Goal: Task Accomplishment & Management: Complete application form

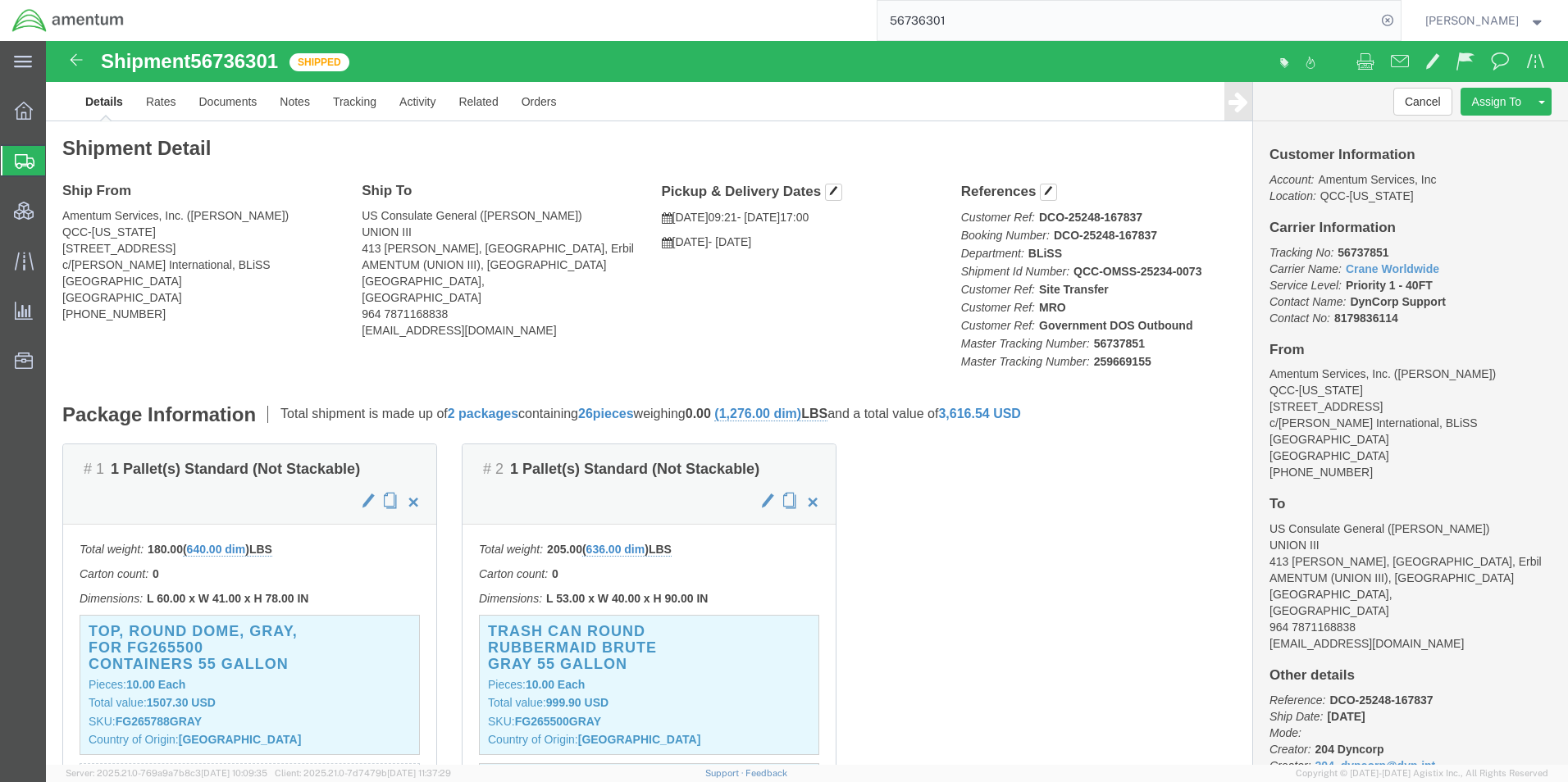
scroll to position [67, 0]
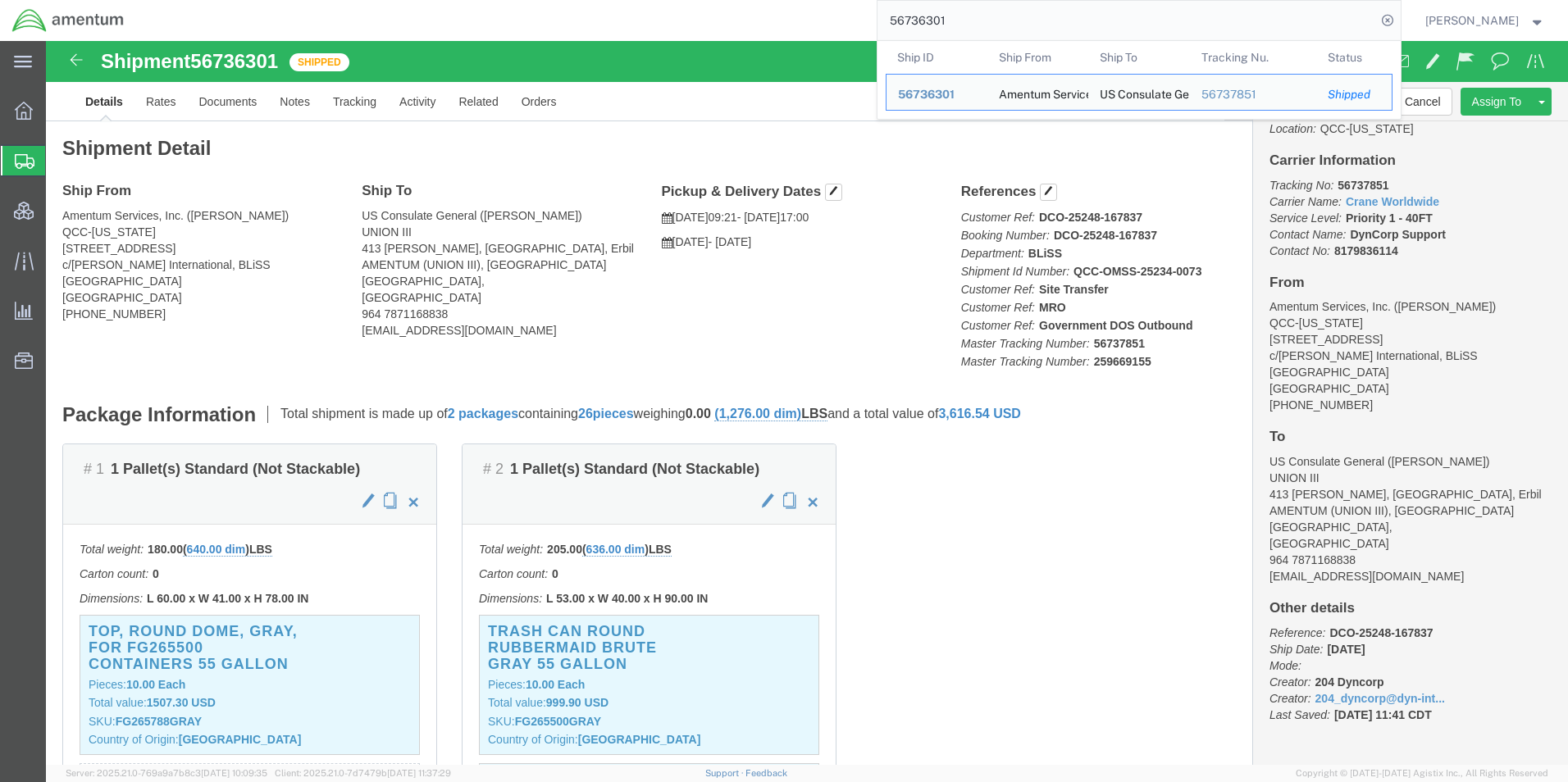
drag, startPoint x: 988, startPoint y: 17, endPoint x: 794, endPoint y: 32, distance: 194.6
click at [794, 32] on div "56736301 Ship ID Ship From Ship To Tracking Nu. Status Ship ID 56736301 Ship Fr…" at bounding box center [768, 21] width 1264 height 41
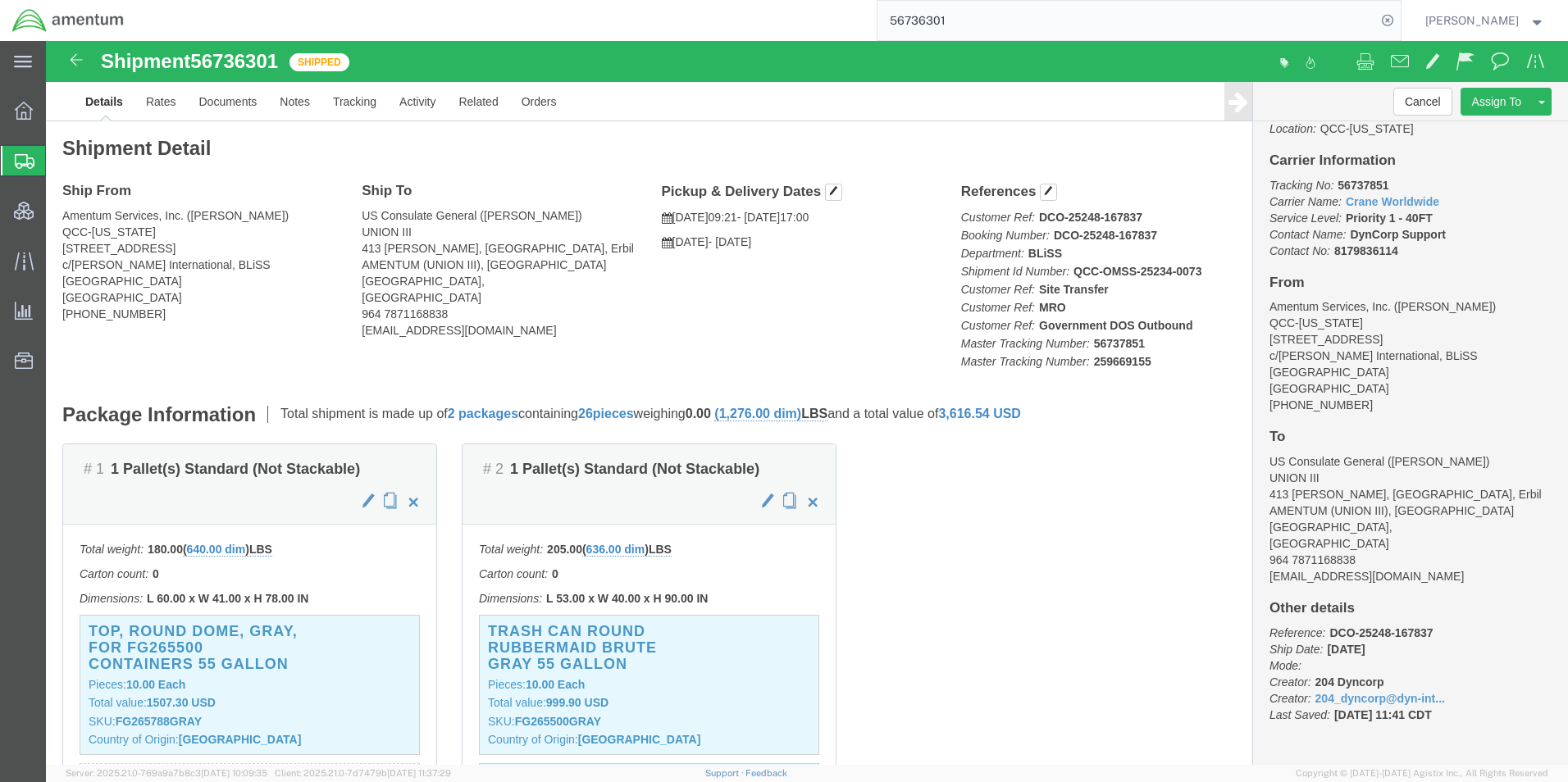
paste input "DCO-25282-169328"
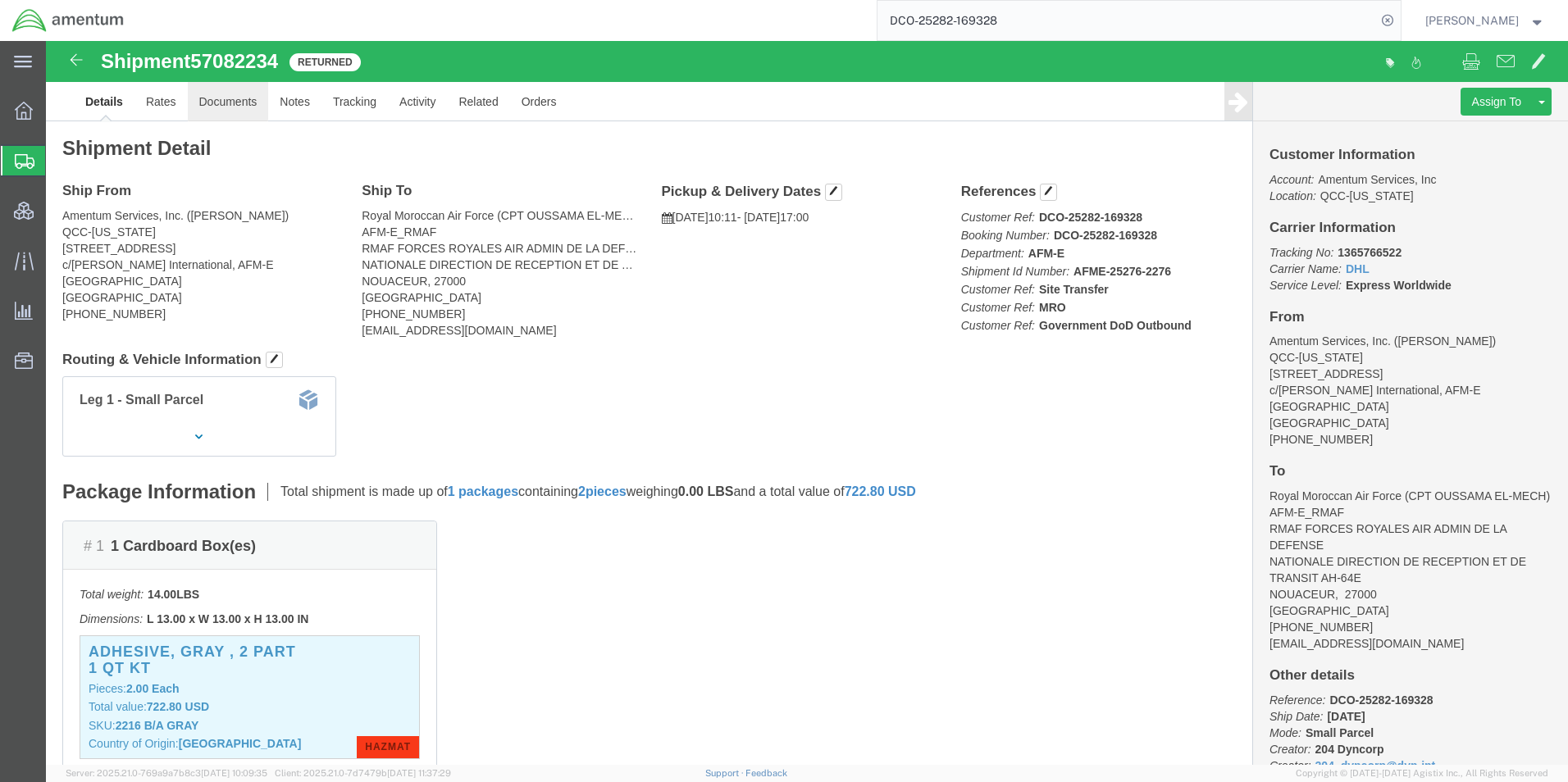
click link "Documents"
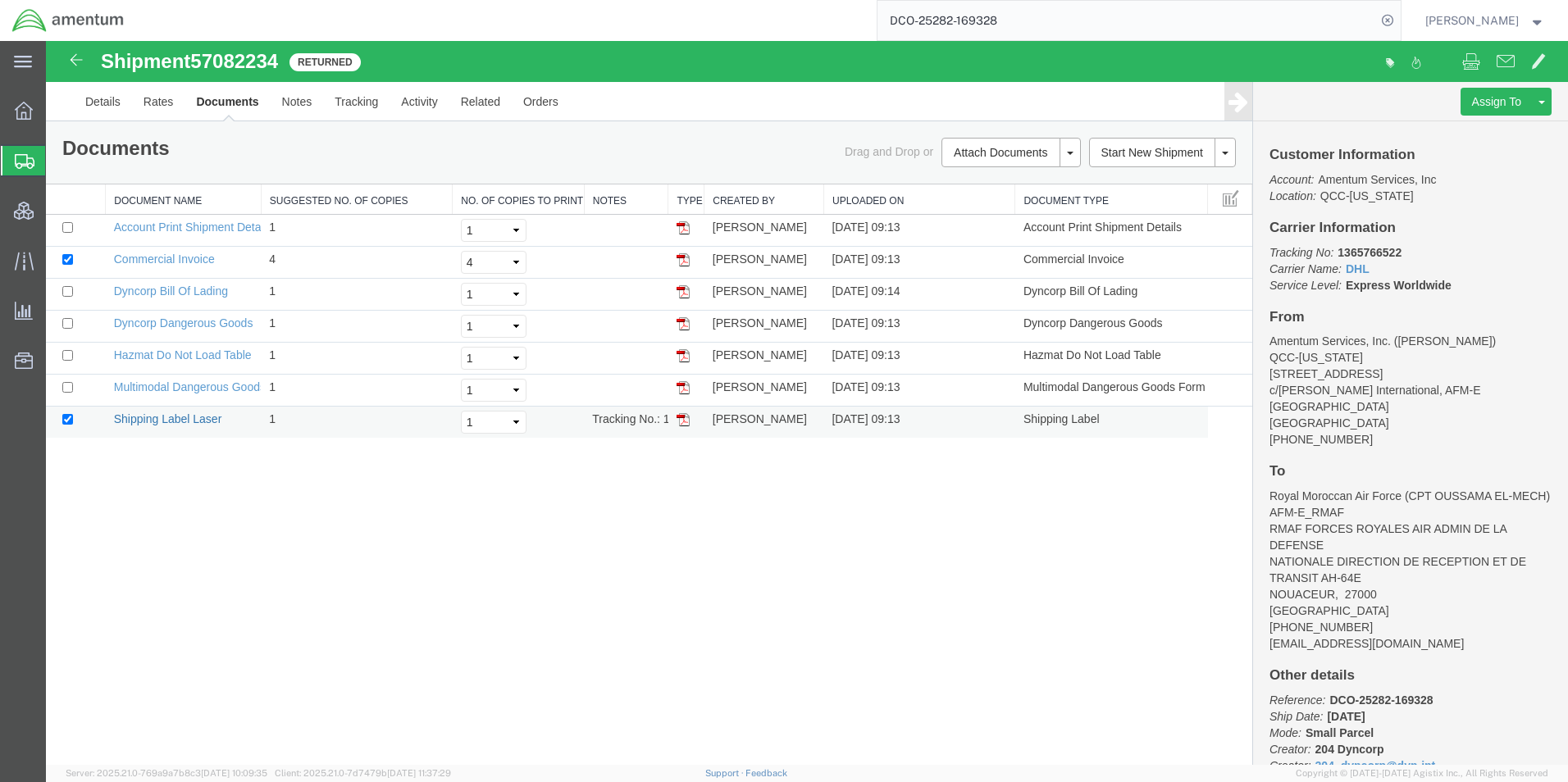
click at [179, 415] on link "Shipping Label Laser" at bounding box center [169, 418] width 108 height 13
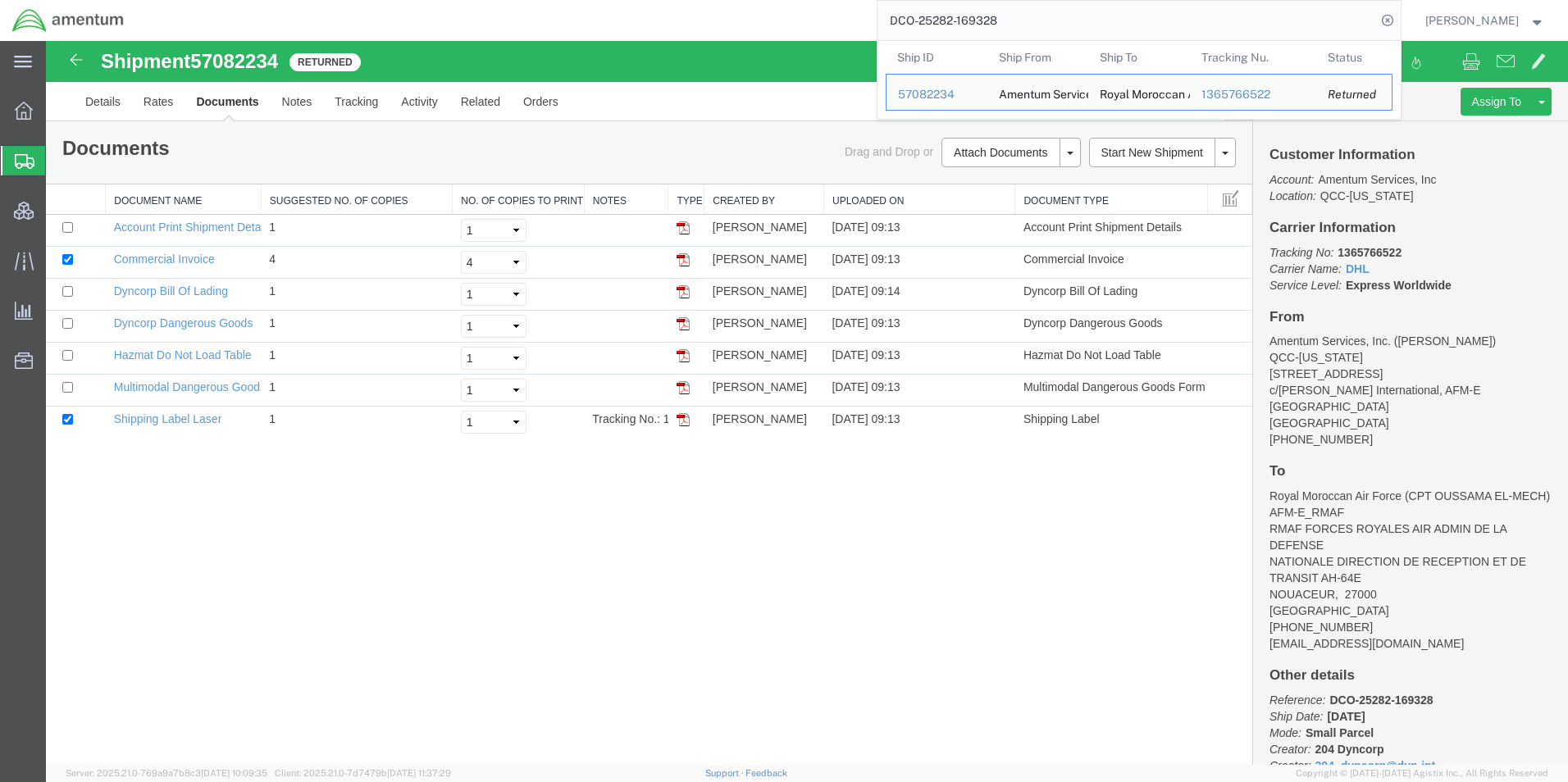
drag, startPoint x: 1047, startPoint y: 18, endPoint x: 840, endPoint y: 22, distance: 207.0
click at [840, 22] on div "DCO-25282-169328 Ship ID Ship From Ship To Tracking Nu. Status Ship ID 57082234…" at bounding box center [768, 21] width 1264 height 41
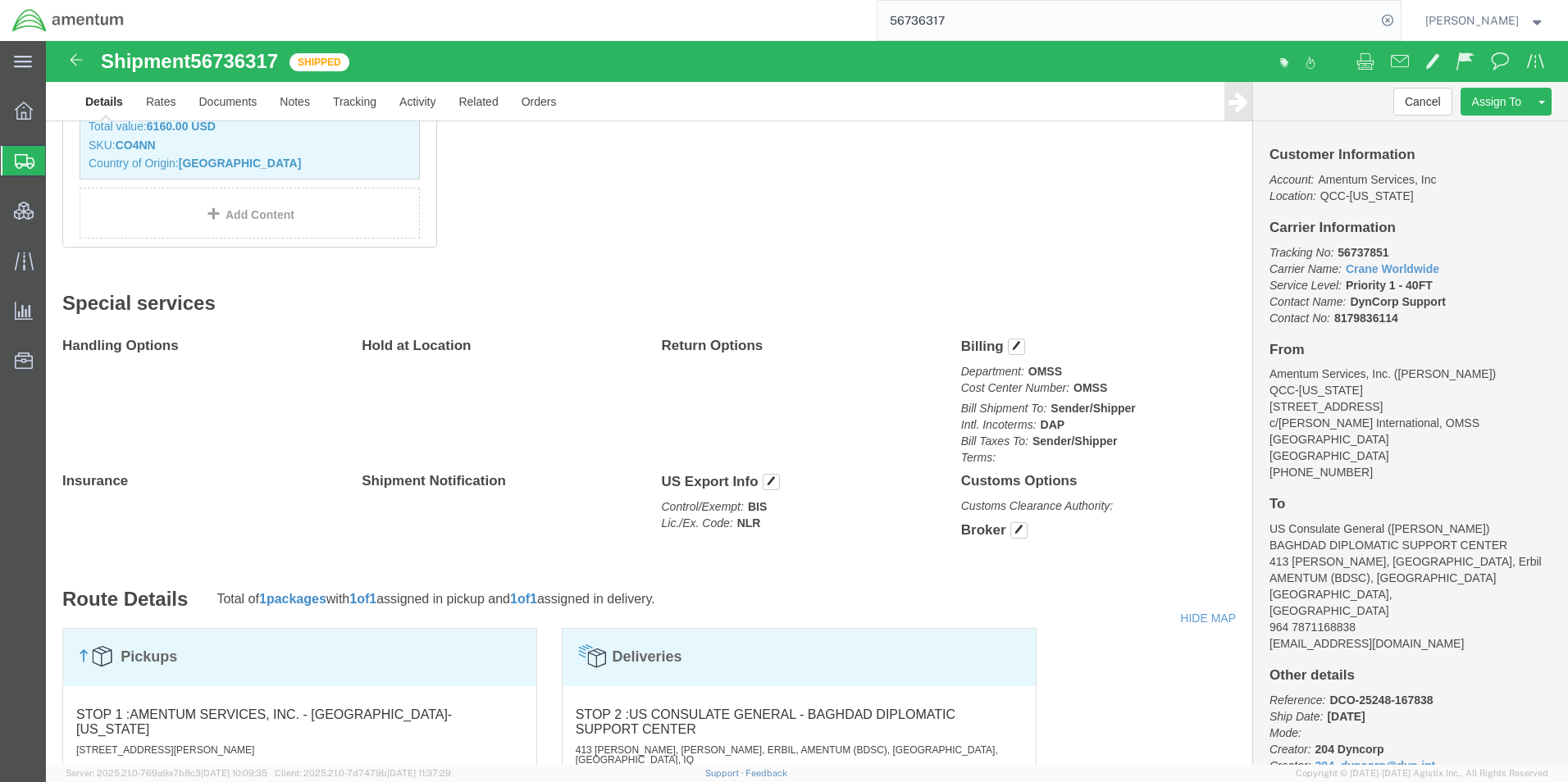
scroll to position [164, 0]
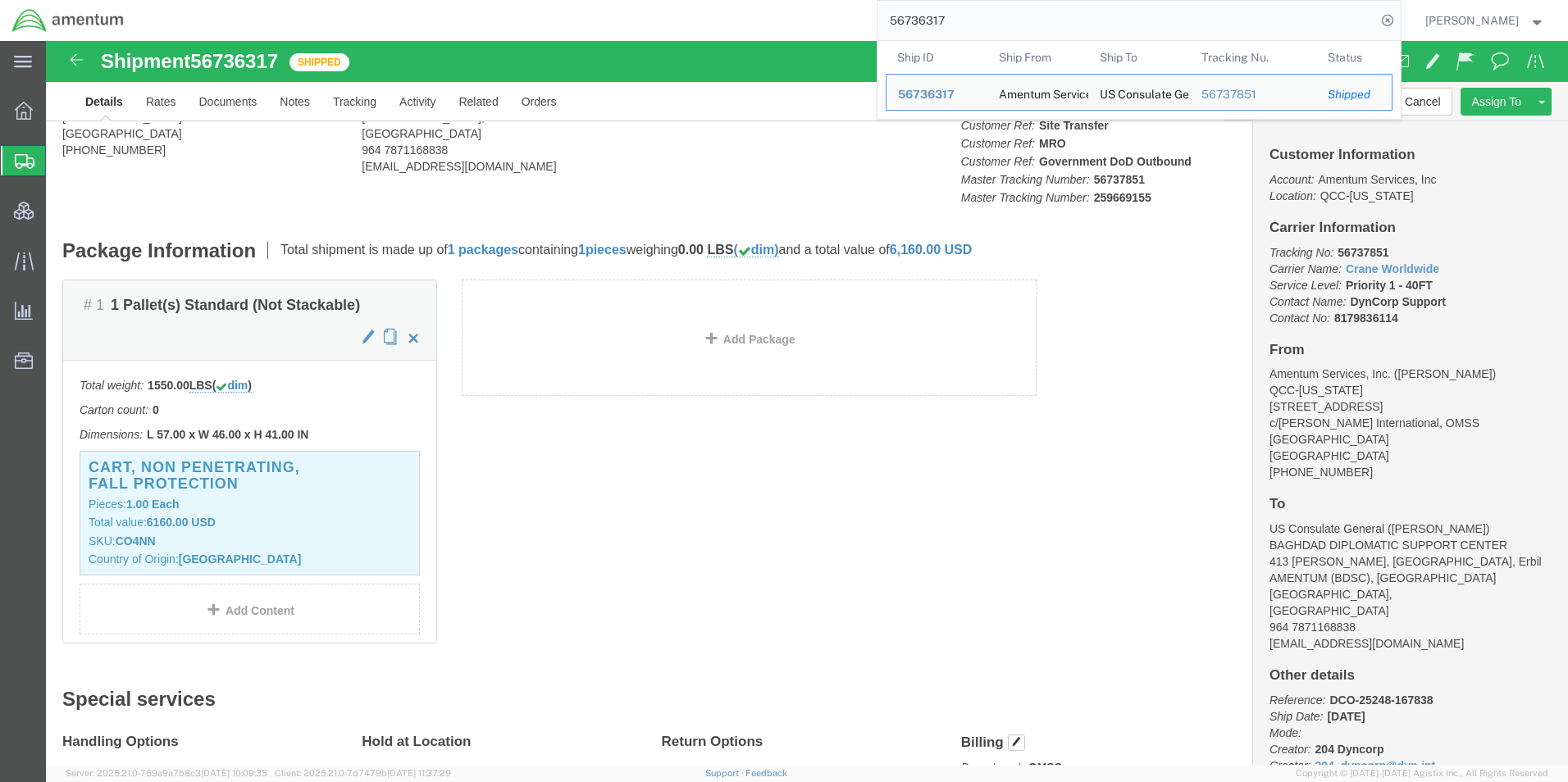
click at [967, 9] on input "56736317" at bounding box center [1127, 21] width 499 height 39
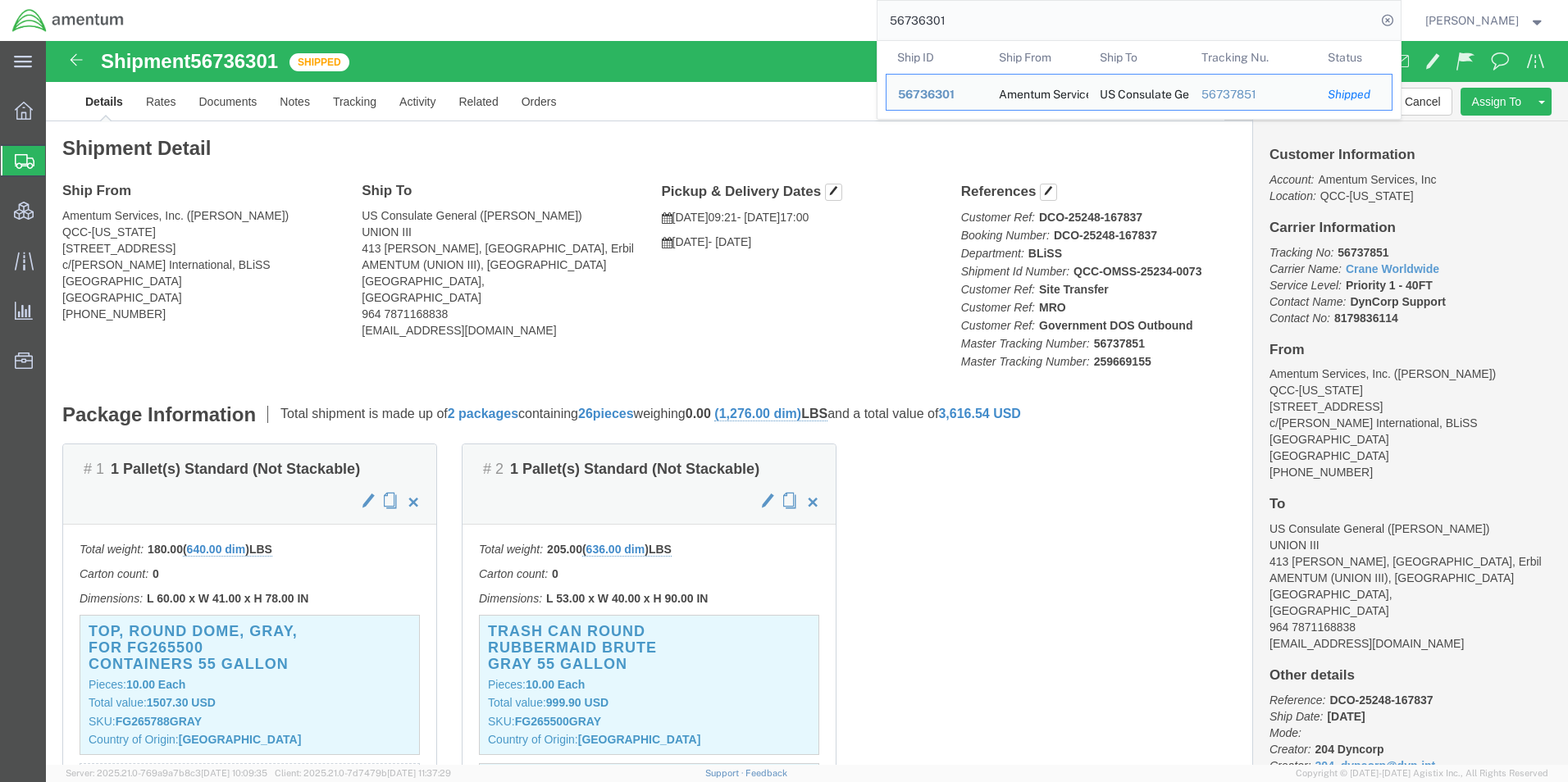
click div "Ship From Amentum Services, Inc. ([PERSON_NAME]) QCC-[US_STATE] [STREET_ADDRESS…"
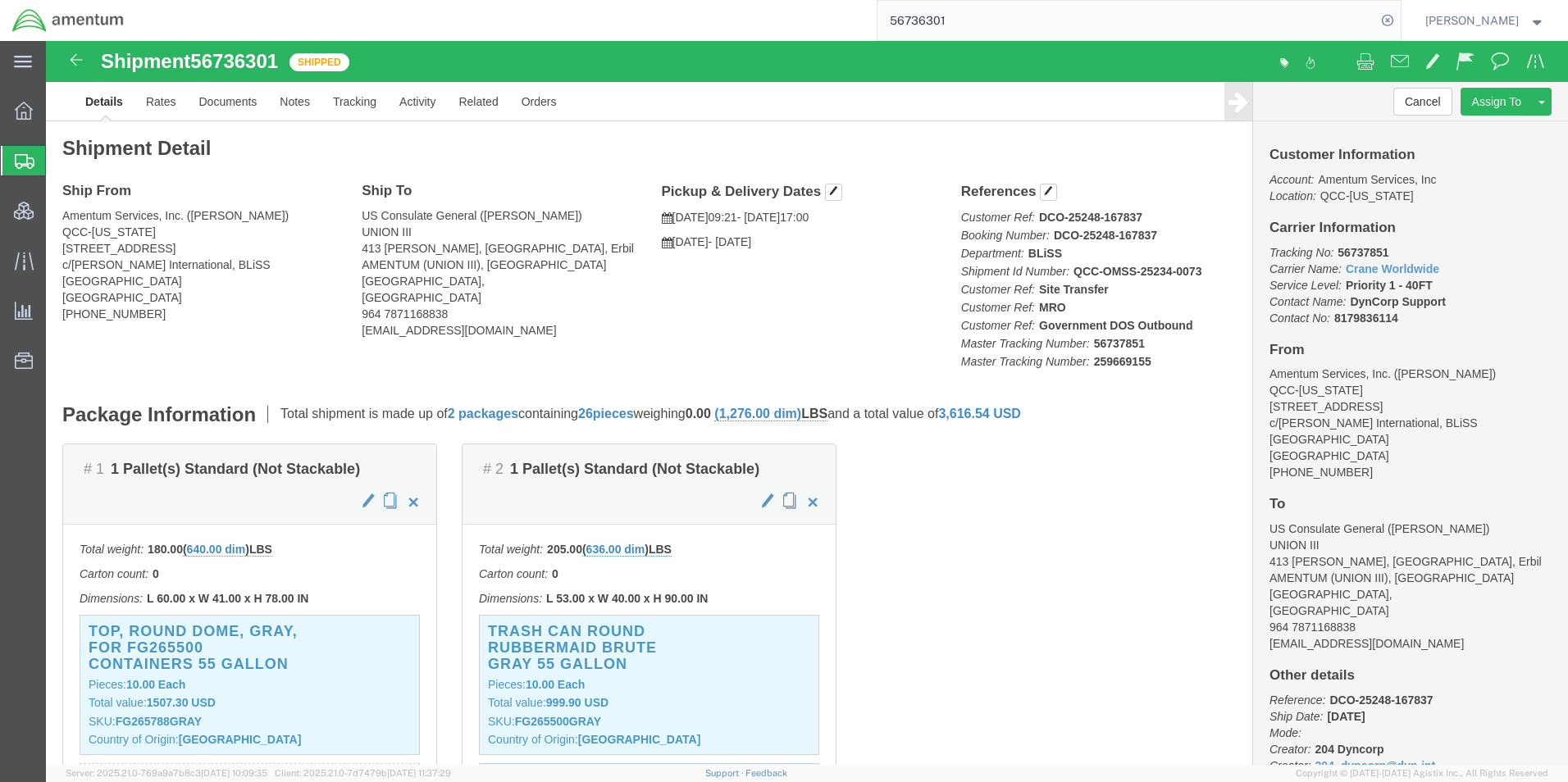
click at [952, 19] on input "56736301" at bounding box center [1127, 21] width 499 height 39
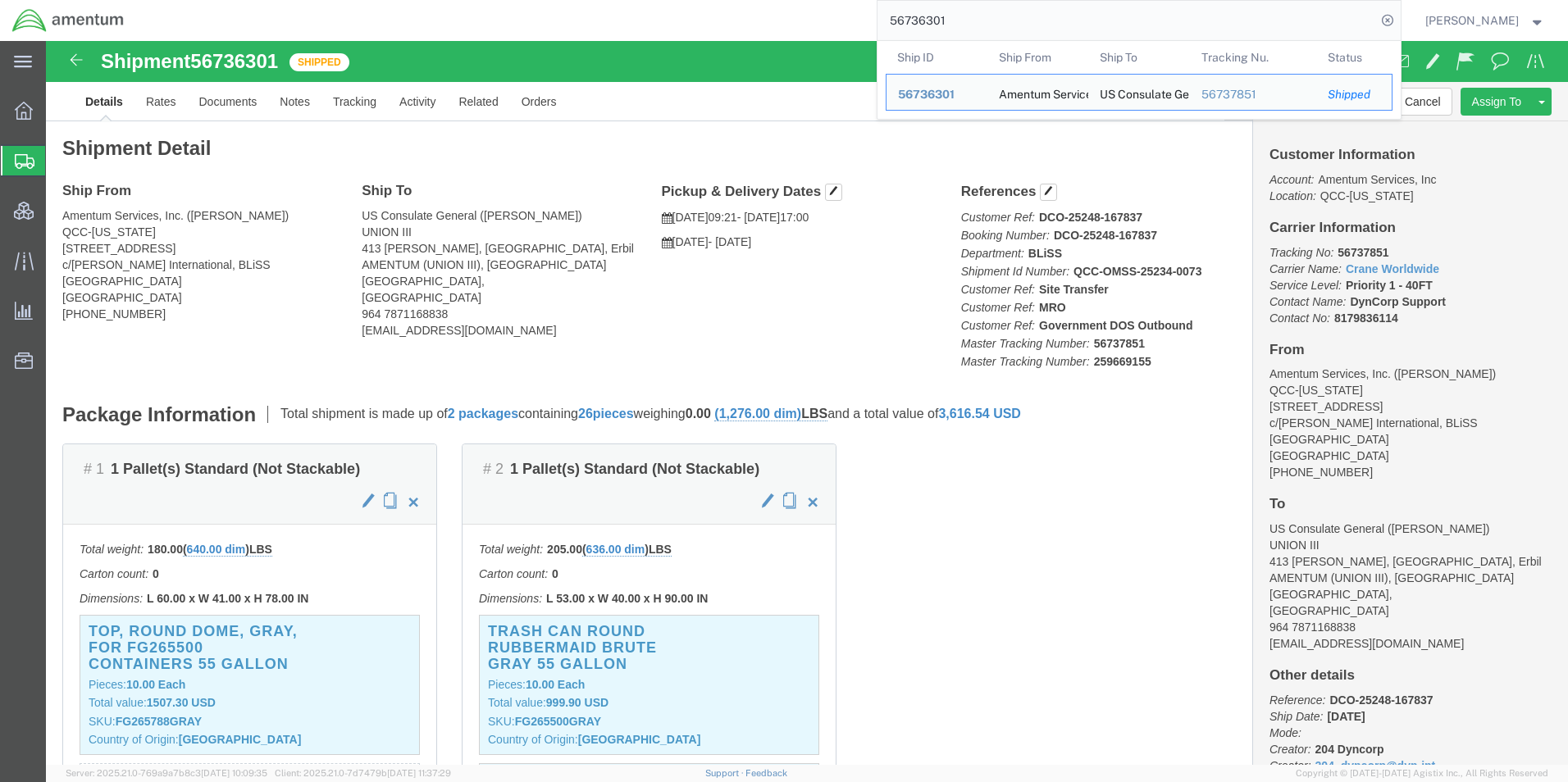
click at [952, 19] on input "56736301" at bounding box center [1127, 21] width 499 height 39
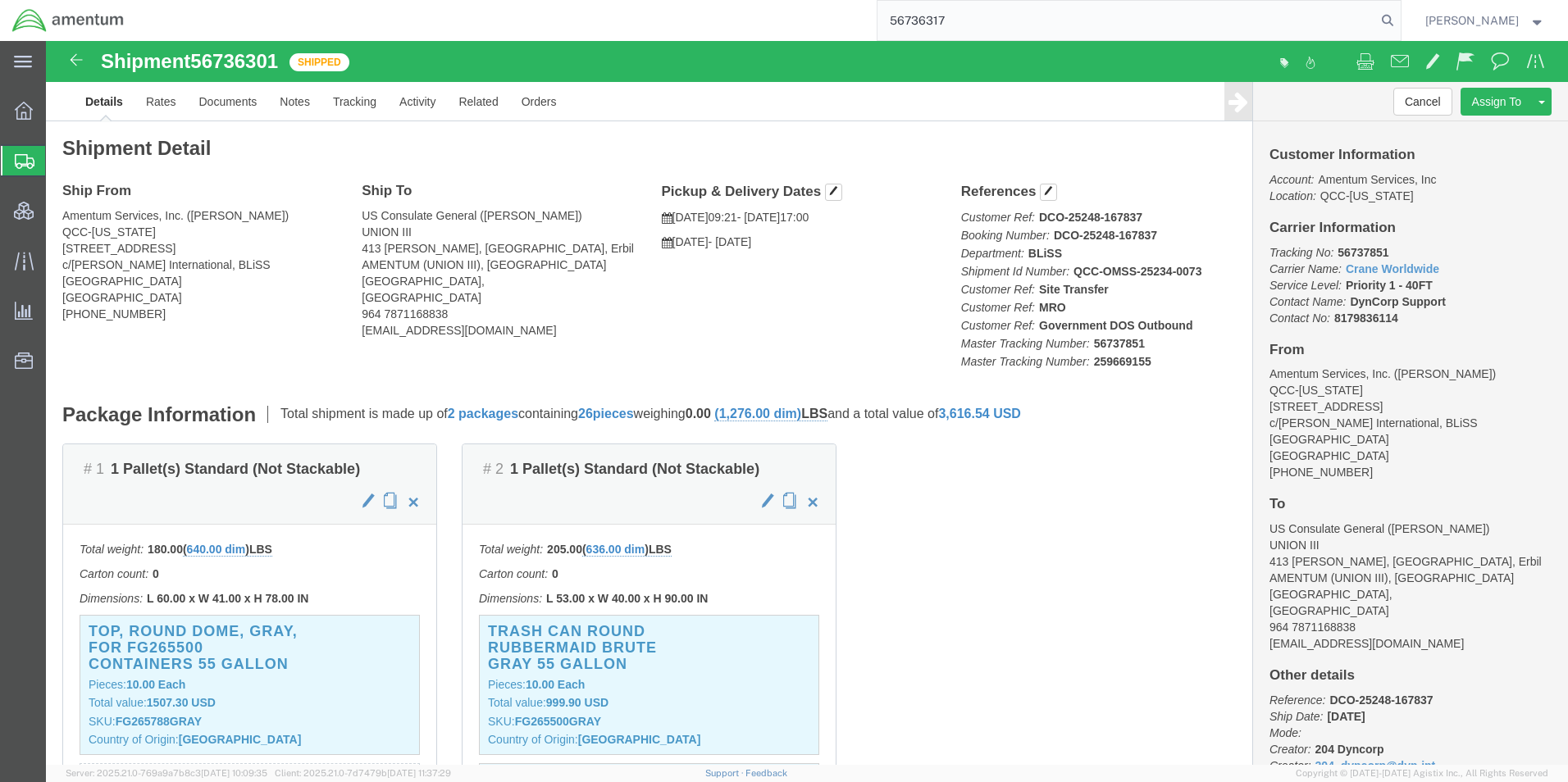
type input "56736317"
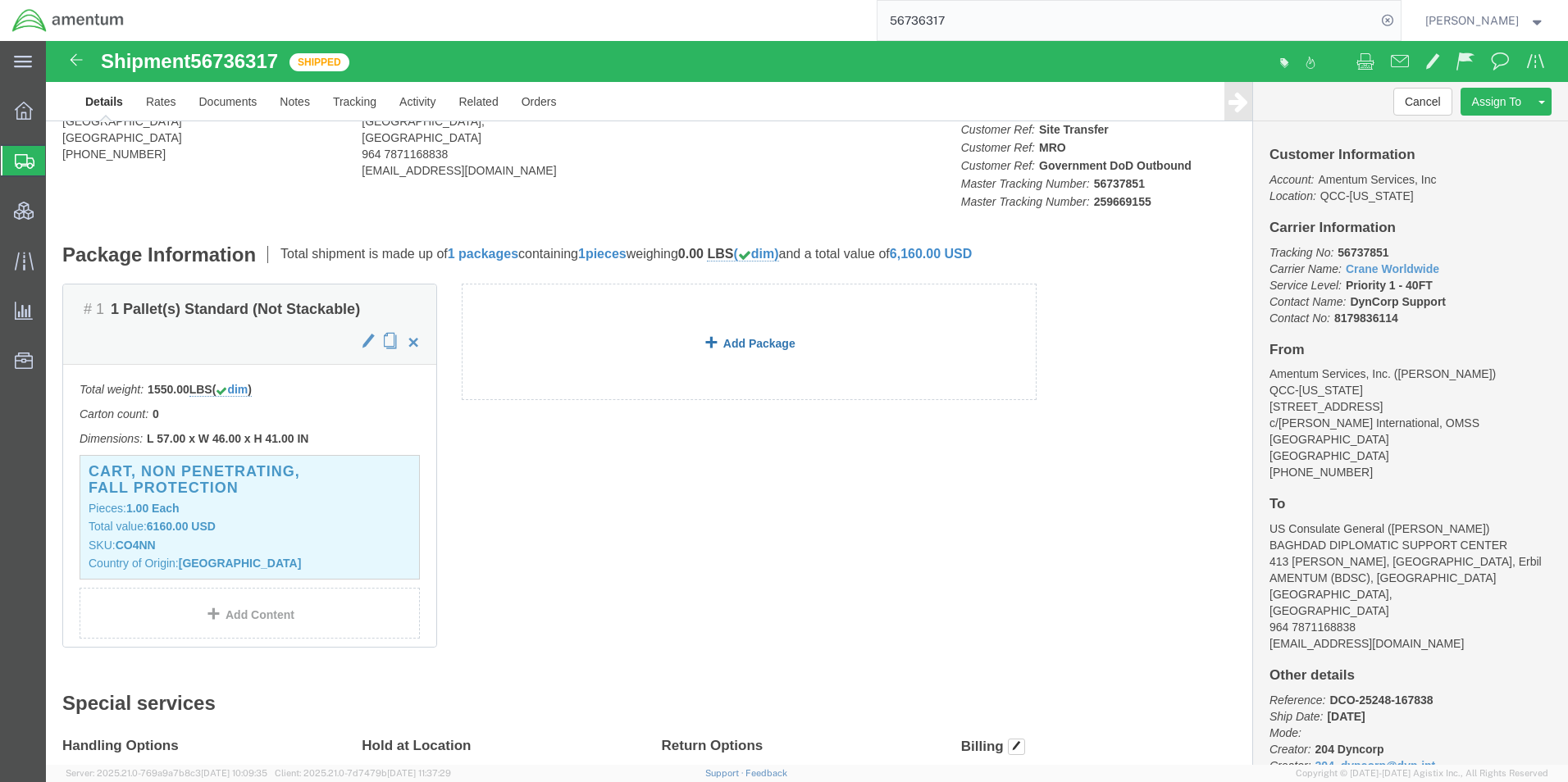
scroll to position [164, 0]
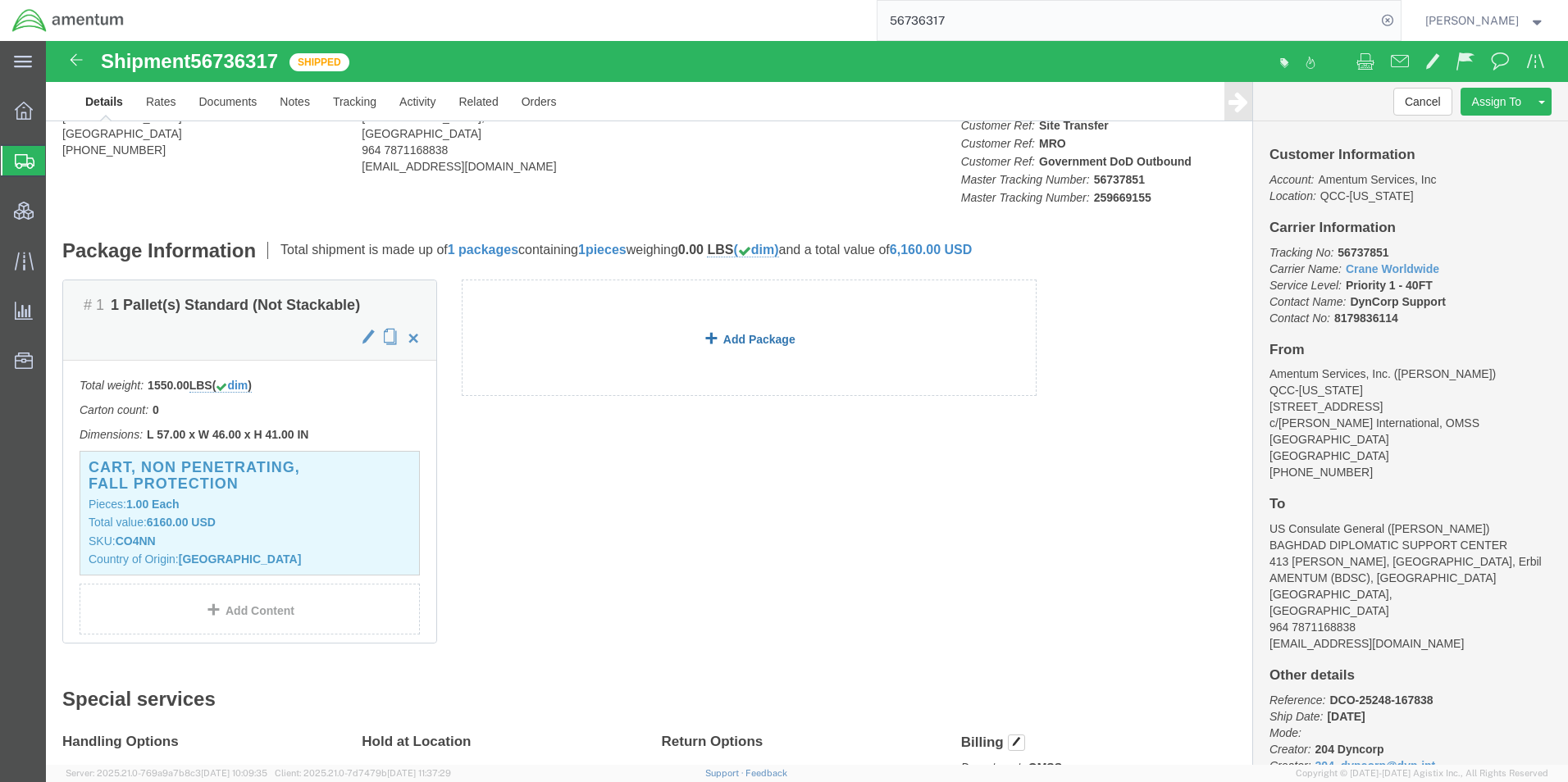
click link "Add Package"
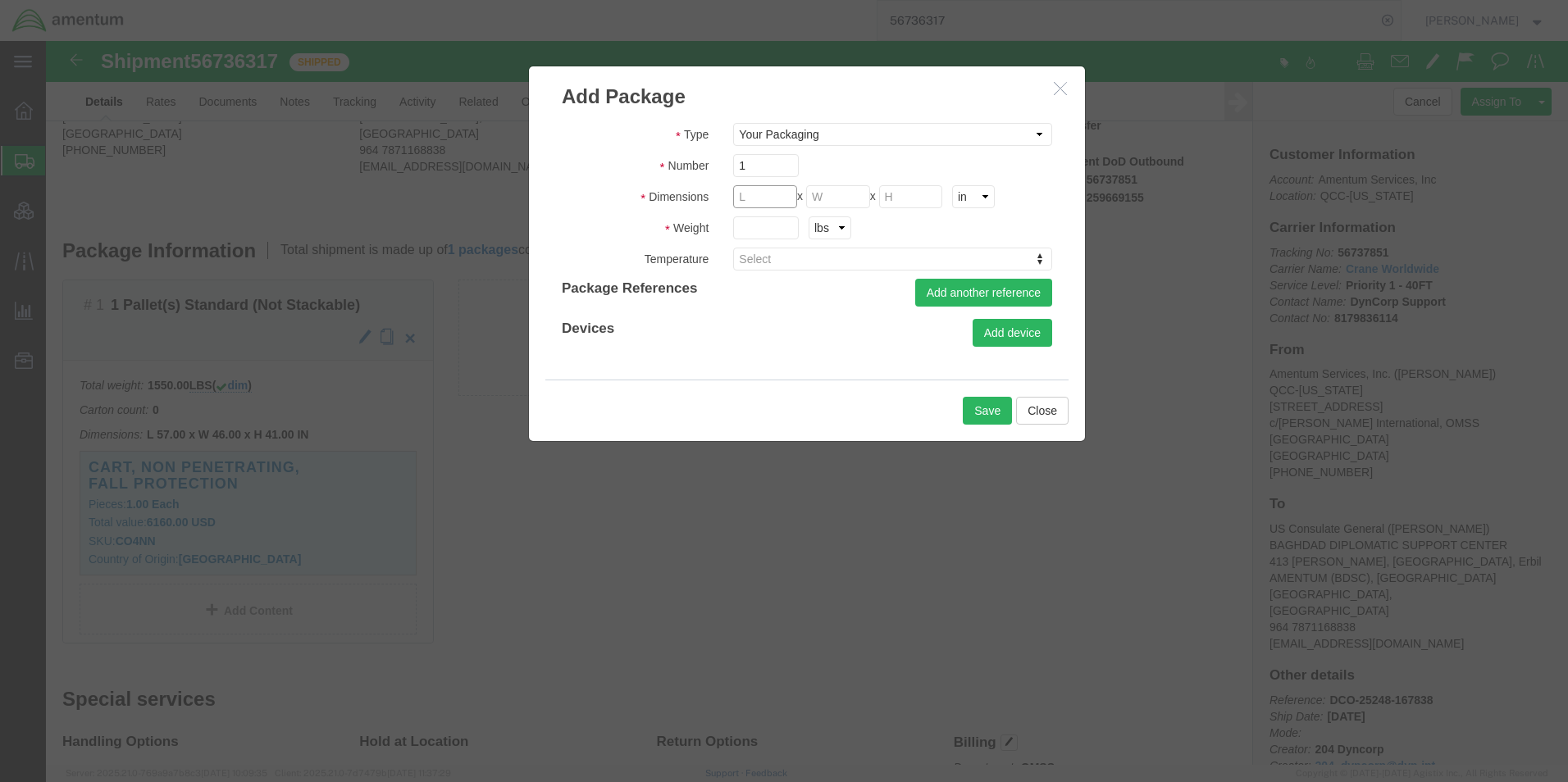
click input "text"
type input "251"
type input "25"
type input "22"
type input "3004"
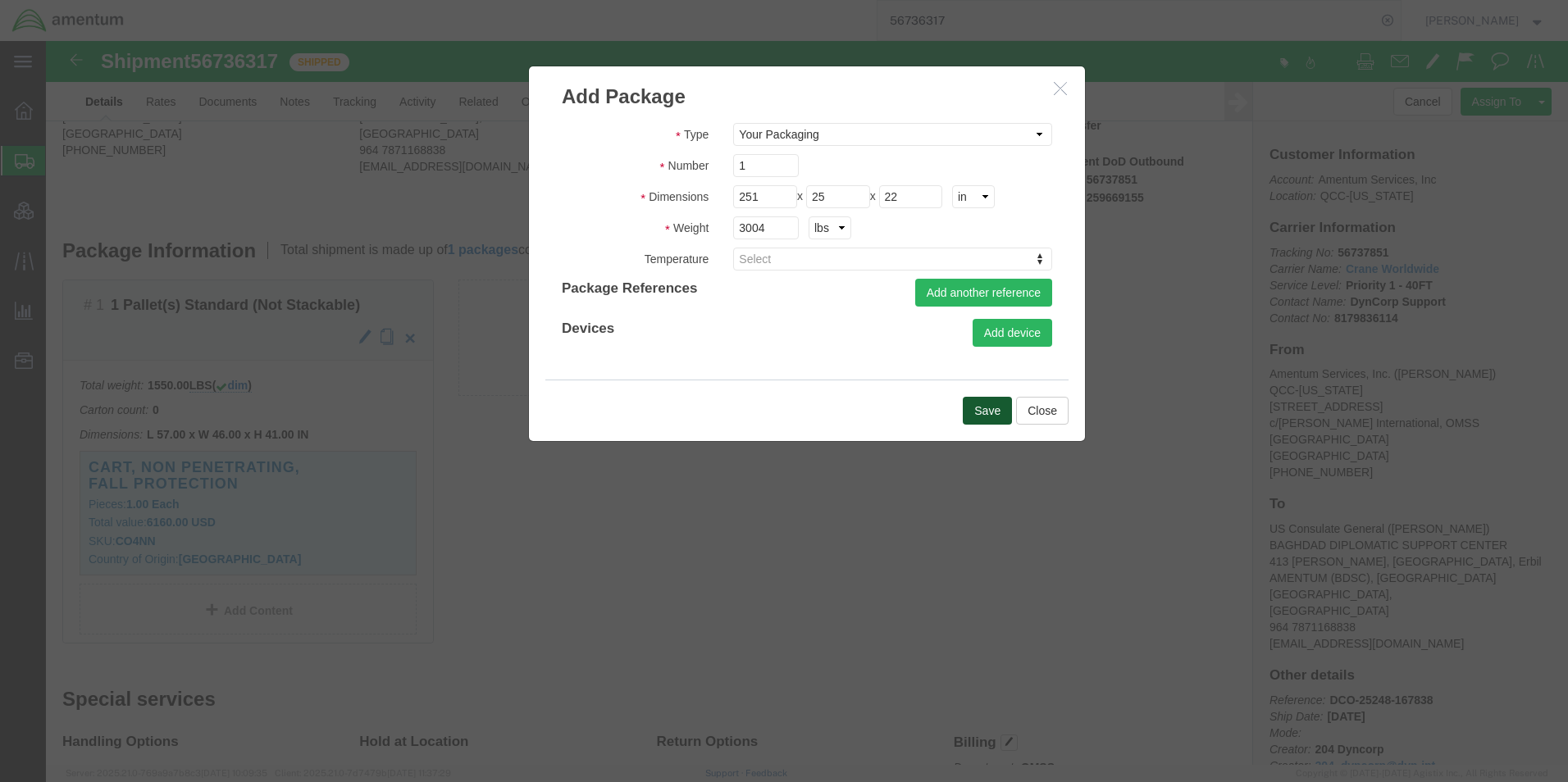
click button "Save"
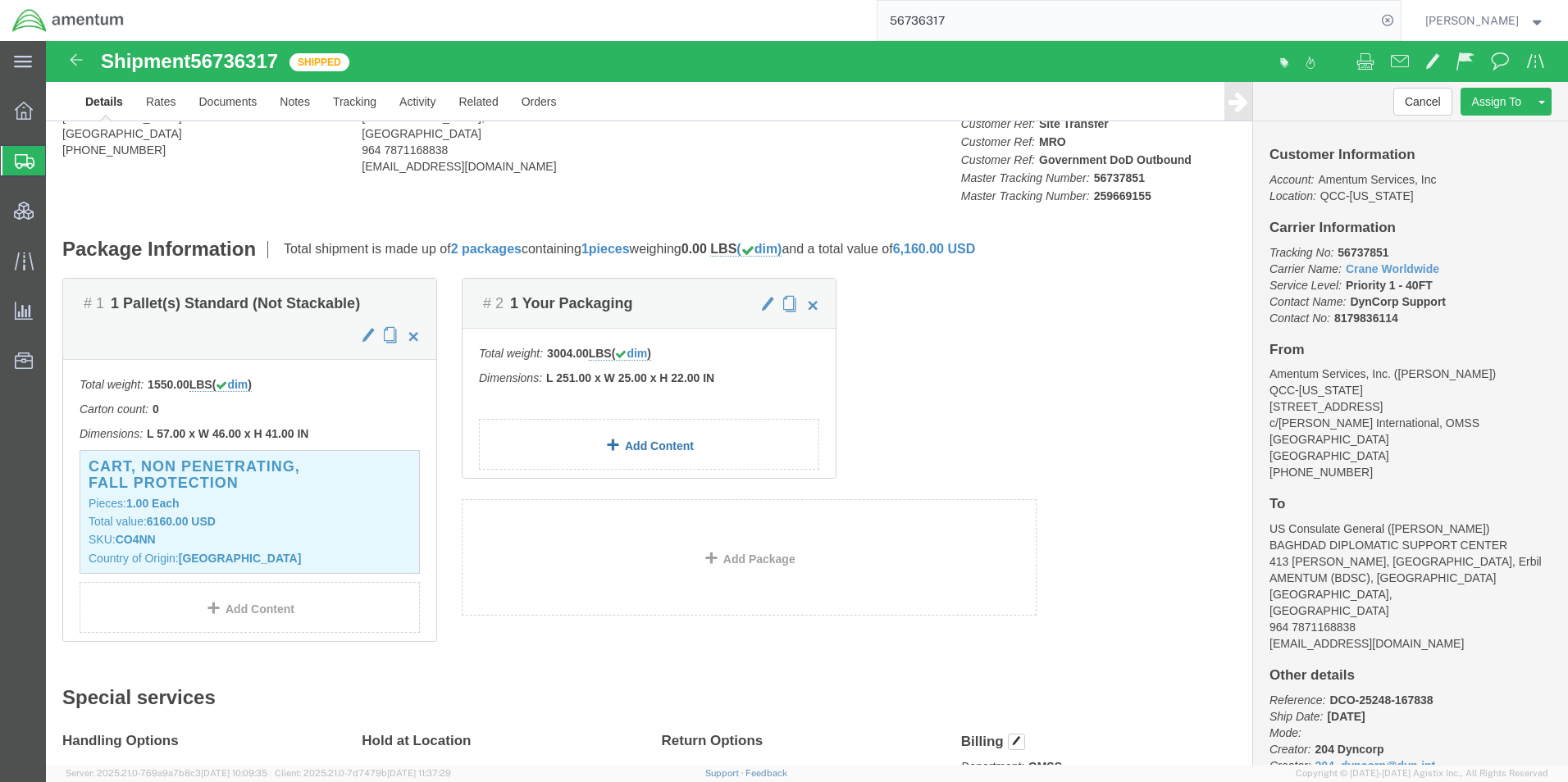
click link "Add Content"
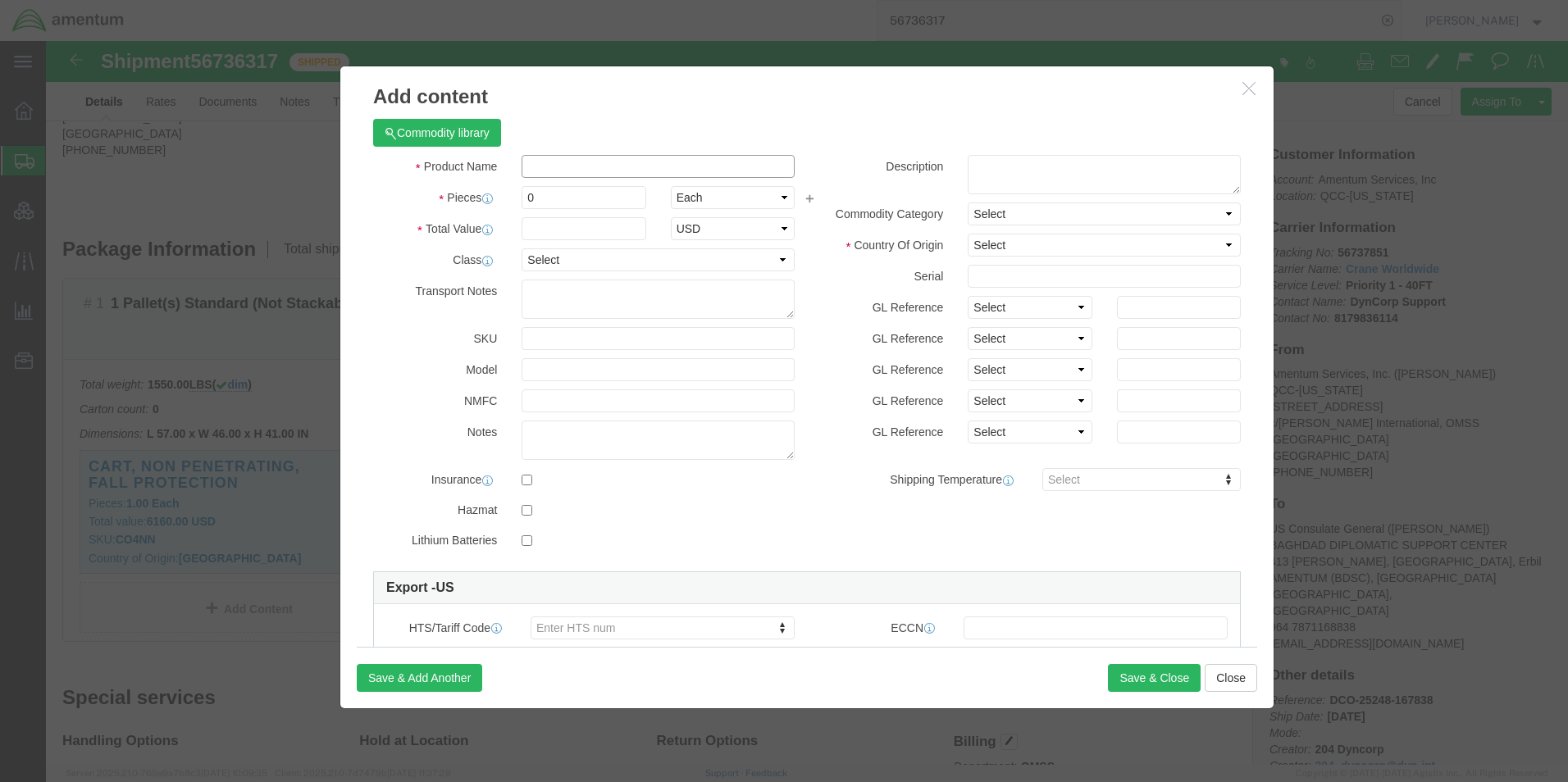
click input "text"
paste input "ANGLE, STEEL, A-36, 2 x 2 x 1/4 [MEDICAL_DATA] 20FT"
type input "ANGLE, STEEL, A-36, 2 x 2 x 1/4 [MEDICAL_DATA] 20FT"
click textarea
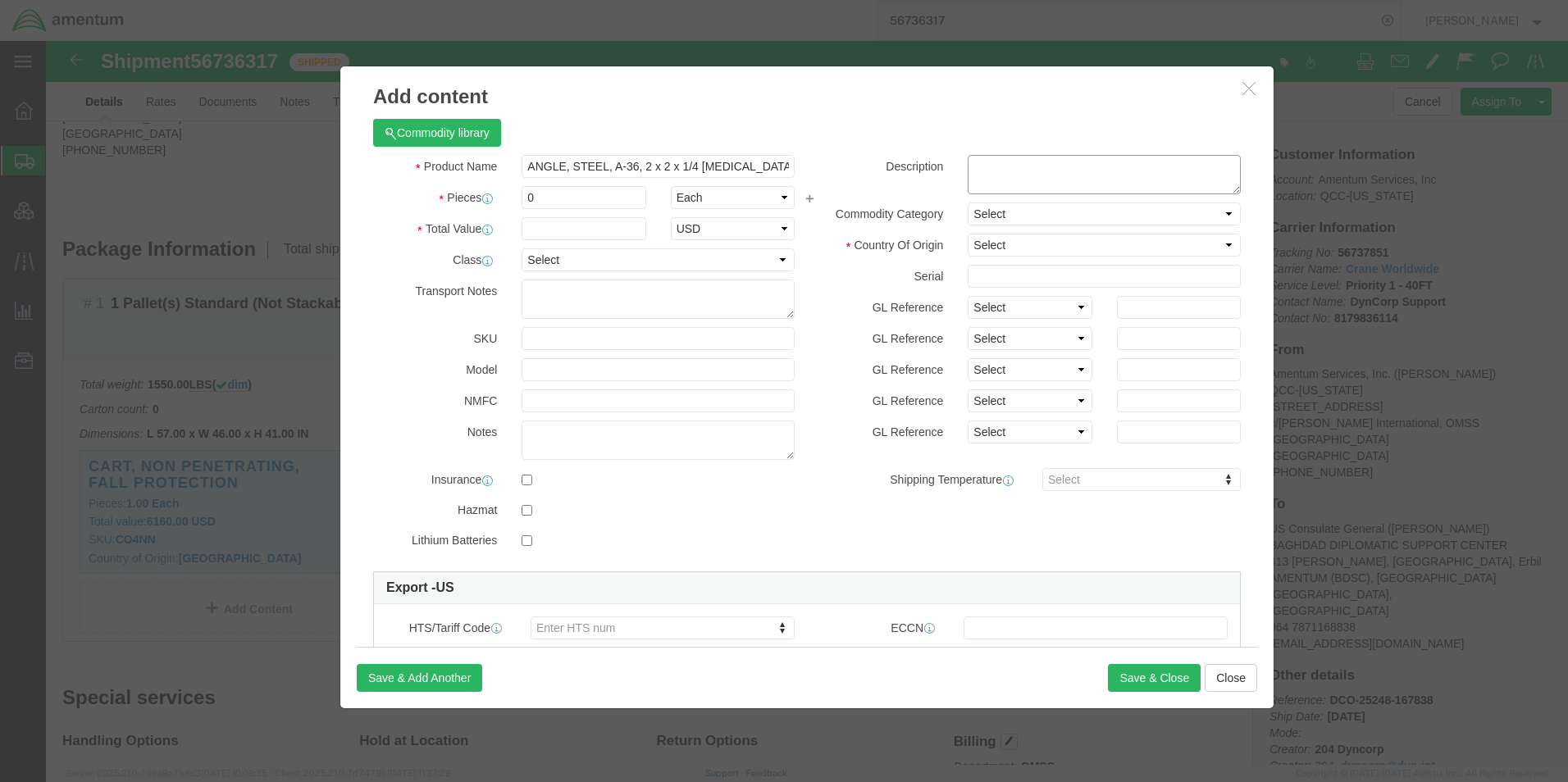
click textarea
paste textarea "A12214"
type textarea "Part# A12214"
drag, startPoint x: 503, startPoint y: 163, endPoint x: 434, endPoint y: 161, distance: 69.0
click div "Pieces 0 Select Bag Barrels 100Board Feet Bottle Box Blister Pack Carats Can Ca…"
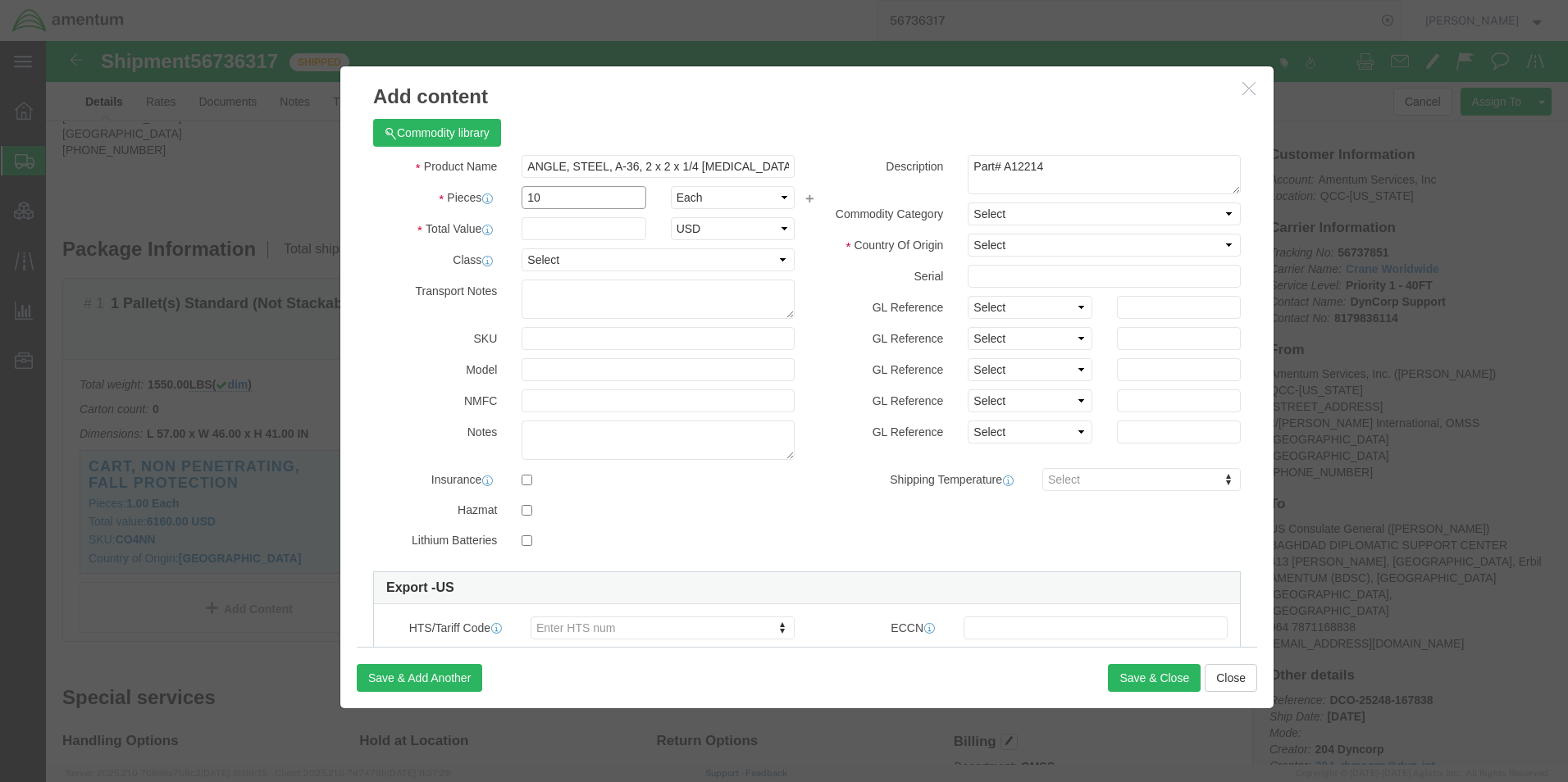
type input "10"
click input "text"
type input "1243"
click div "Description Part# A12214 Part Commodity Category Select Country Of Origin Selec…"
click select "Select [GEOGRAPHIC_DATA] [GEOGRAPHIC_DATA] [GEOGRAPHIC_DATA] [GEOGRAPHIC_DATA] …"
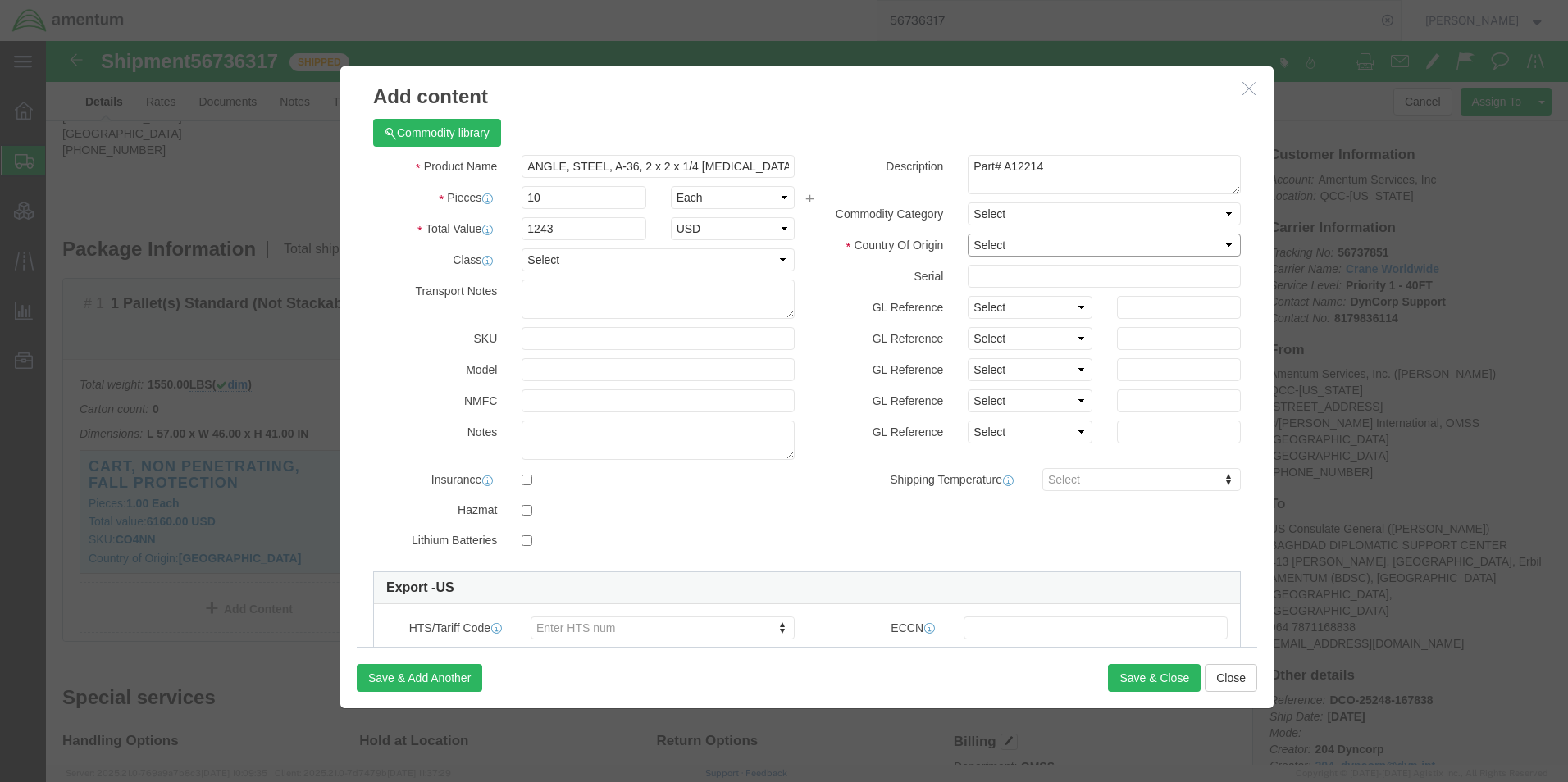
select select "US"
click select "Select [GEOGRAPHIC_DATA] [GEOGRAPHIC_DATA] [GEOGRAPHIC_DATA] [GEOGRAPHIC_DATA] …"
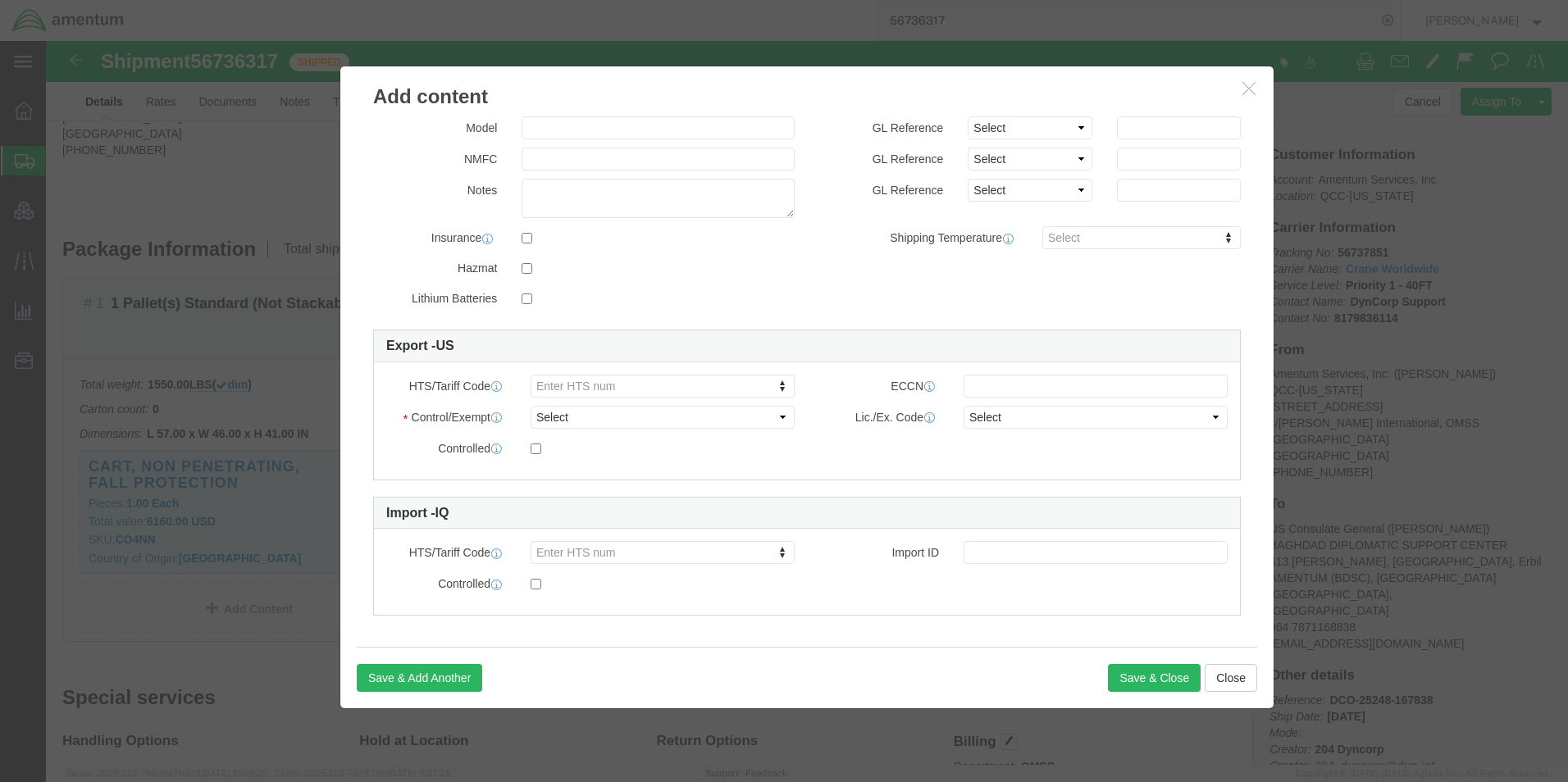
scroll to position [247, 0]
type input "7308906000"
click select "Select ATF BIS DEA EPA FDA FTR ITAR OFAC Other (OPA)"
select select "BIS"
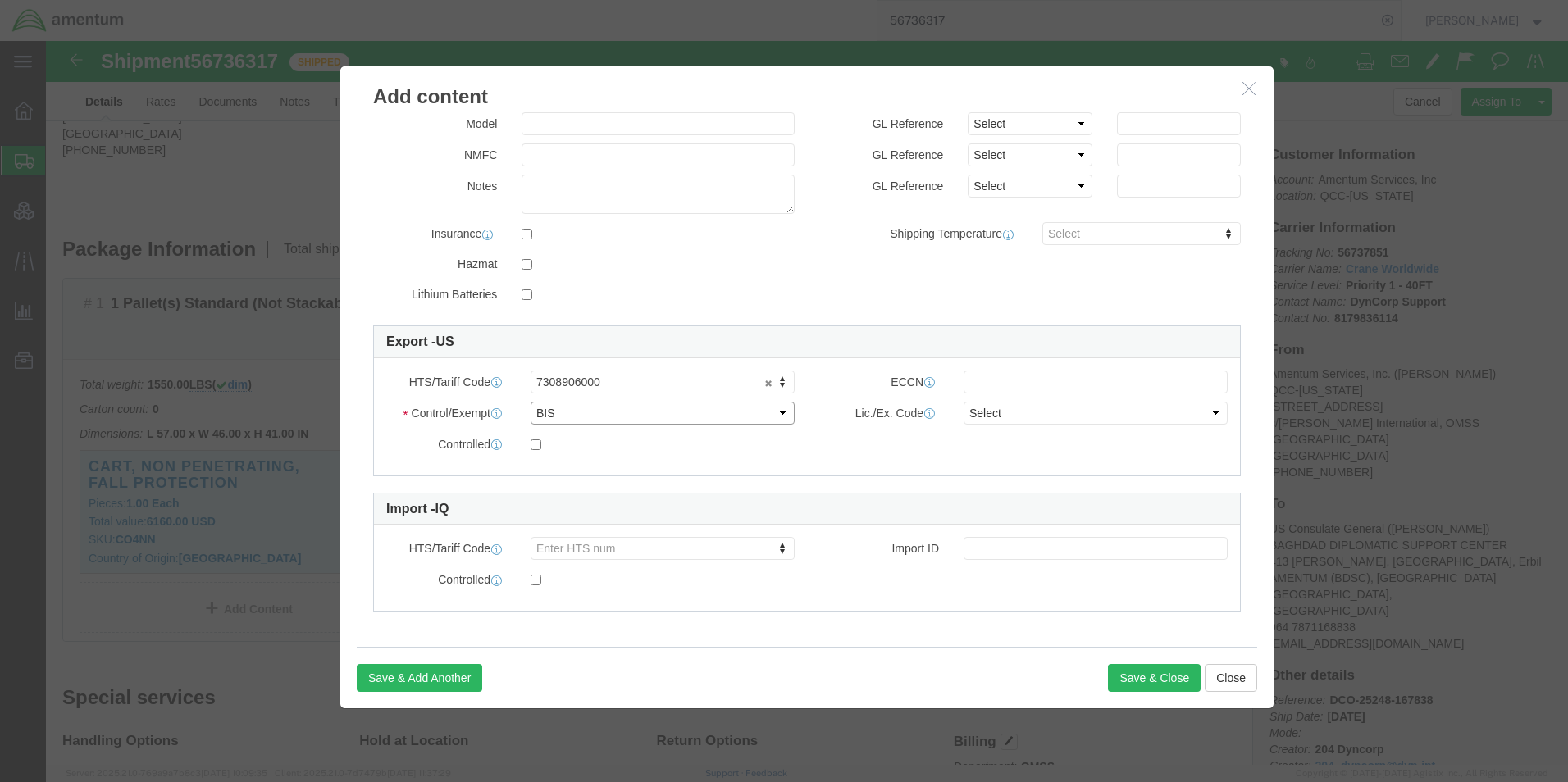
click select "Select ATF BIS DEA EPA FDA FTR ITAR OFAC Other (OPA)"
click input "text"
type input "EAR99"
click select "Select AGR-Agricultural APP-Computers APR-Additional Permissive Exports AVS-Air…"
select select "NLR"
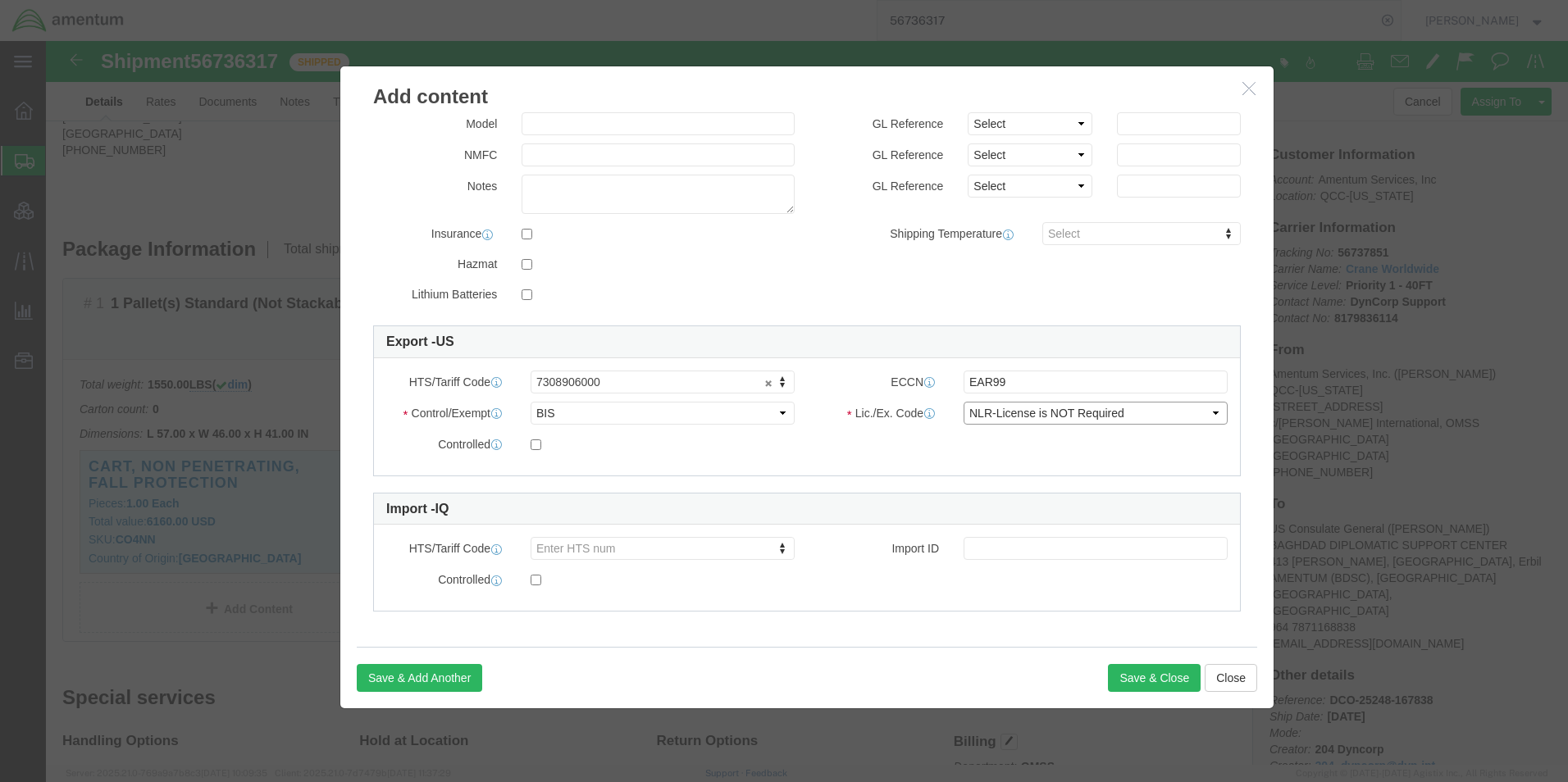
click select "Select AGR-Agricultural APP-Computers APR-Additional Permissive Exports AVS-Air…"
click button "Save & Close"
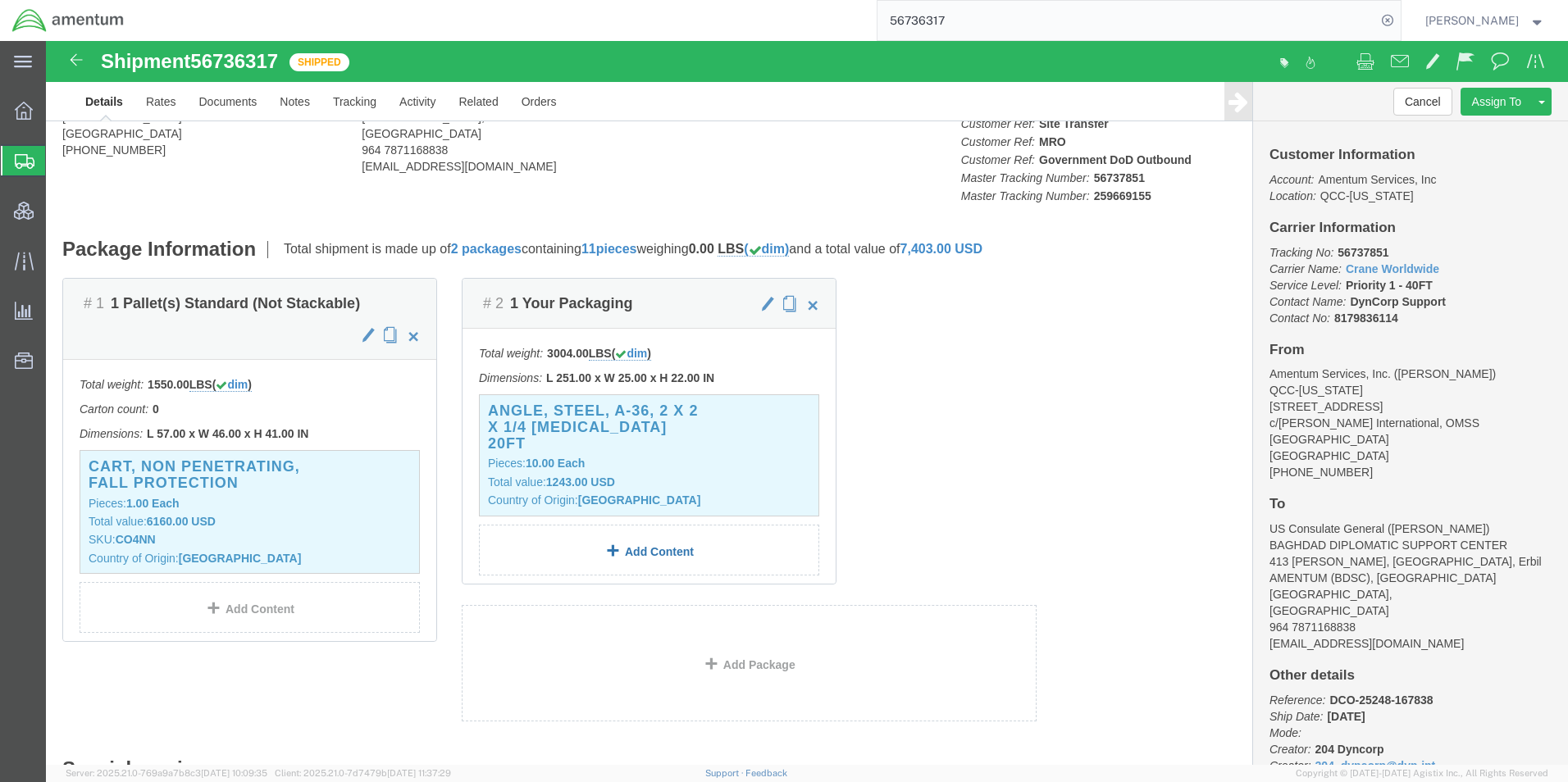
click link "Add Content"
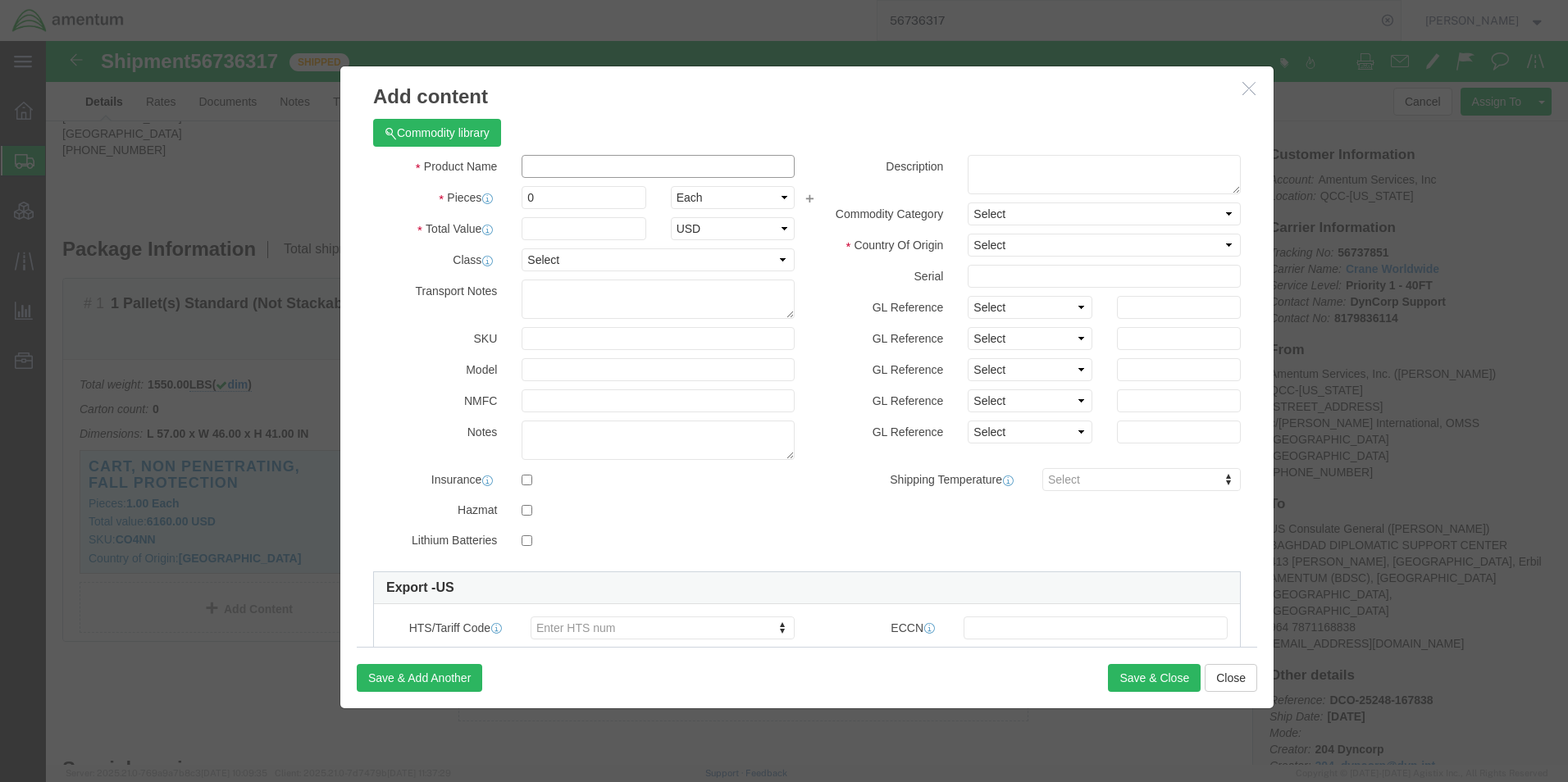
click input "text"
paste input "BAR,STEEL,FLAT,1/4 X 1IN,20FT"
type input "BAR,STEEL,FLAT,1/4 X 1IN,20FT"
type input "10"
type input "1243"
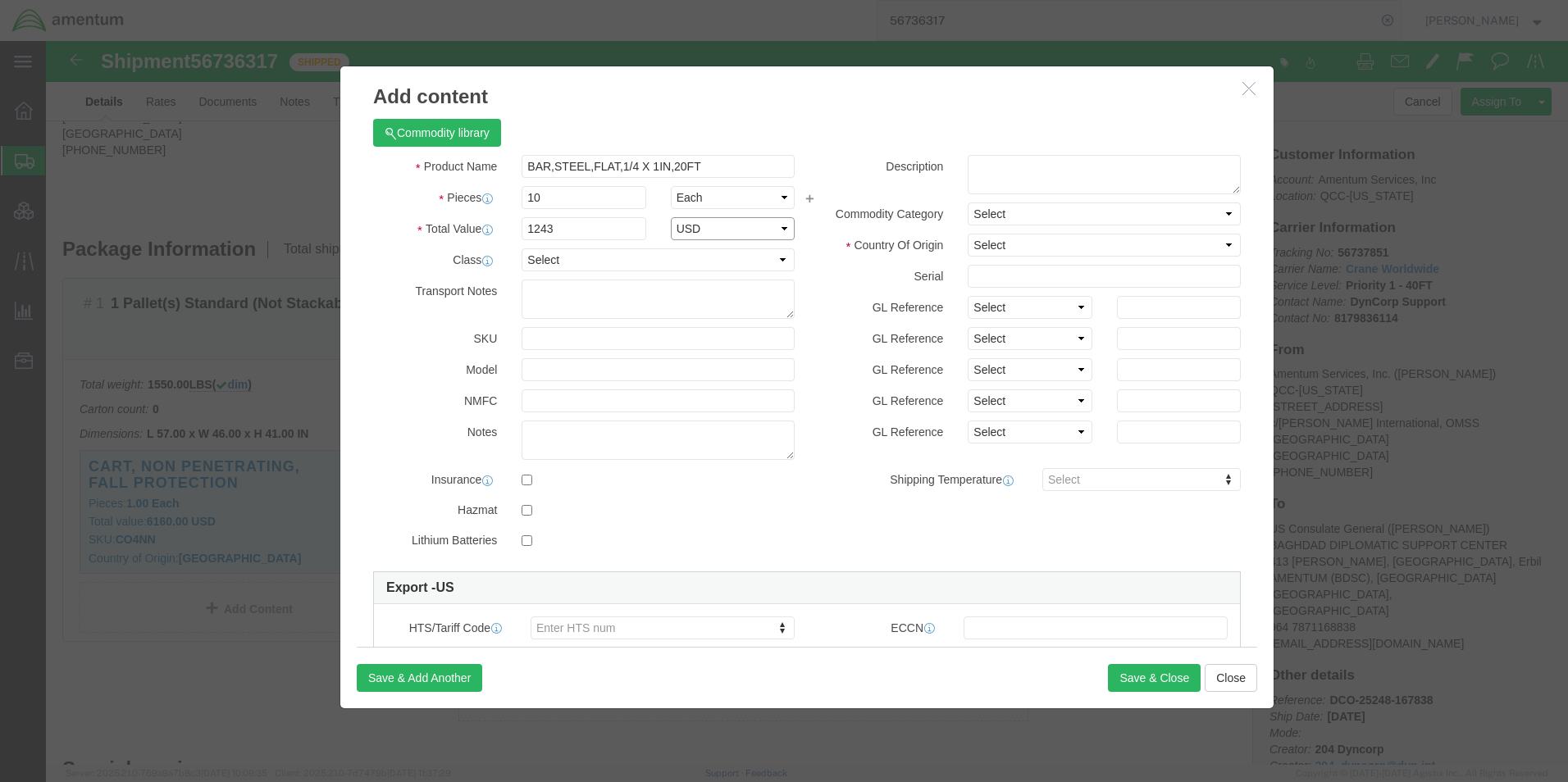
select select "USD"
drag, startPoint x: 535, startPoint y: 181, endPoint x: 418, endPoint y: 187, distance: 117.2
click div "Total Value 1243 Select ADP AED AFN ALL AMD AOA ARS ATS AUD AWG AZN BAM BBD BDT…"
type input "3500"
click select "Select [GEOGRAPHIC_DATA] [GEOGRAPHIC_DATA] [GEOGRAPHIC_DATA] [GEOGRAPHIC_DATA] …"
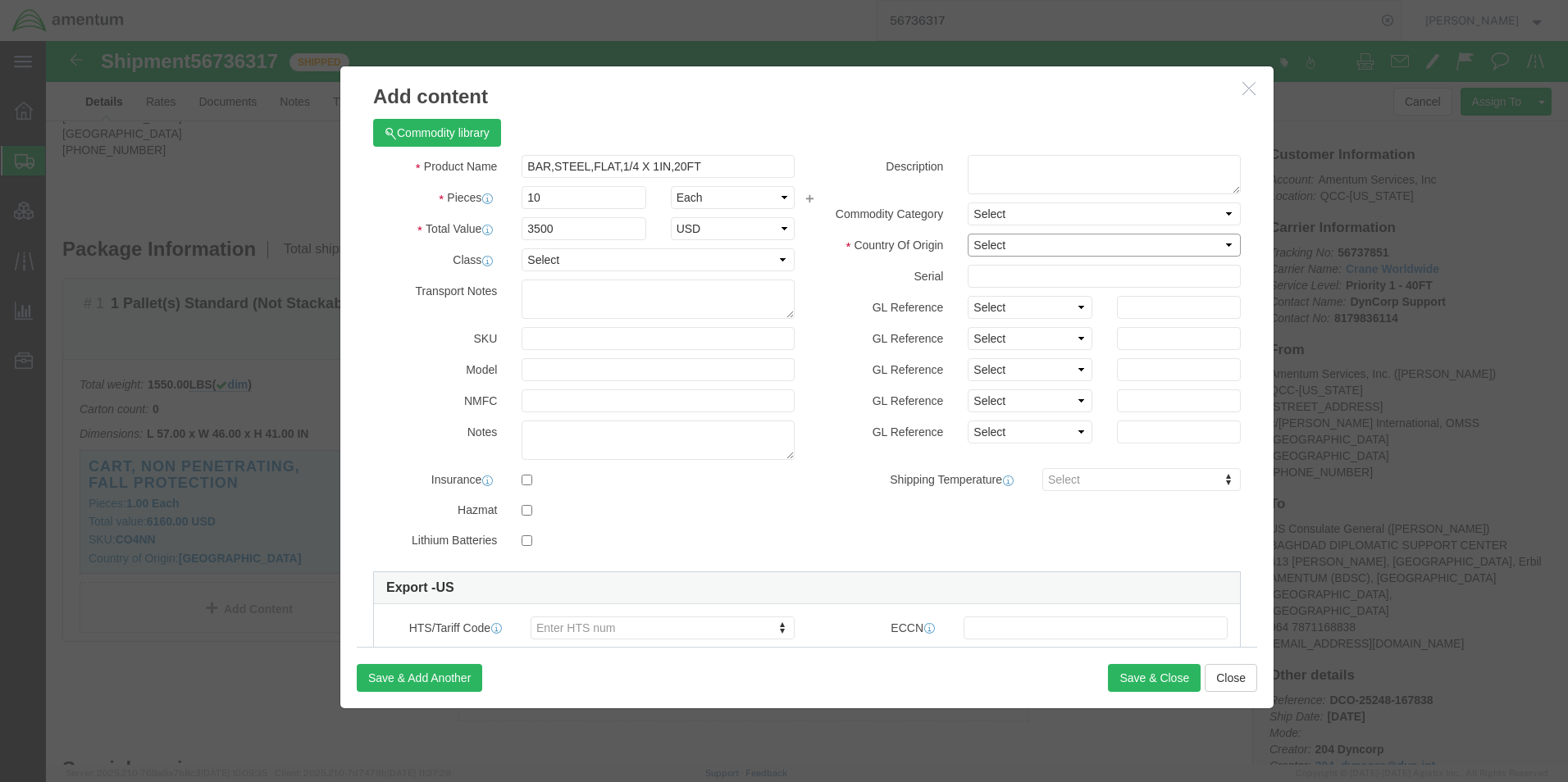
select select "US"
click select "Select [GEOGRAPHIC_DATA] [GEOGRAPHIC_DATA] [GEOGRAPHIC_DATA] [GEOGRAPHIC_DATA] …"
click label "Serial"
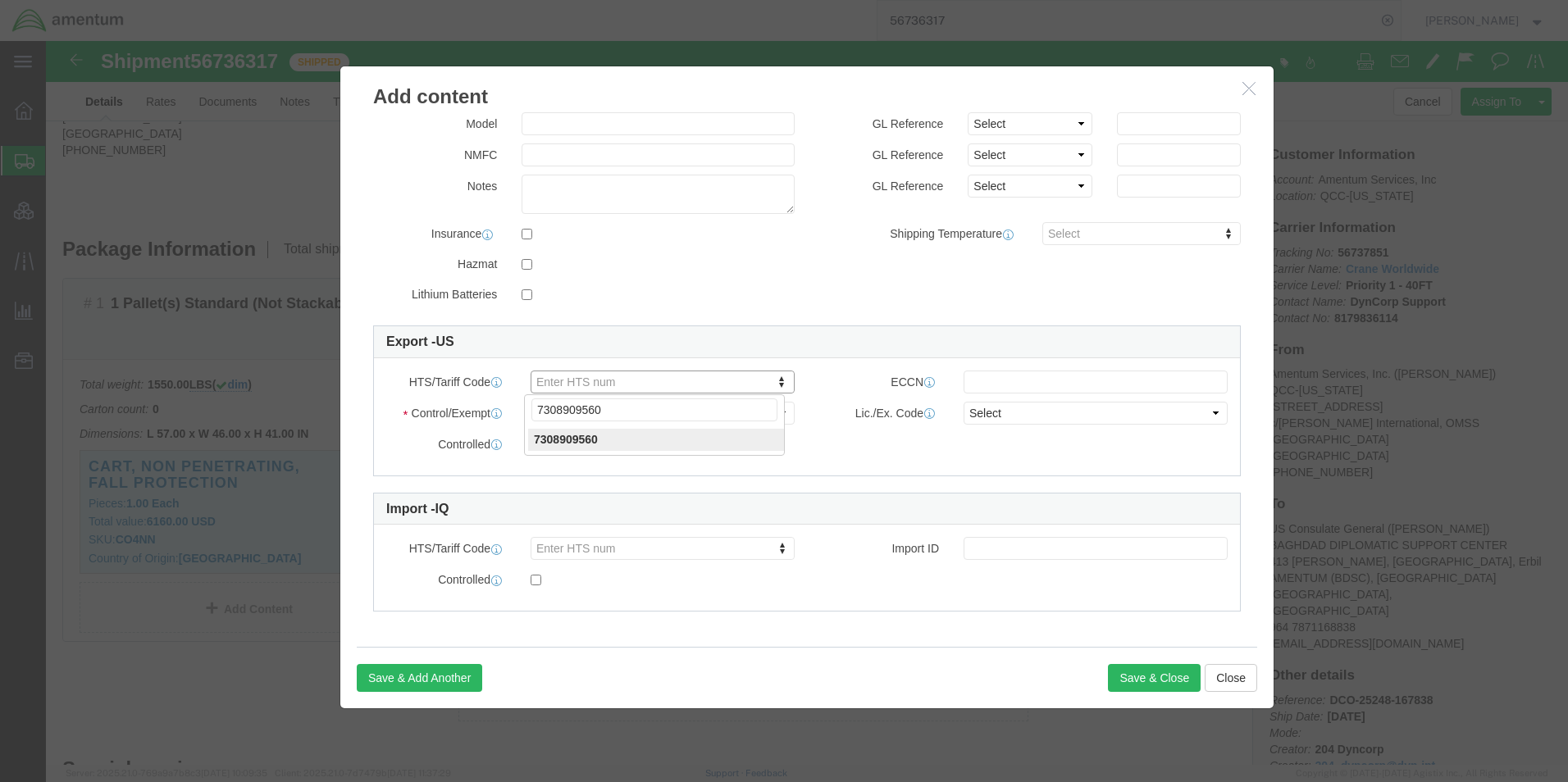
type input "7308909560"
click select "Select ATF BIS DEA EPA FDA FTR ITAR OFAC Other (OPA)"
select select "BIS"
click select "Select ATF BIS DEA EPA FDA FTR ITAR OFAC Other (OPA)"
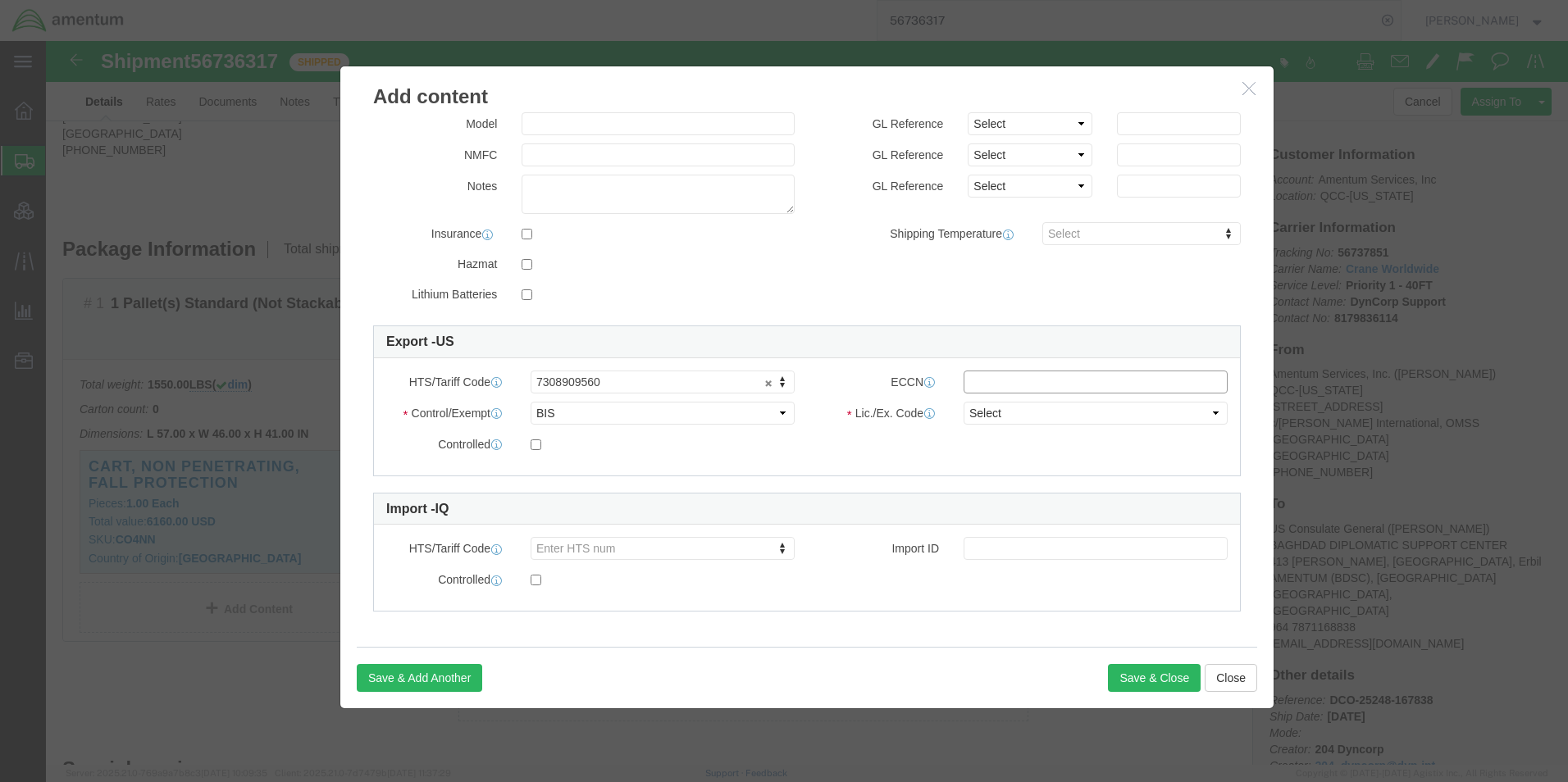
click input "text"
type input "EAR99"
click select "Select AGR-Agricultural APP-Computers APR-Additional Permissive Exports AVS-Air…"
select select "NLR"
click select "Select AGR-Agricultural APP-Computers APR-Additional Permissive Exports AVS-Air…"
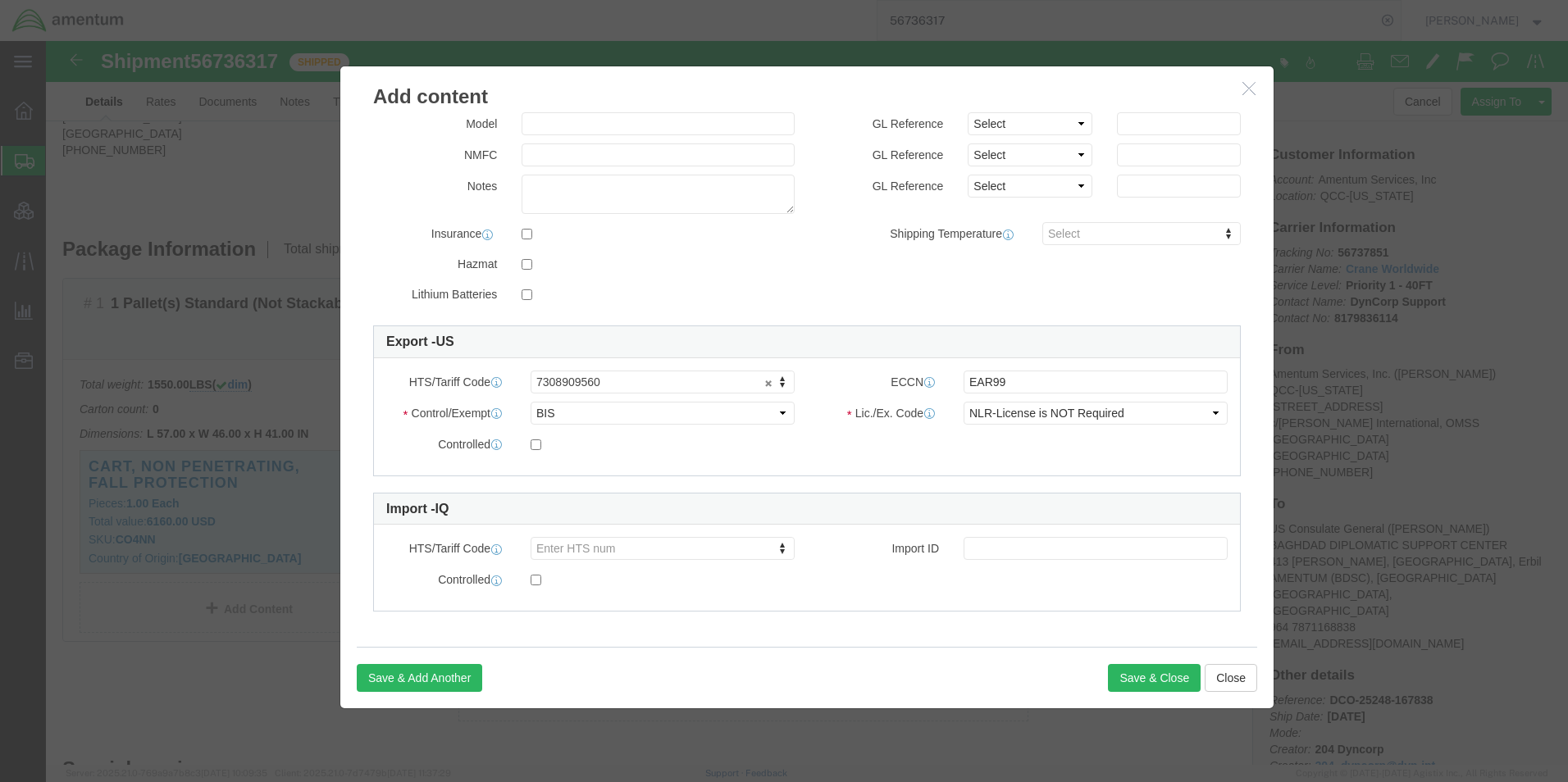
click div "Controlled"
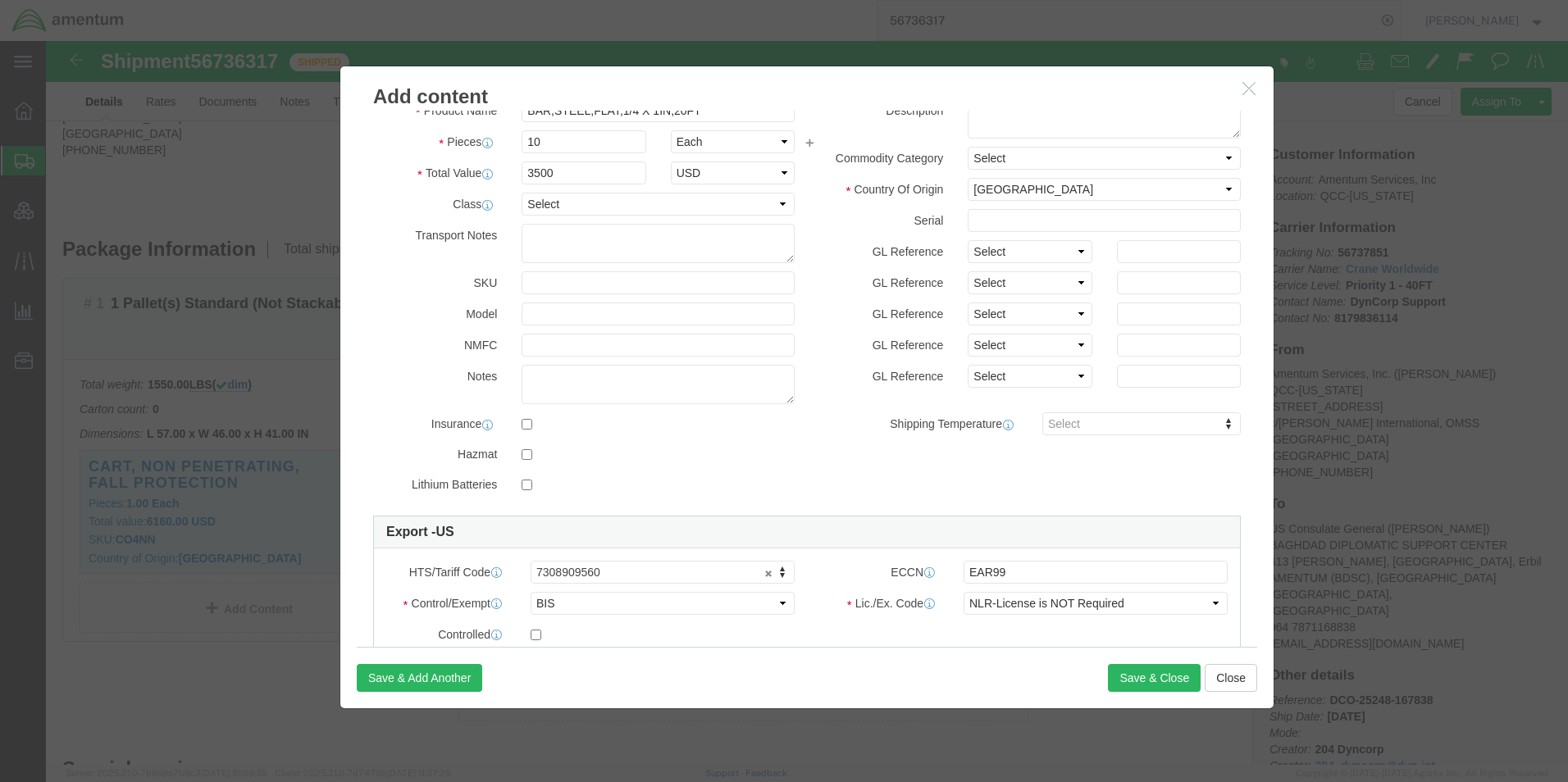
scroll to position [0, 0]
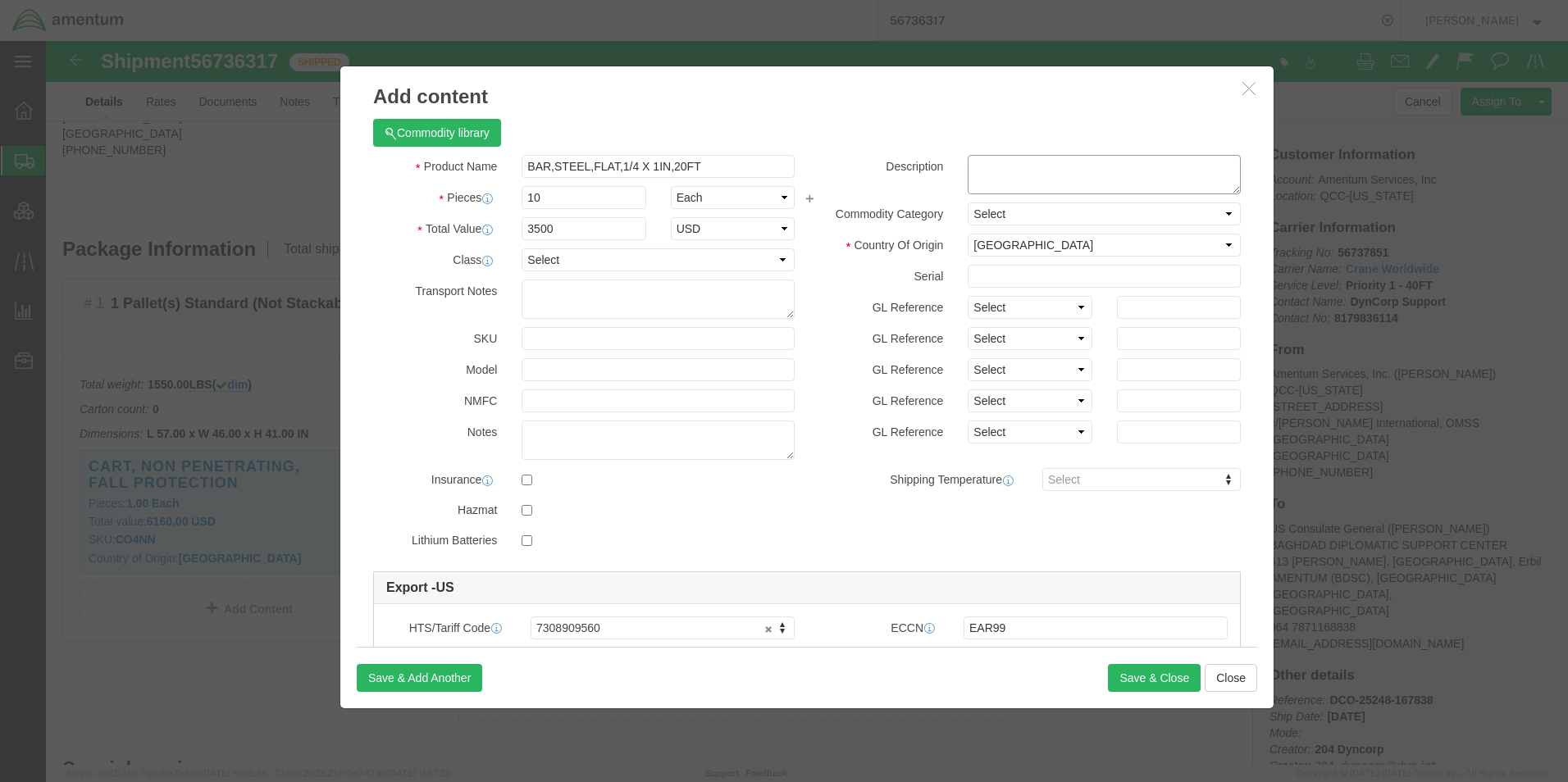
click textarea
paste textarea "F2141"
type textarea "Part# F2141"
click div "Product Name BAR,STEEL,FLAT,1/4 X 1IN,20FT Pieces 10 Select Bag Barrels 100Boar…"
click button "Save & Close"
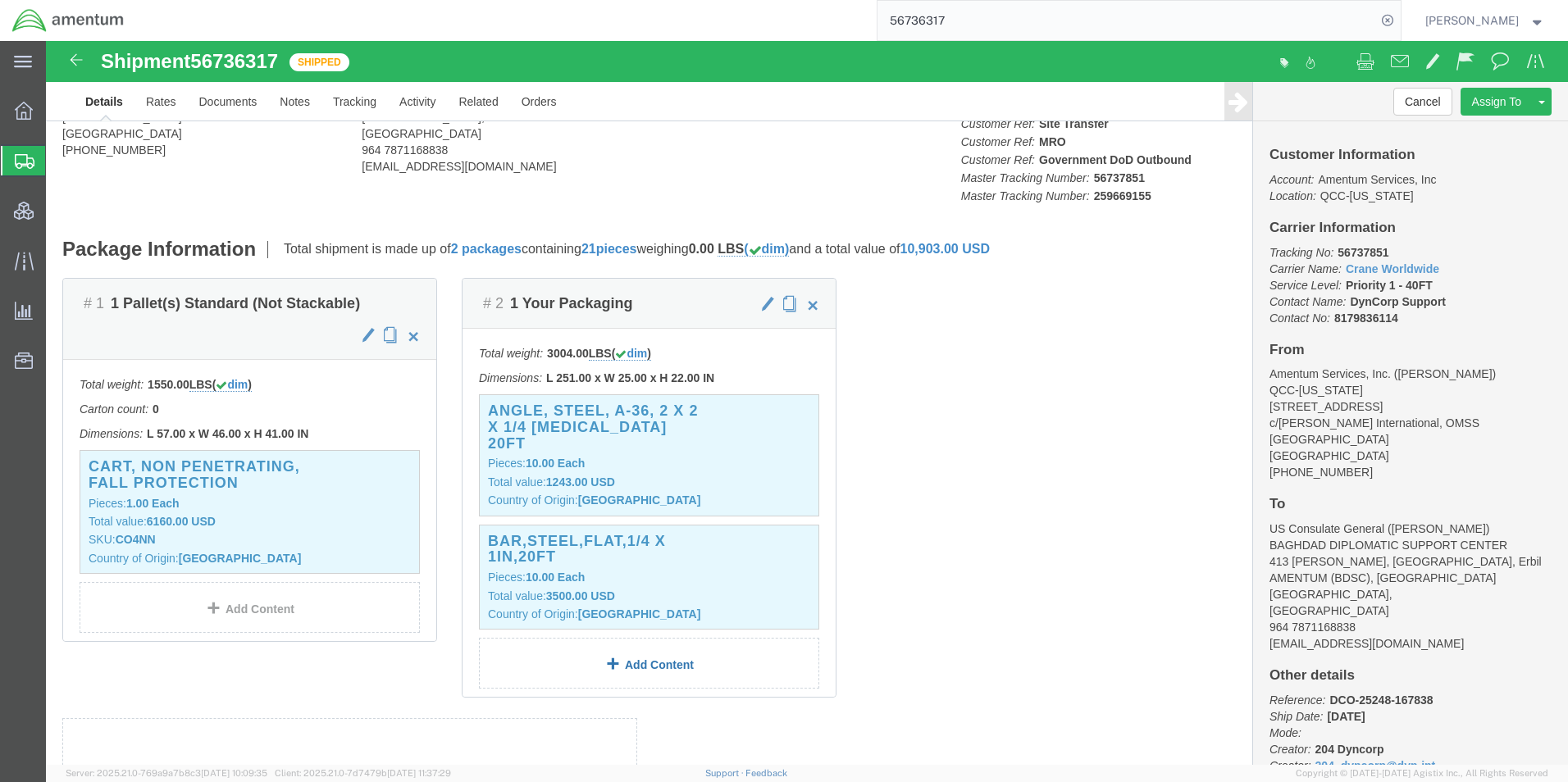
click link "Add Content"
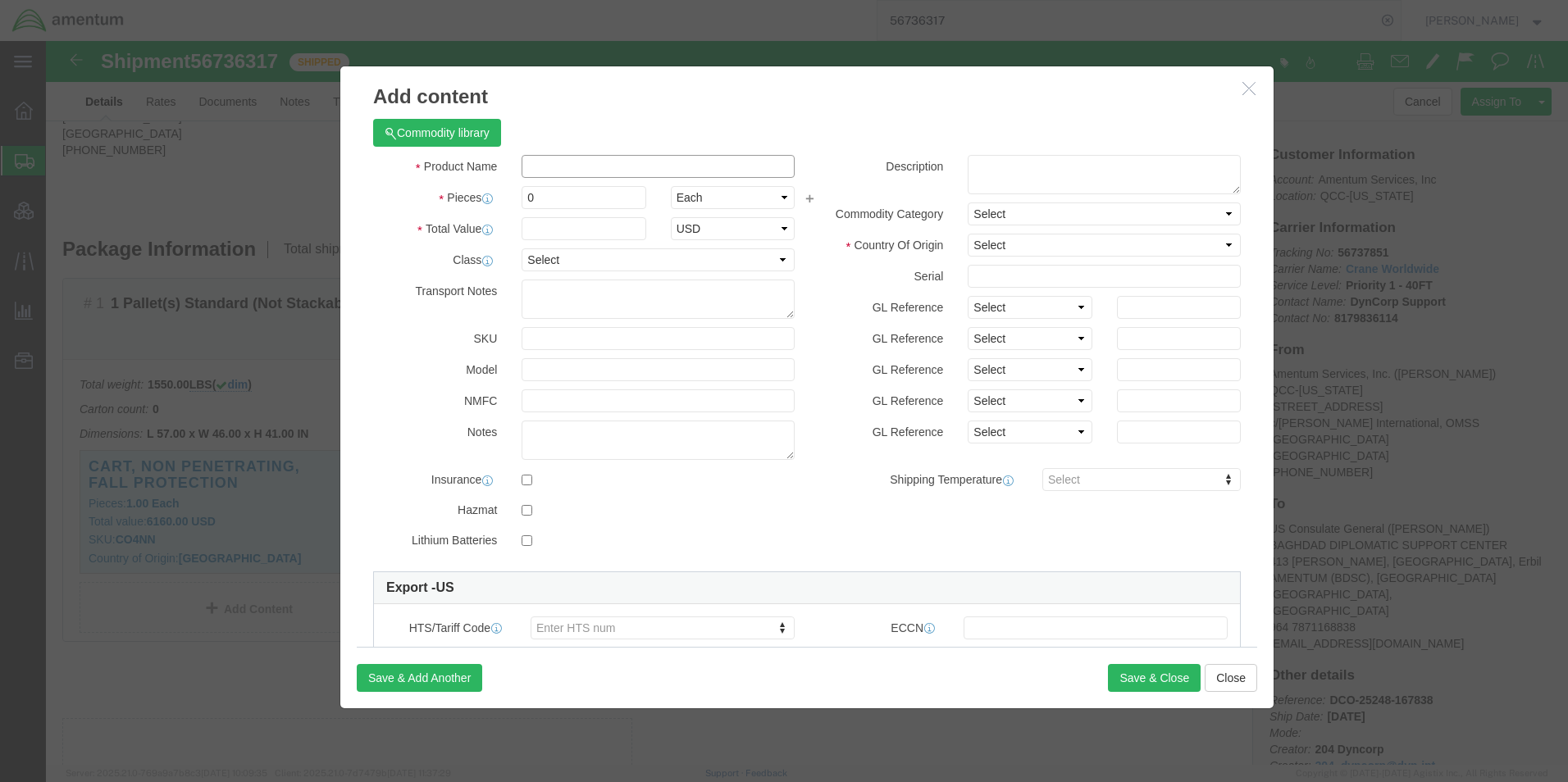
click input "text"
paste input "CONDUIT EMT 1/2 INCH 10 FEET"
type input "CONDUIT EMT 1/2 INCH 10 FEET"
click textarea
click textarea "Part#"
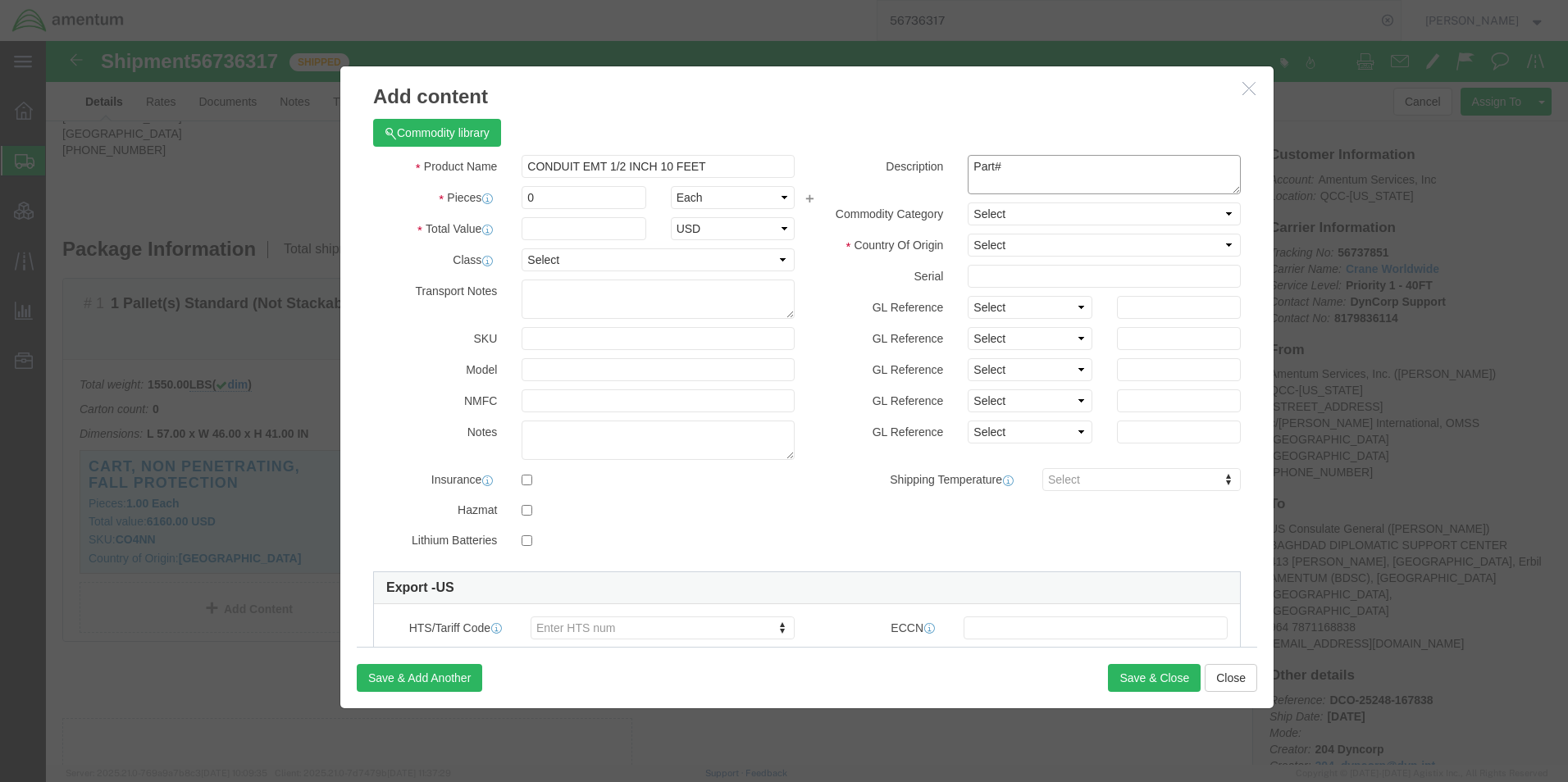
paste textarea "101550/100400406"
type textarea "Part# 101550/100400406"
drag, startPoint x: 522, startPoint y: 159, endPoint x: 414, endPoint y: 161, distance: 108.0
click div "Pieces 0 Select Bag Barrels 100Board Feet Bottle Box Blister Pack Carats Can Ca…"
type input "100"
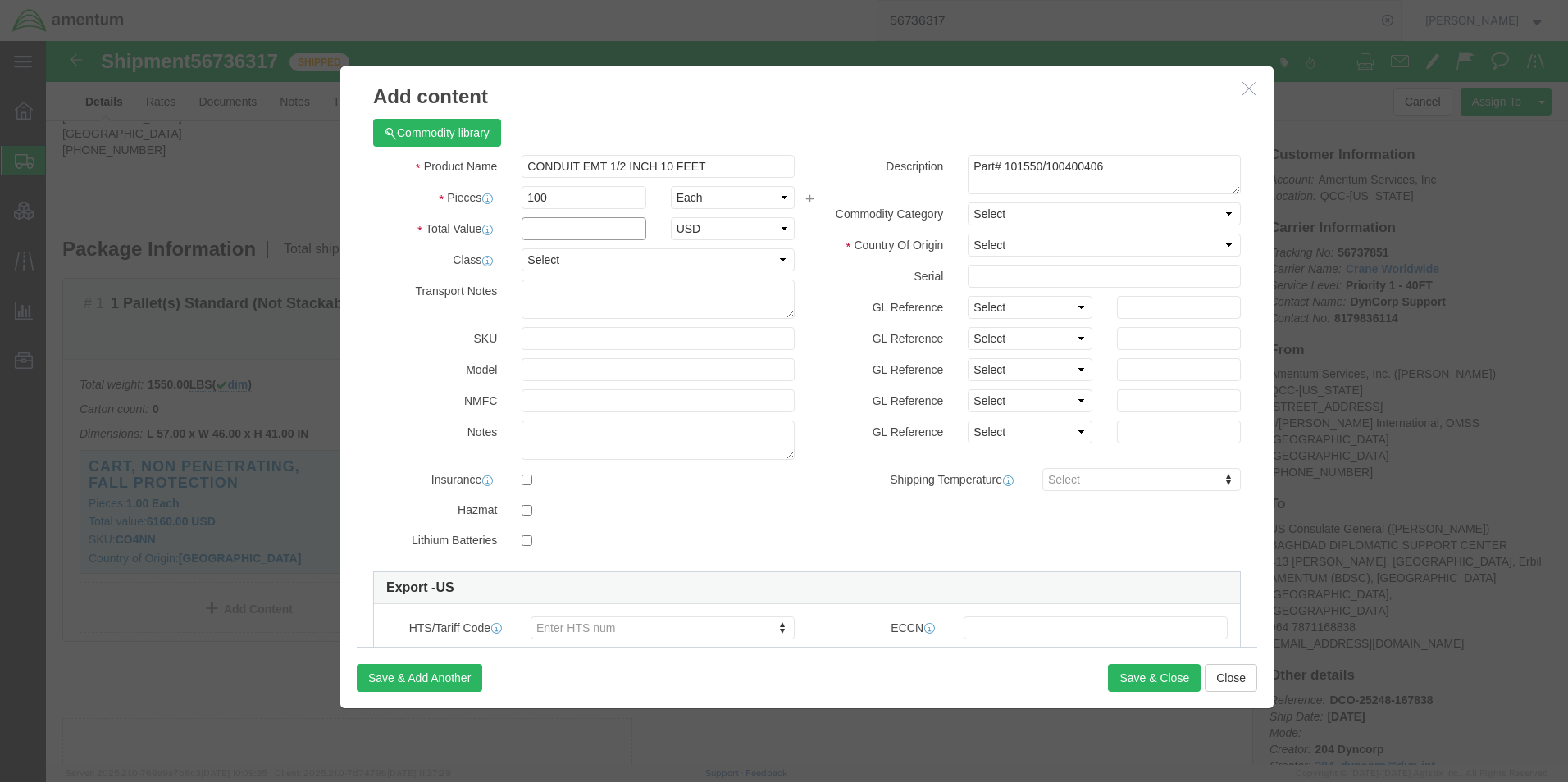
click input "text"
type input "286.00"
select select "USD"
drag, startPoint x: 504, startPoint y: 157, endPoint x: 373, endPoint y: 155, distance: 131.0
click div "Pieces 100 Select Bag Barrels 100Board Feet Bottle Box Blister Pack Carats Can …"
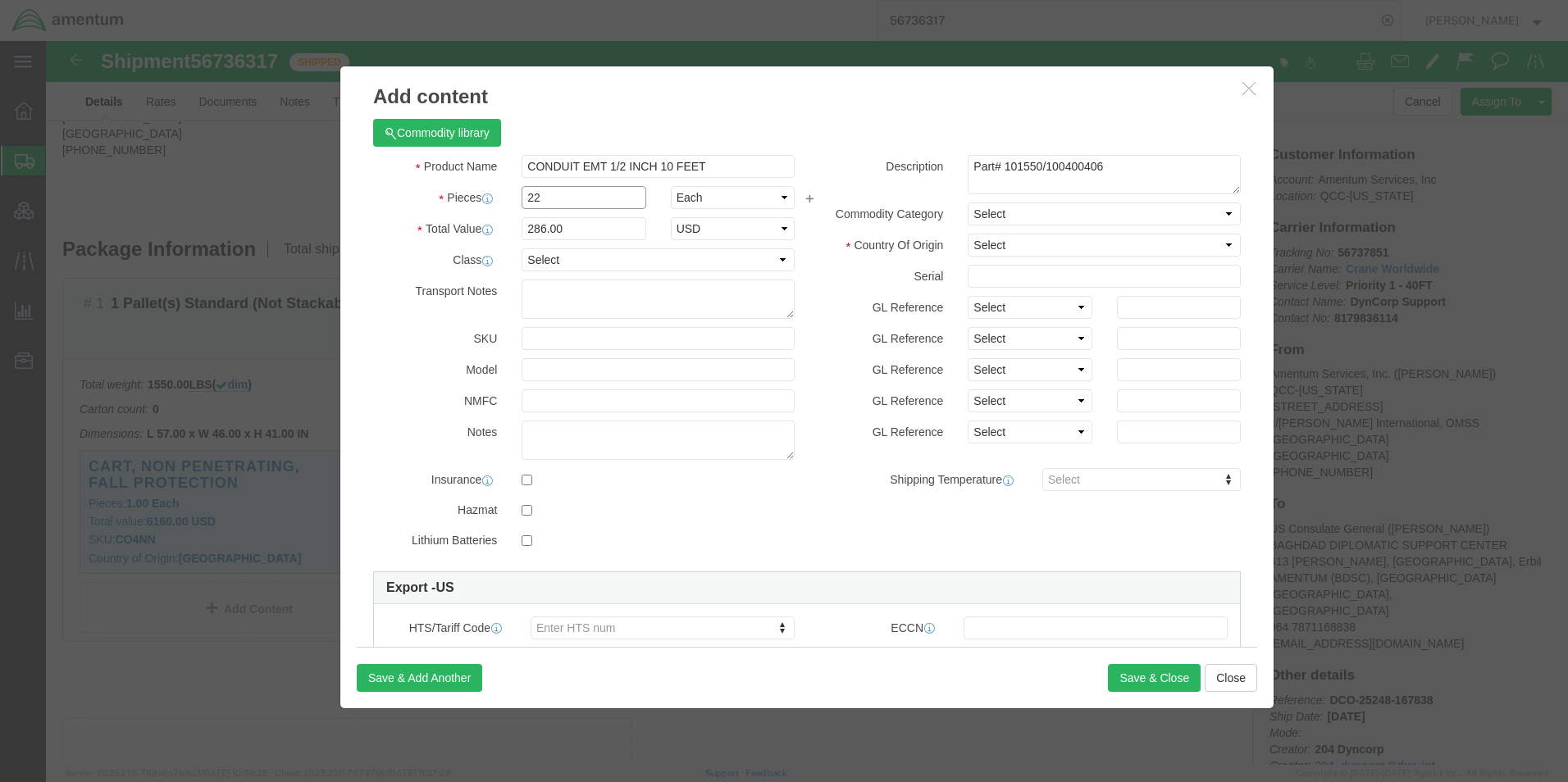
type input "22"
type input "286.00"
click select "Select [GEOGRAPHIC_DATA] [GEOGRAPHIC_DATA] [GEOGRAPHIC_DATA] [GEOGRAPHIC_DATA] …"
select select "US"
click select "Select [GEOGRAPHIC_DATA] [GEOGRAPHIC_DATA] [GEOGRAPHIC_DATA] [GEOGRAPHIC_DATA] …"
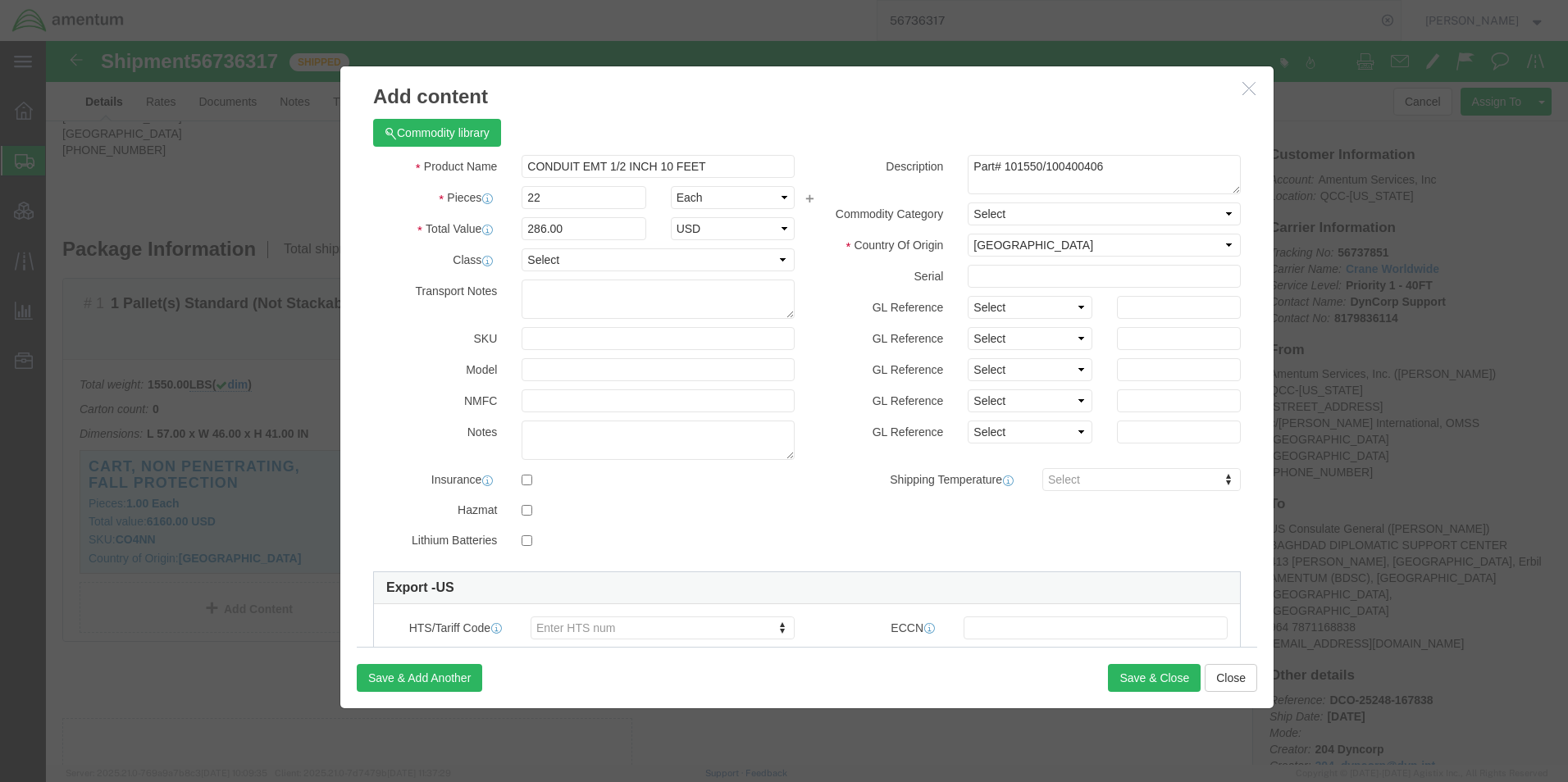
click label "Serial"
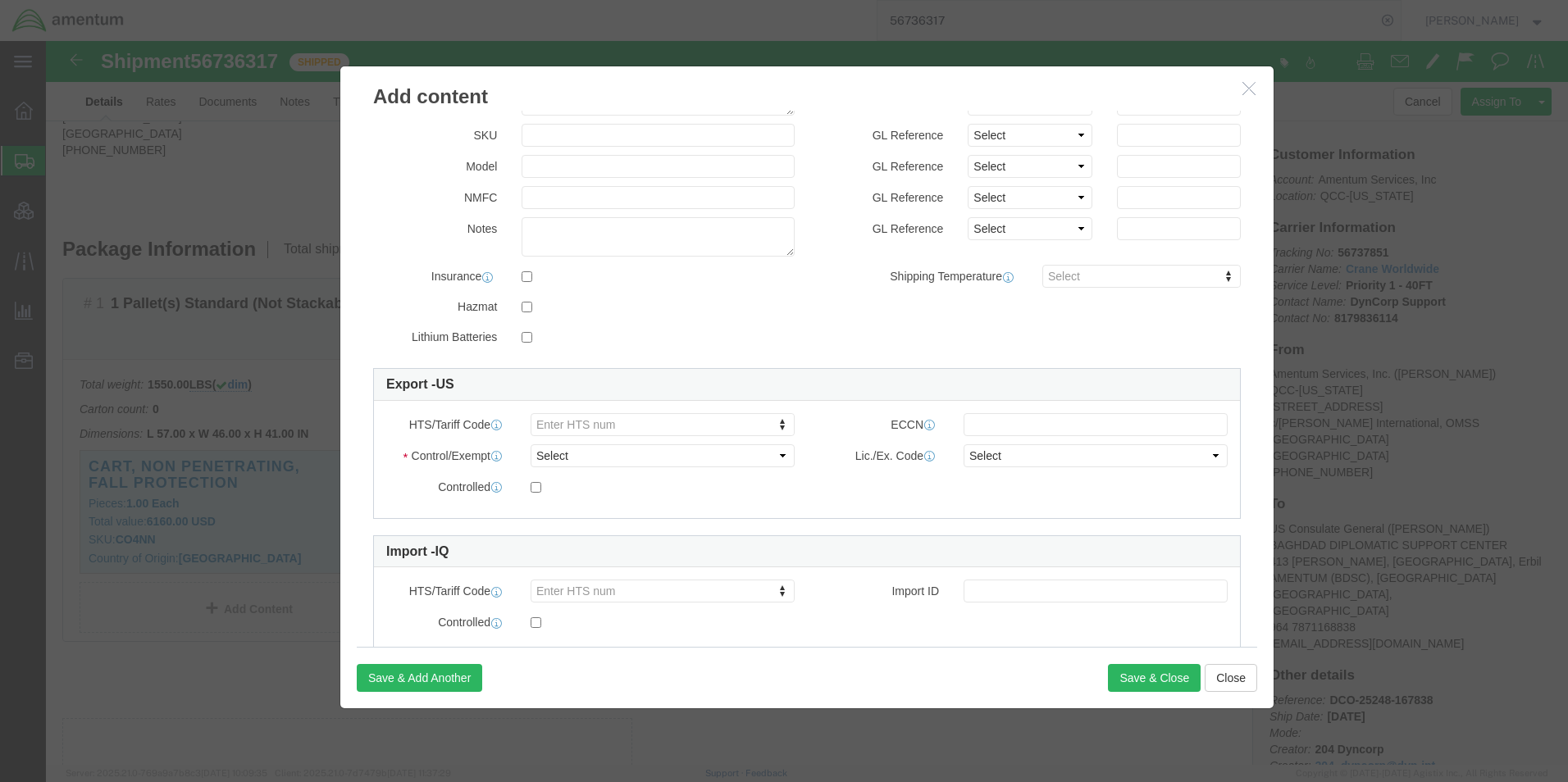
scroll to position [247, 0]
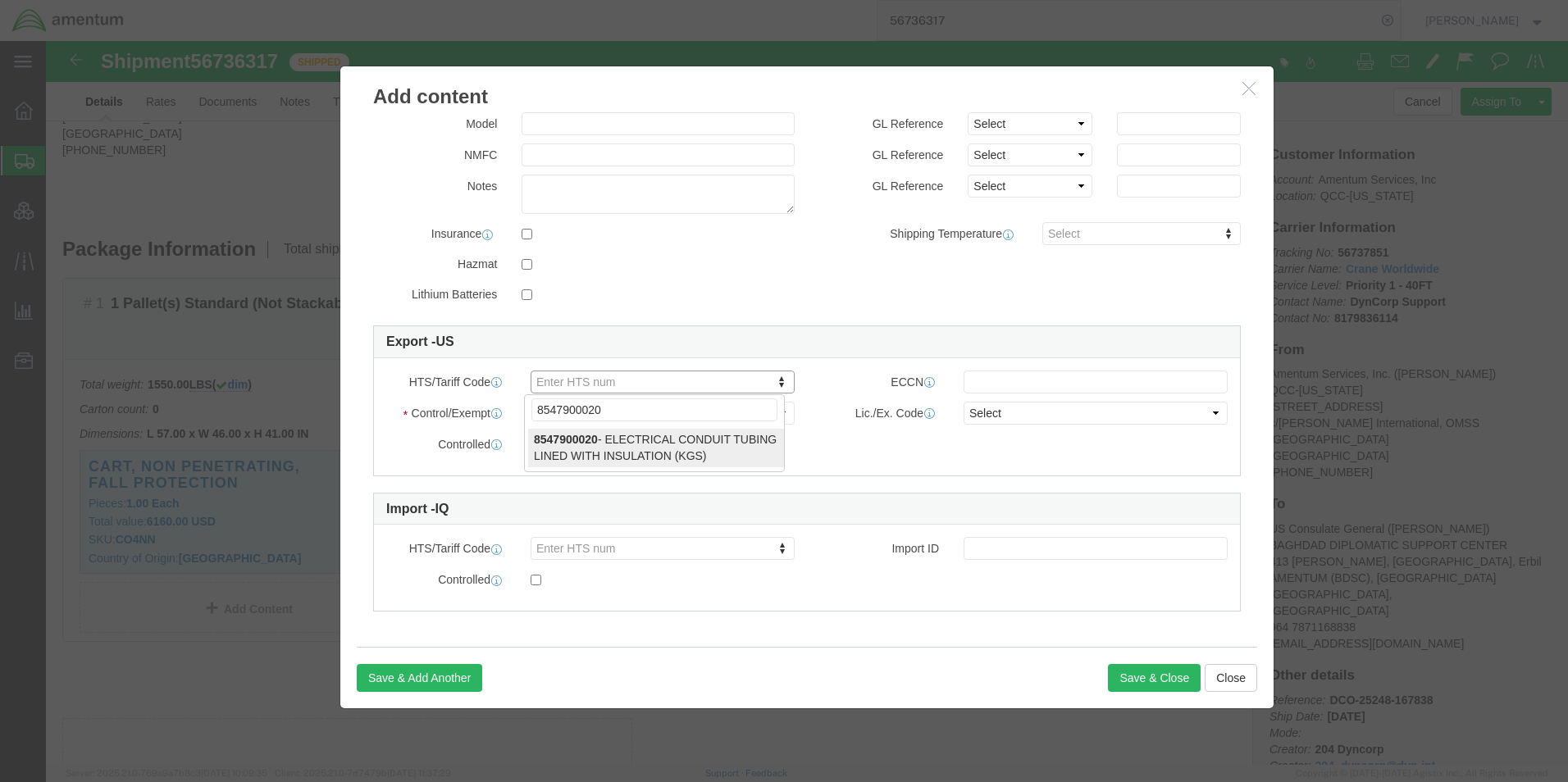
type input "8547900020"
select select "KGS"
type input "8547900020"
click select "Select ATF BIS DEA EPA FDA FTR ITAR OFAC Other (OPA)"
select select "BIS"
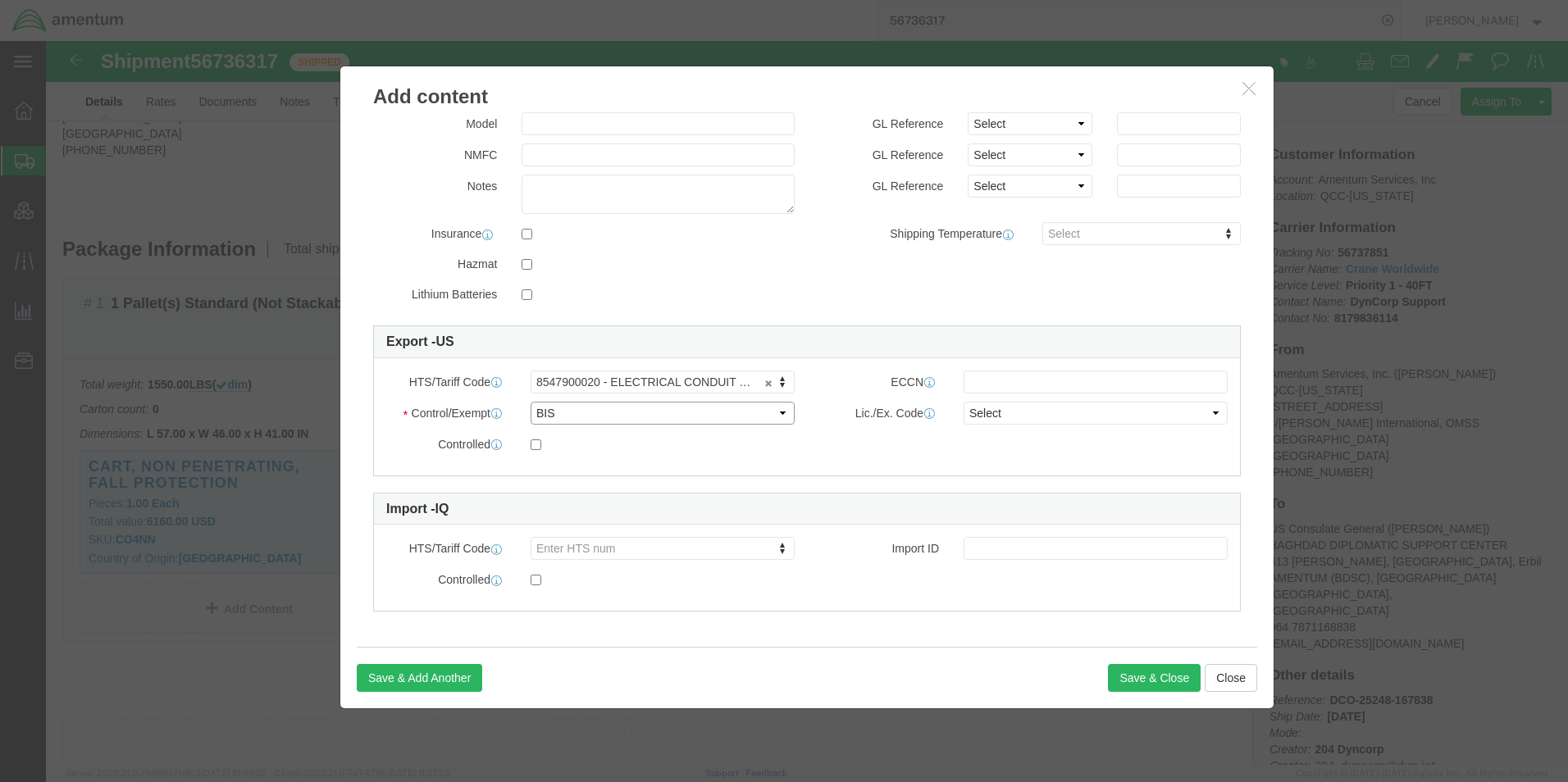
click select "Select ATF BIS DEA EPA FDA FTR ITAR OFAC Other (OPA)"
click input "text"
type input "EAR99"
click select "Select AGR-Agricultural APP-Computers APR-Additional Permissive Exports AVS-Air…"
select select "NLR"
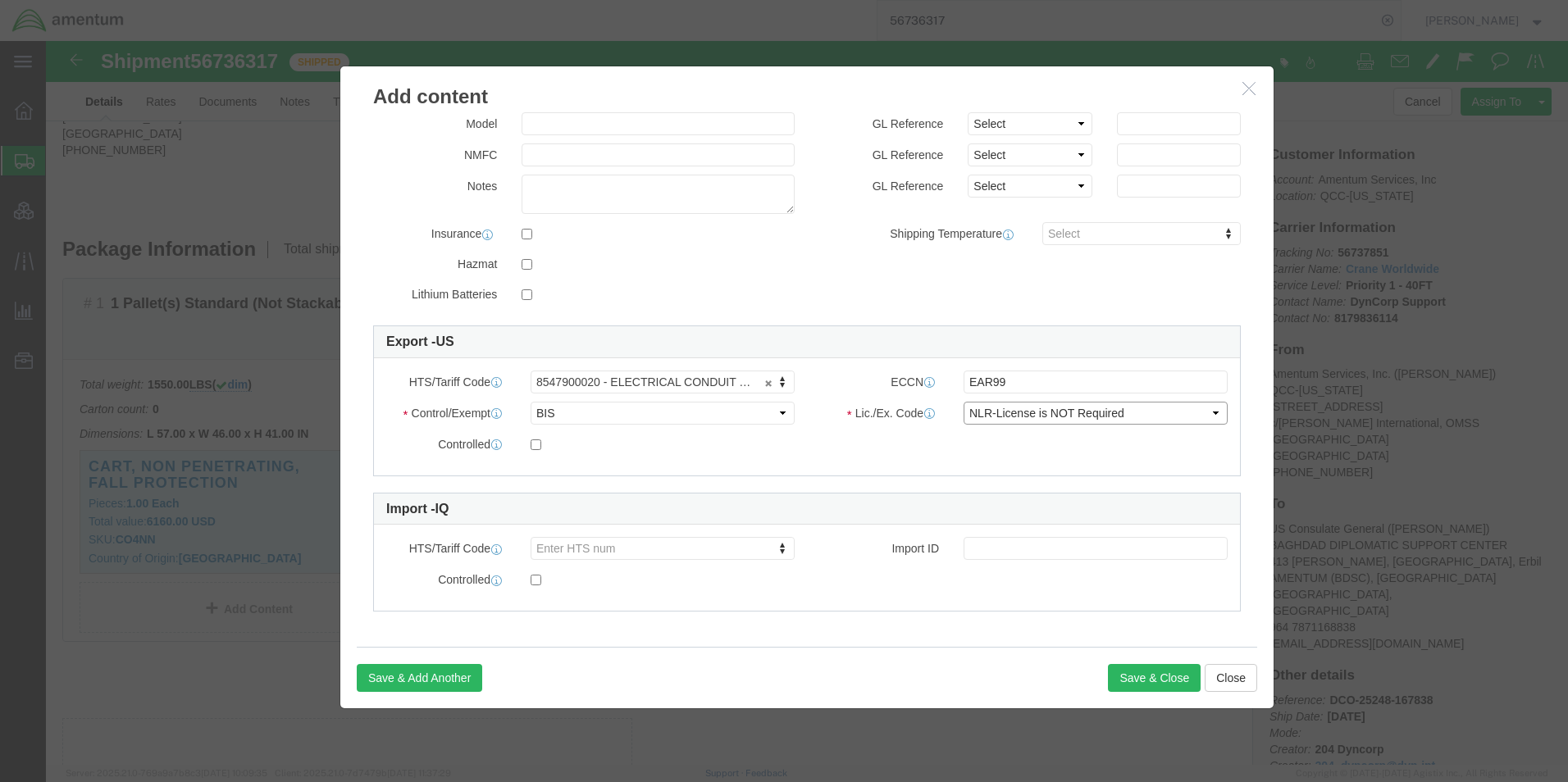
click select "Select AGR-Agricultural APP-Computers APR-Additional Permissive Exports AVS-Air…"
click div "Controlled"
click button "Save & Close"
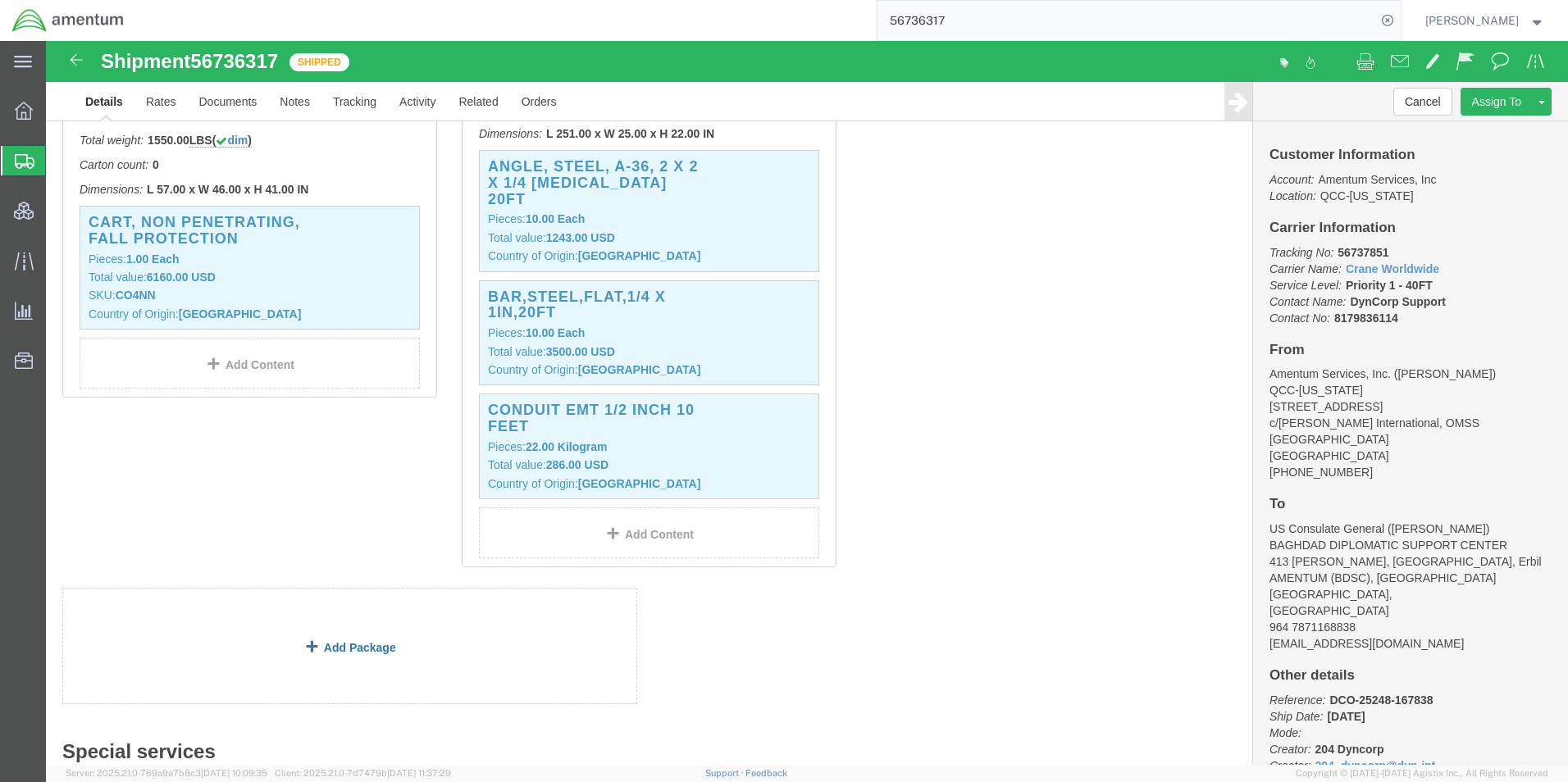
scroll to position [410, 0]
click link "Add Content"
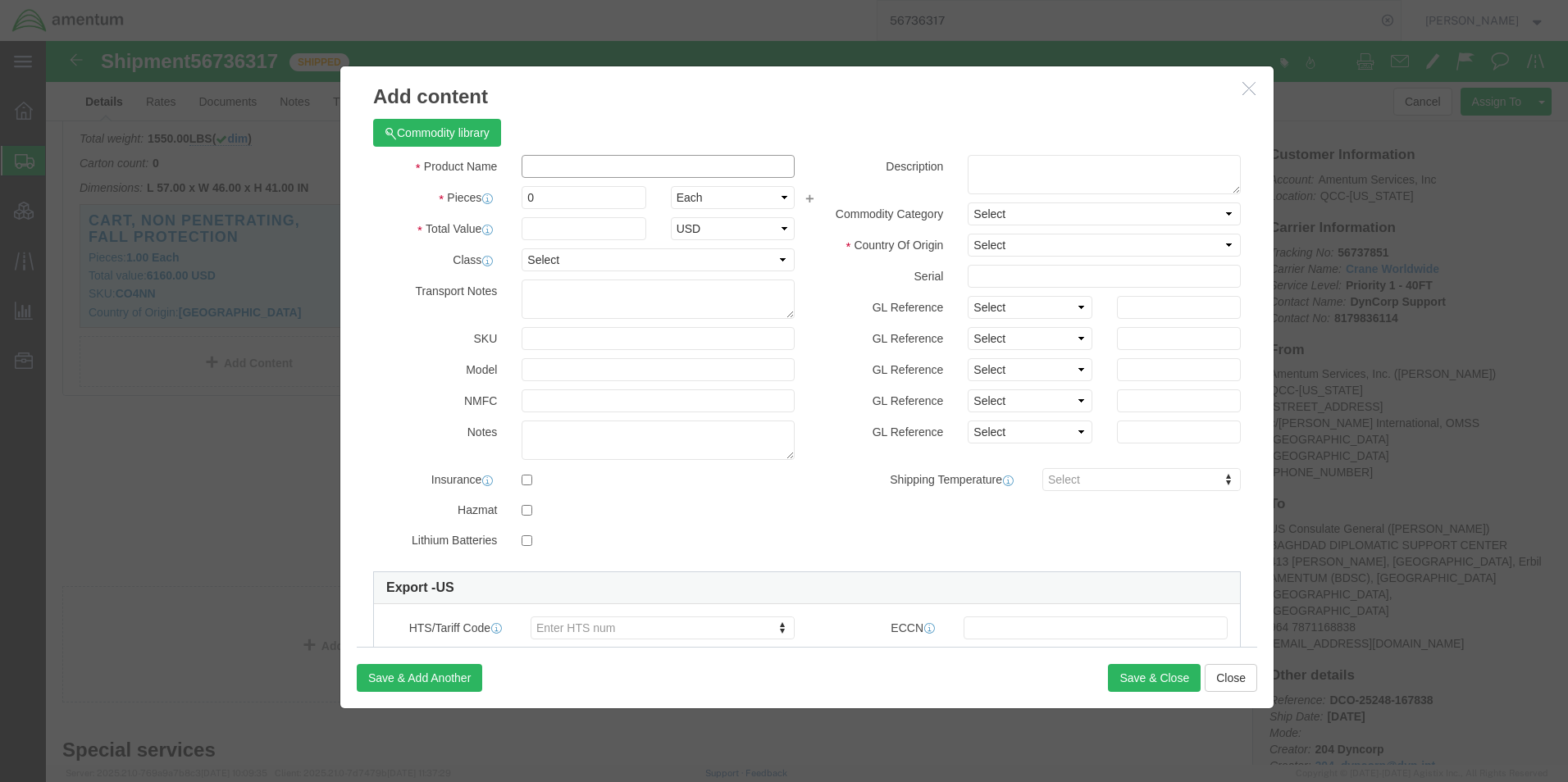
click input "text"
paste input "METAL TRACK DRYWALL G 20 6 X 10 IN"
type input "METAL TRACK DRYWALL G 20 6 X 10 IN"
type input "6"
type input "273"
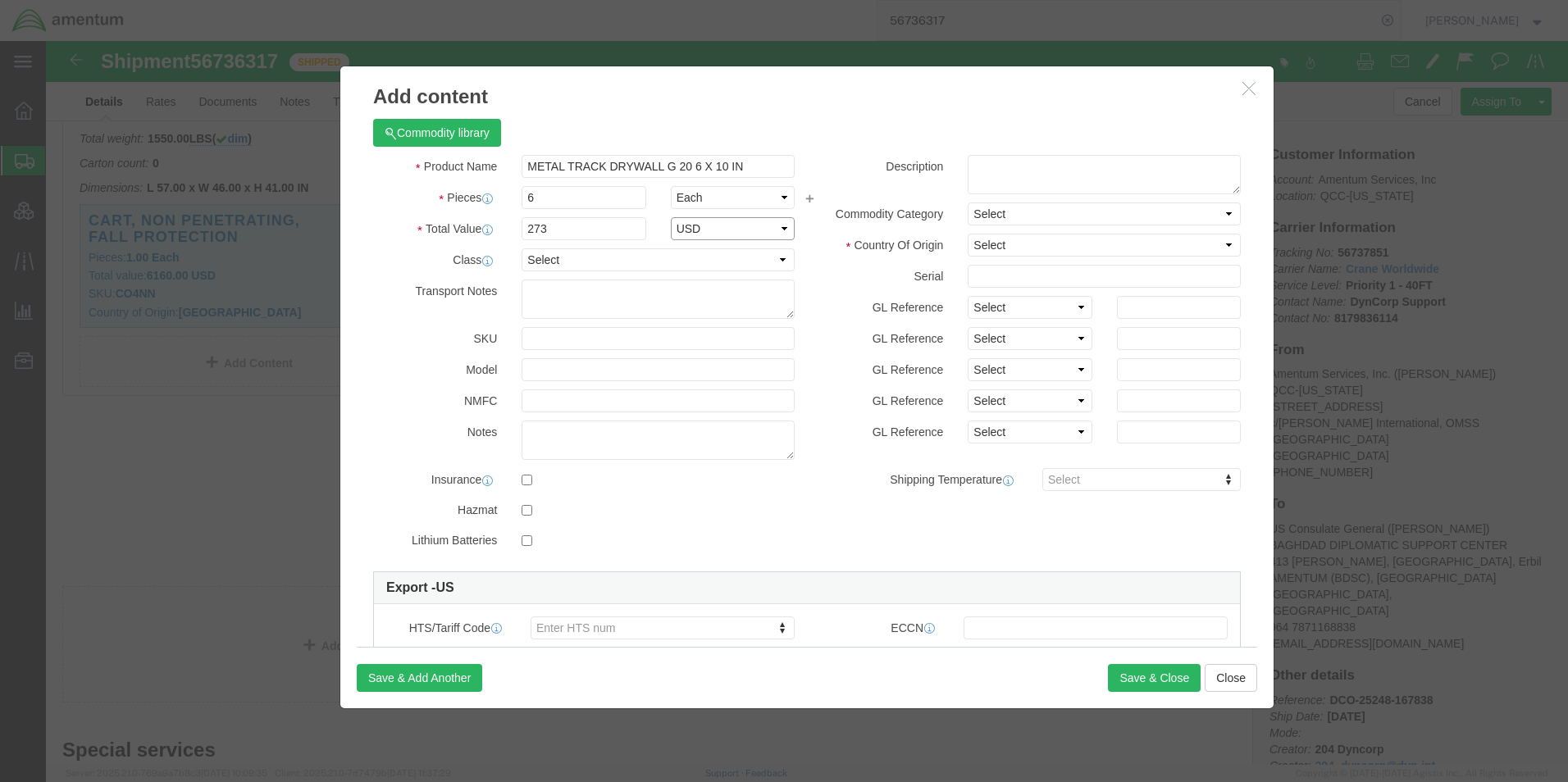
select select "USD"
click select "Select [GEOGRAPHIC_DATA] [GEOGRAPHIC_DATA] [GEOGRAPHIC_DATA] [GEOGRAPHIC_DATA] …"
select select "US"
click select "Select [GEOGRAPHIC_DATA] [GEOGRAPHIC_DATA] [GEOGRAPHIC_DATA] [GEOGRAPHIC_DATA] …"
click textarea
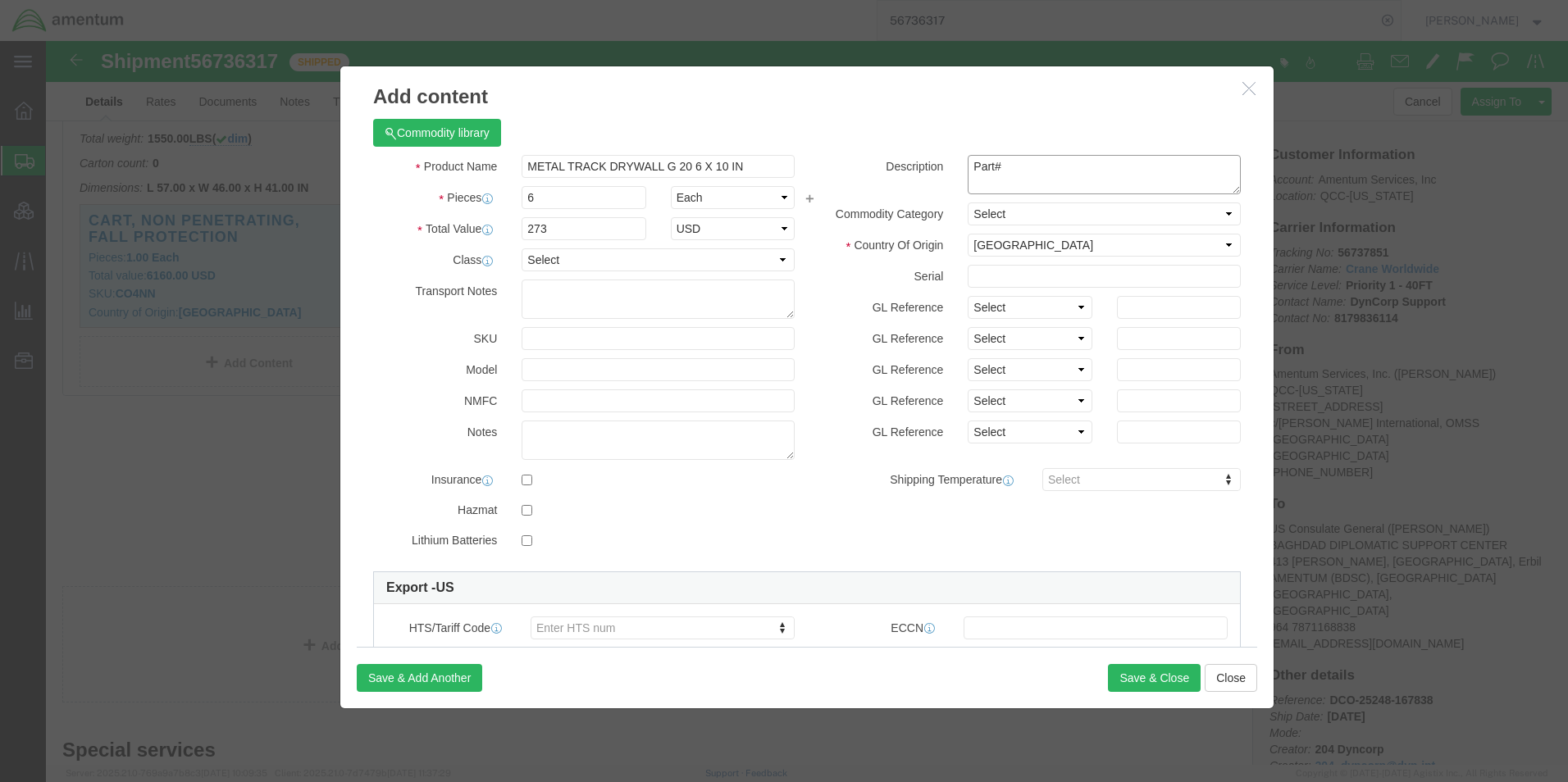
click textarea "Part#"
paste textarea "PTEB-6x10"
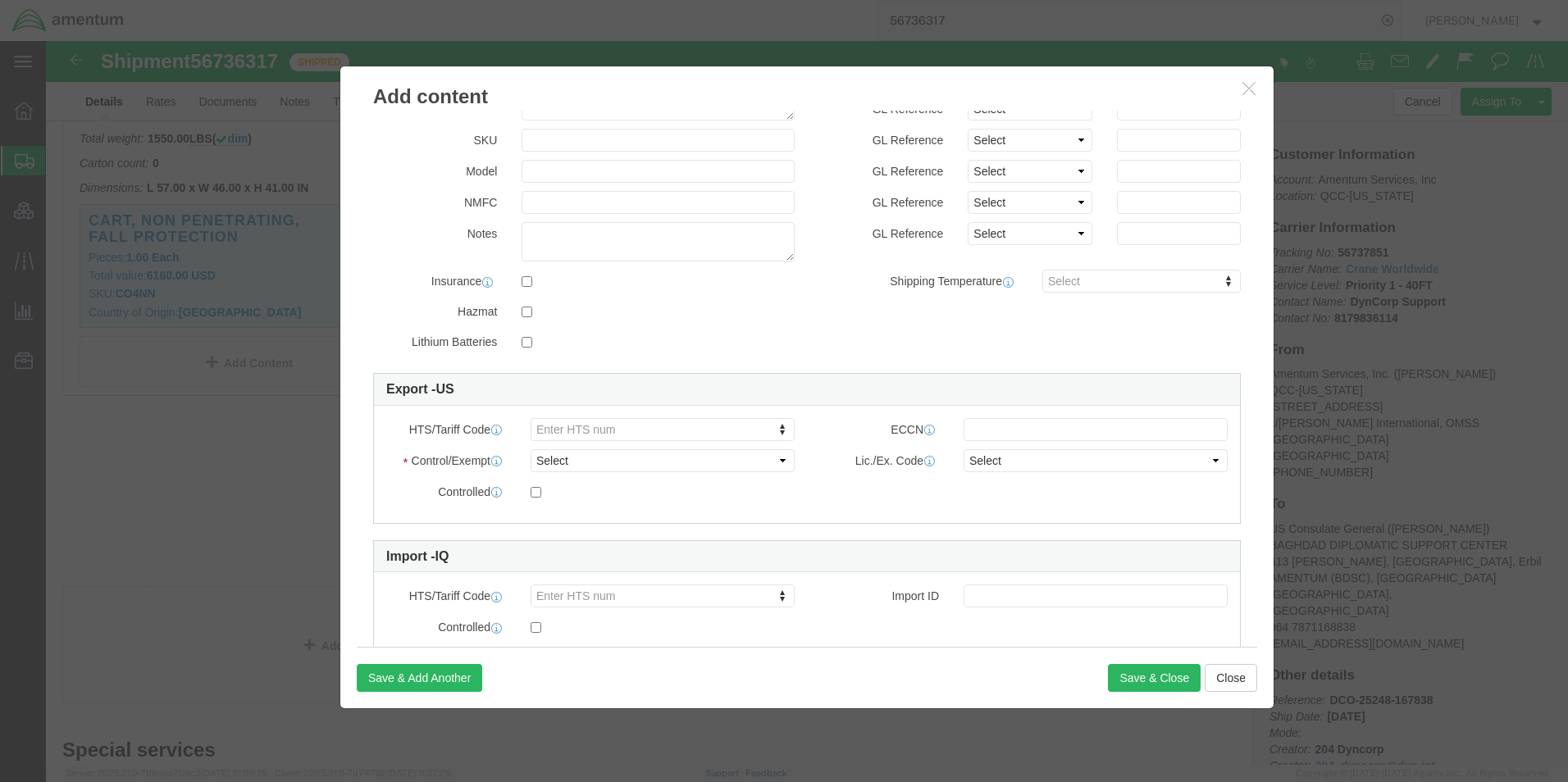
scroll to position [248, 0]
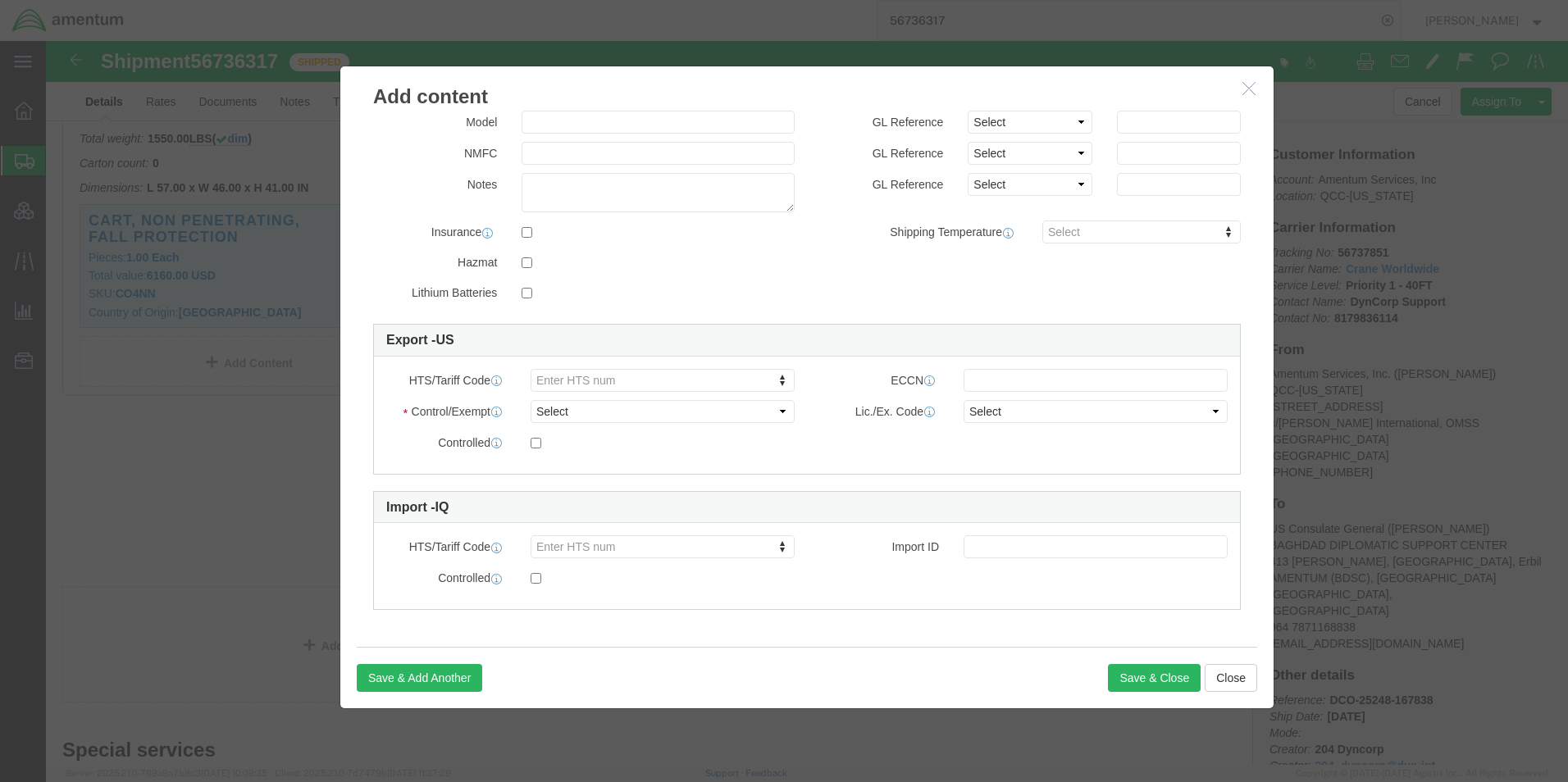
type textarea "Part# PTEB-6x10"
type input "7326908688"
click select "Select ATF BIS DEA EPA FDA FTR ITAR OFAC Other (OPA)"
select select "BIS"
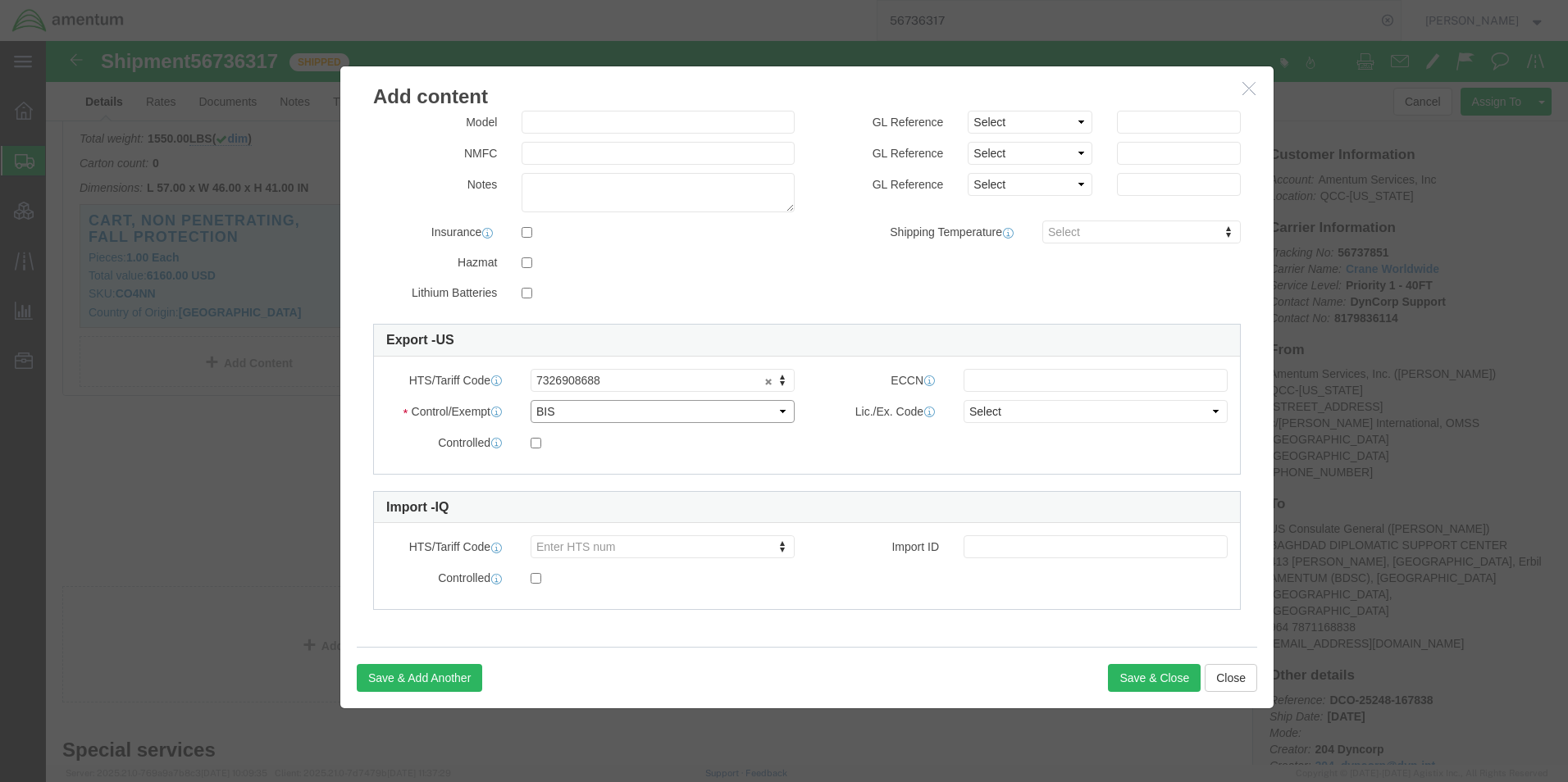
click select "Select ATF BIS DEA EPA FDA FTR ITAR OFAC Other (OPA)"
click input "text"
type input "EAR99"
click select "Select AGR-Agricultural APP-Computers APR-Additional Permissive Exports AVS-Air…"
select select "NLR"
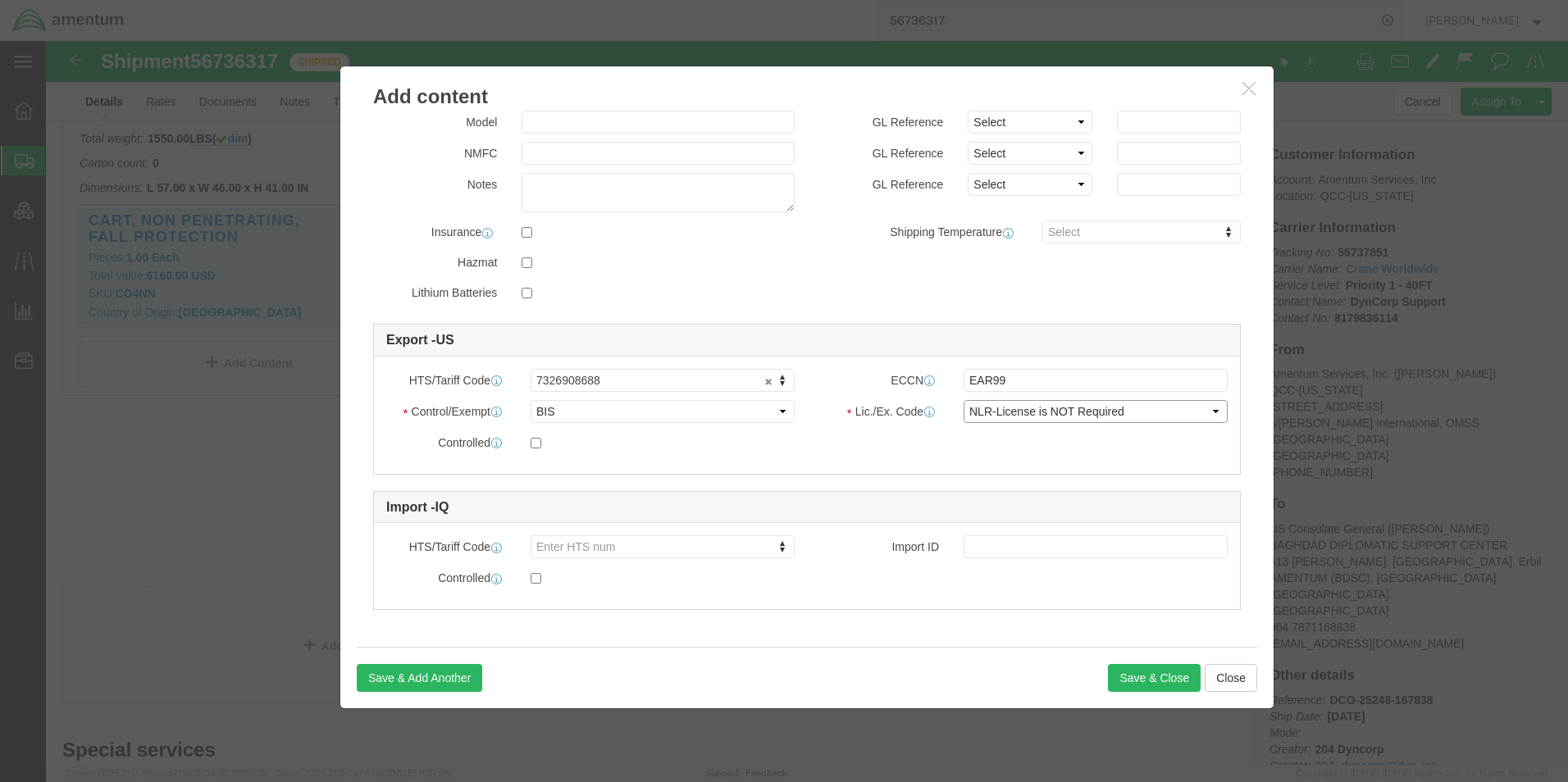
click select "Select AGR-Agricultural APP-Computers APR-Additional Permissive Exports AVS-Air…"
click div "Export - US HTS/Tariff Code 7326908688 7326908688 ECCN EAR99 Control/Exempt Sel…"
click div "Save & Add Another Save & Close Close"
click button "Save & Close"
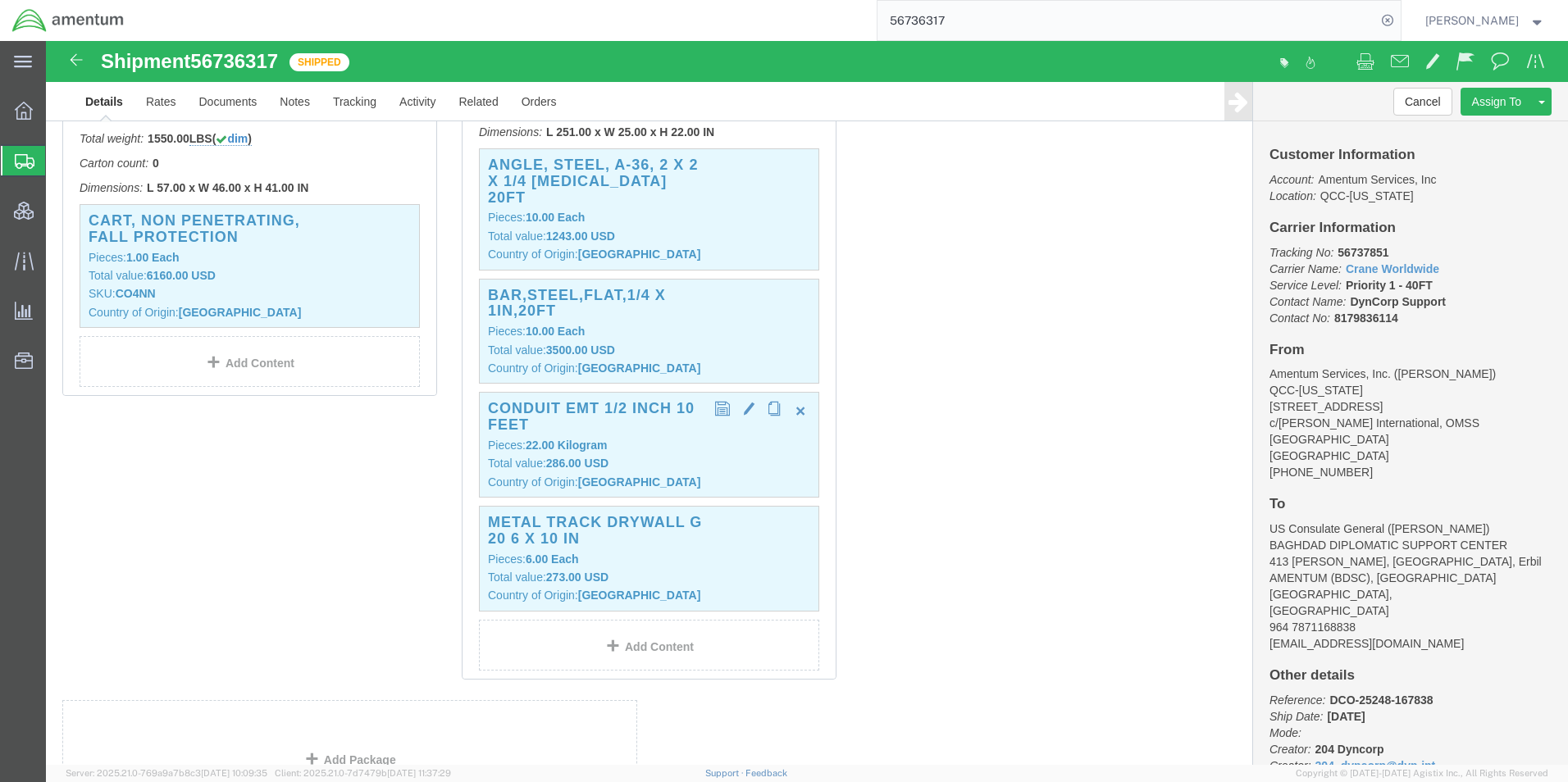
click p "Total value: 286.00 USD"
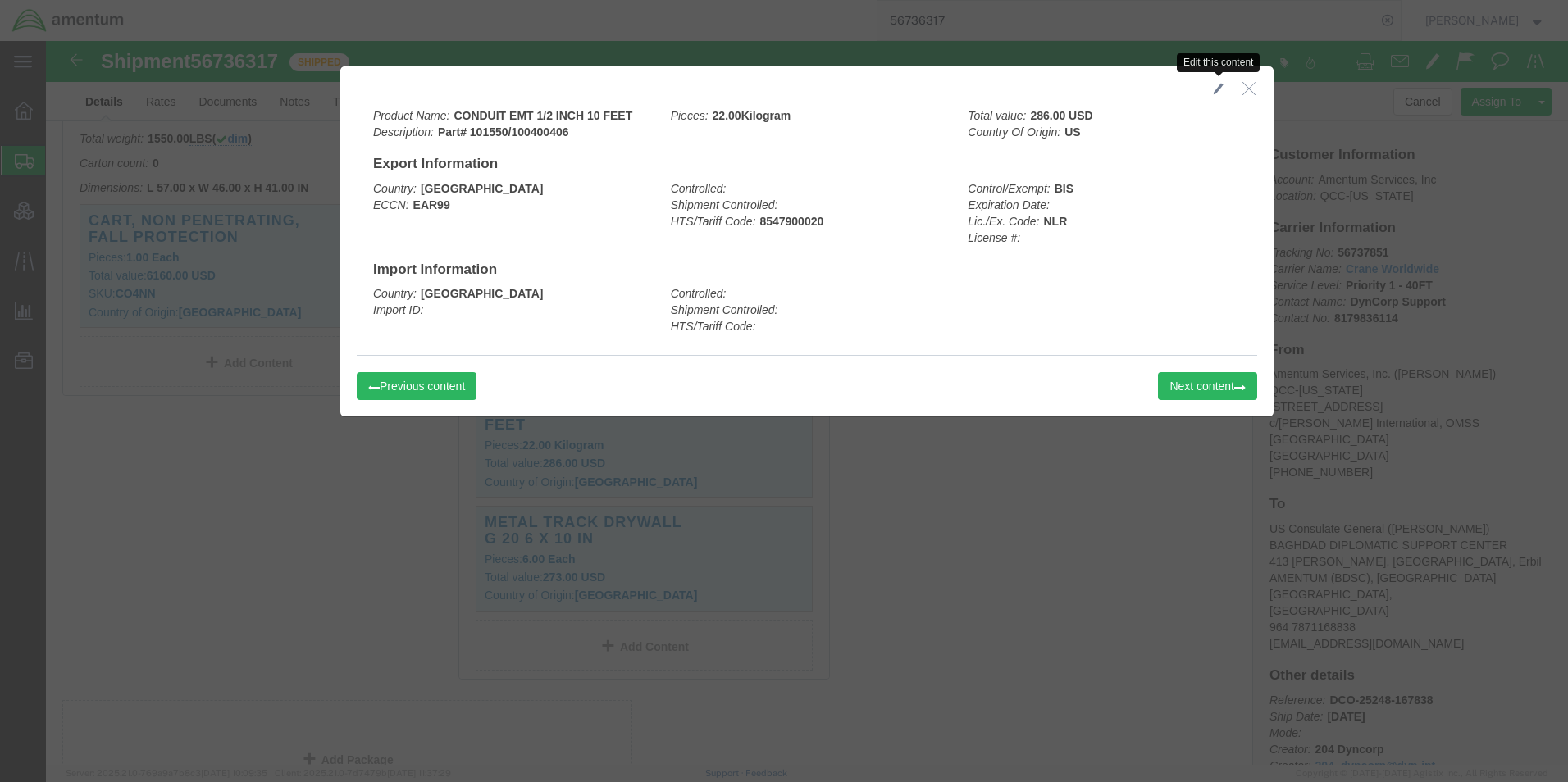
click span "button"
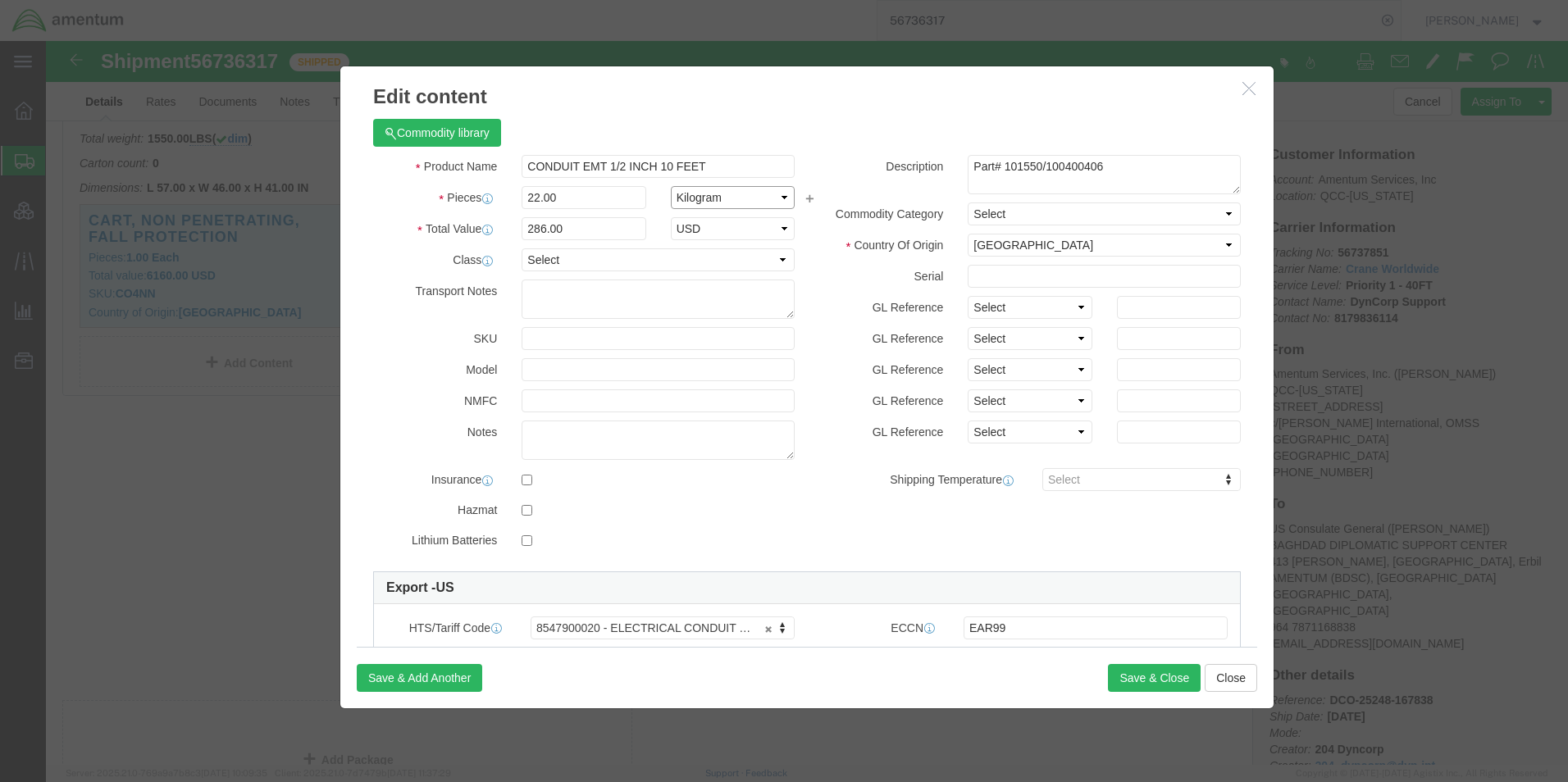
click select "Select Bag Barrels 100Board Feet Bottle Box Blister Pack Carats Can Capsule Car…"
select select "EA"
click select "Select Bag Barrels 100Board Feet Bottle Box Blister Pack Carats Can Capsule Car…"
click button "Save & Close"
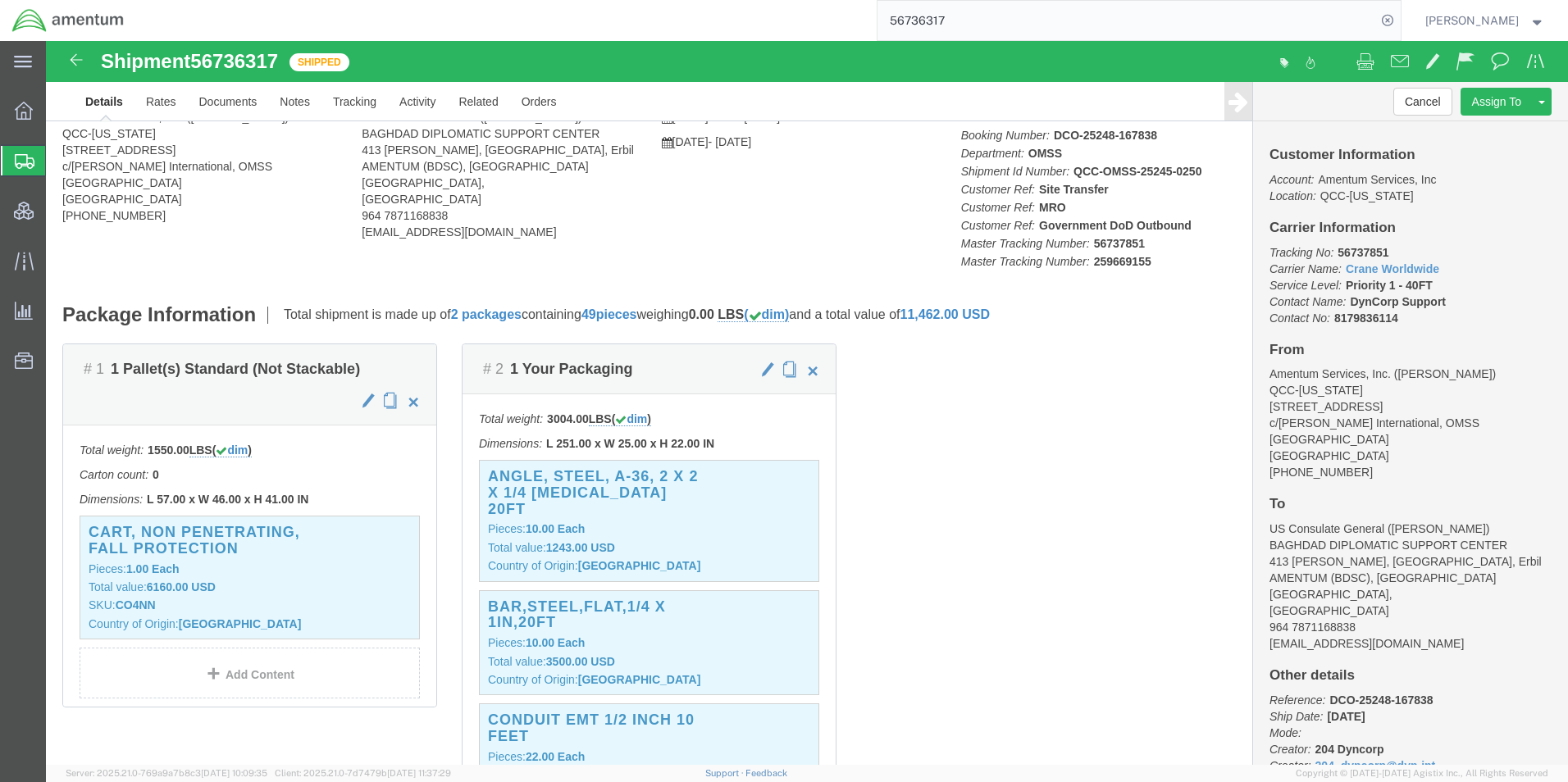
scroll to position [0, 0]
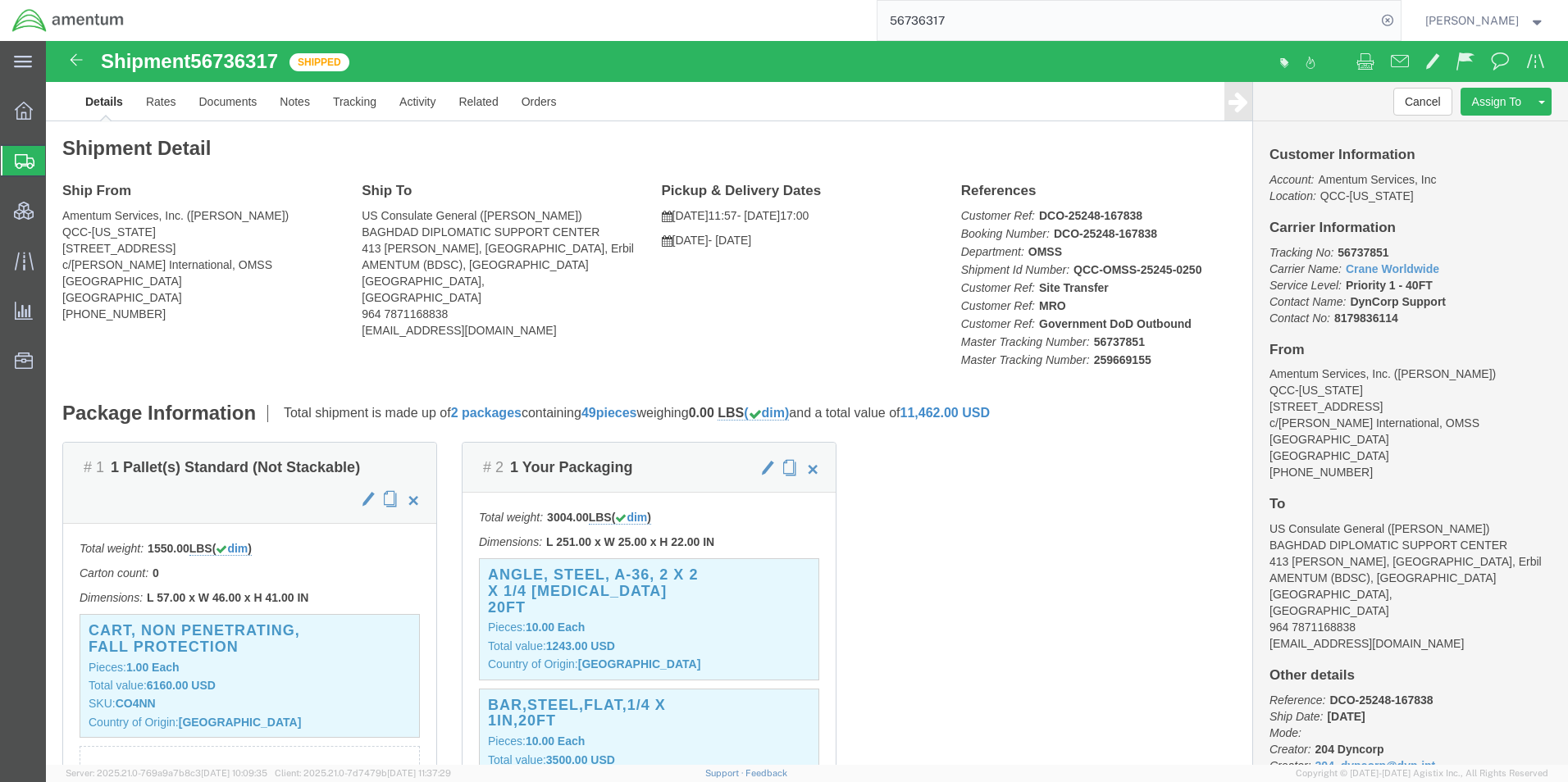
click at [948, 12] on input "56736317" at bounding box center [1127, 21] width 499 height 39
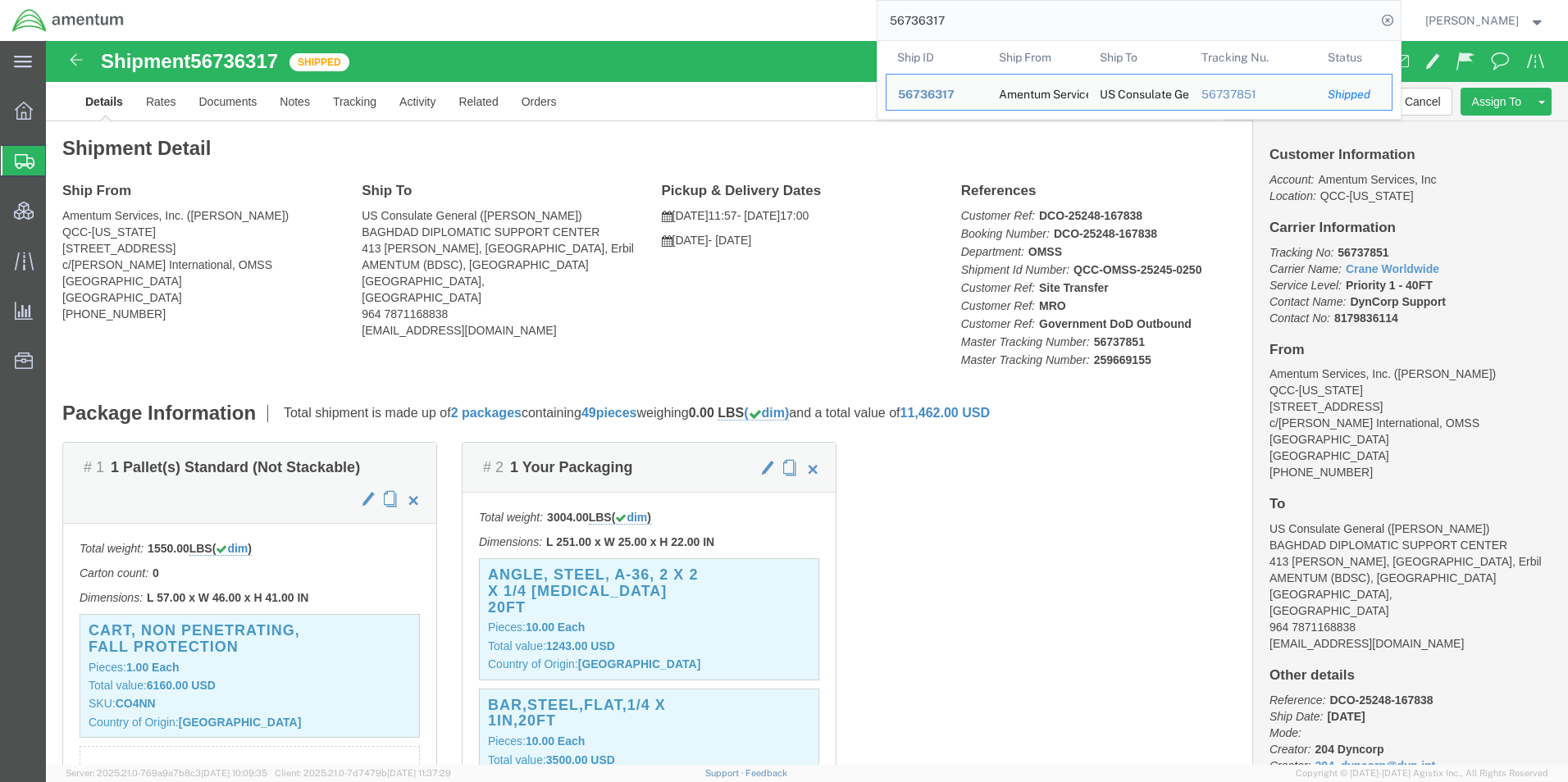
click at [948, 11] on input "56736317" at bounding box center [1127, 21] width 499 height 39
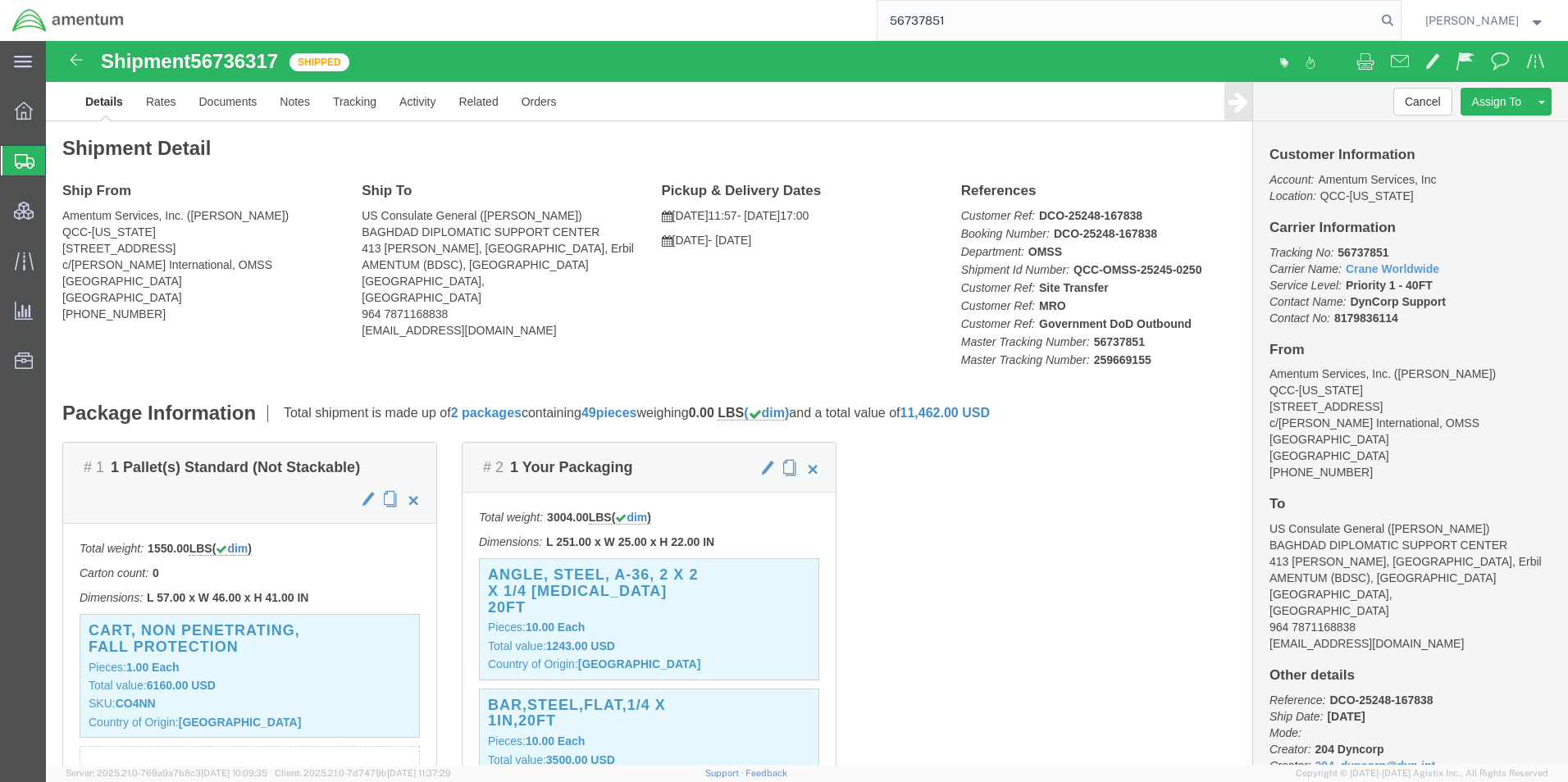
type input "56737851"
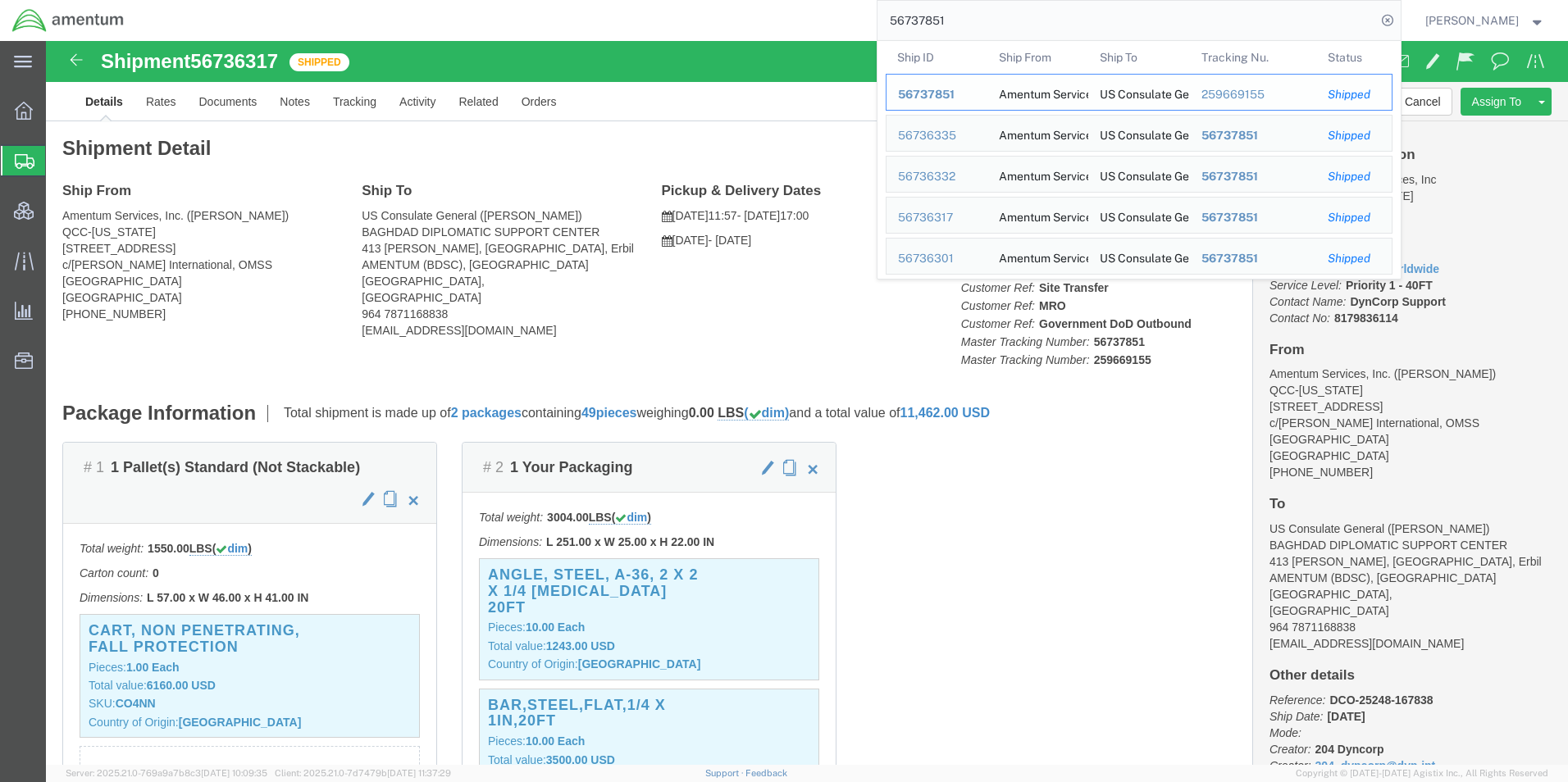
click at [948, 88] on span "56737851" at bounding box center [926, 94] width 56 height 13
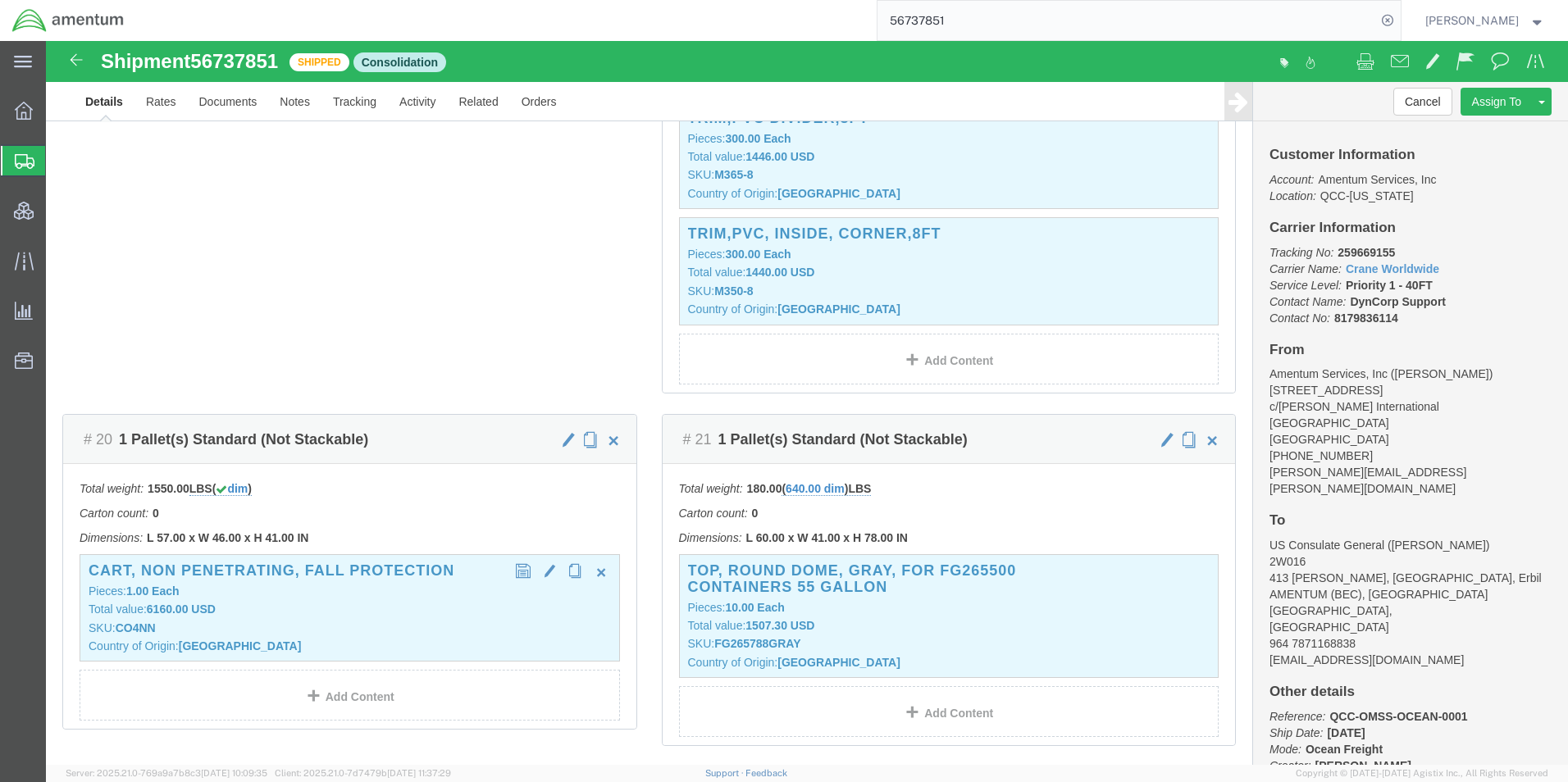
scroll to position [4345, 0]
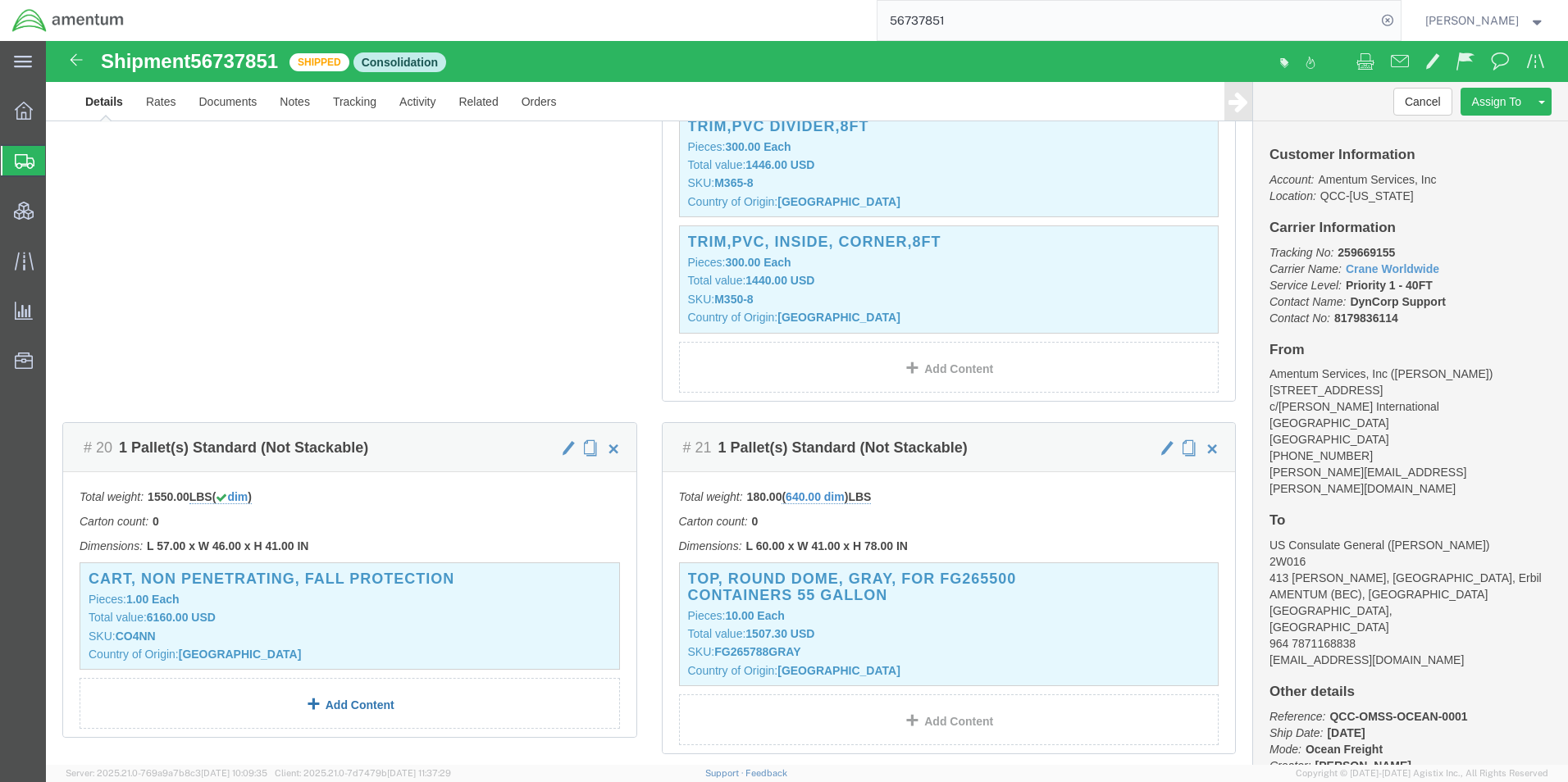
click link "Add Content"
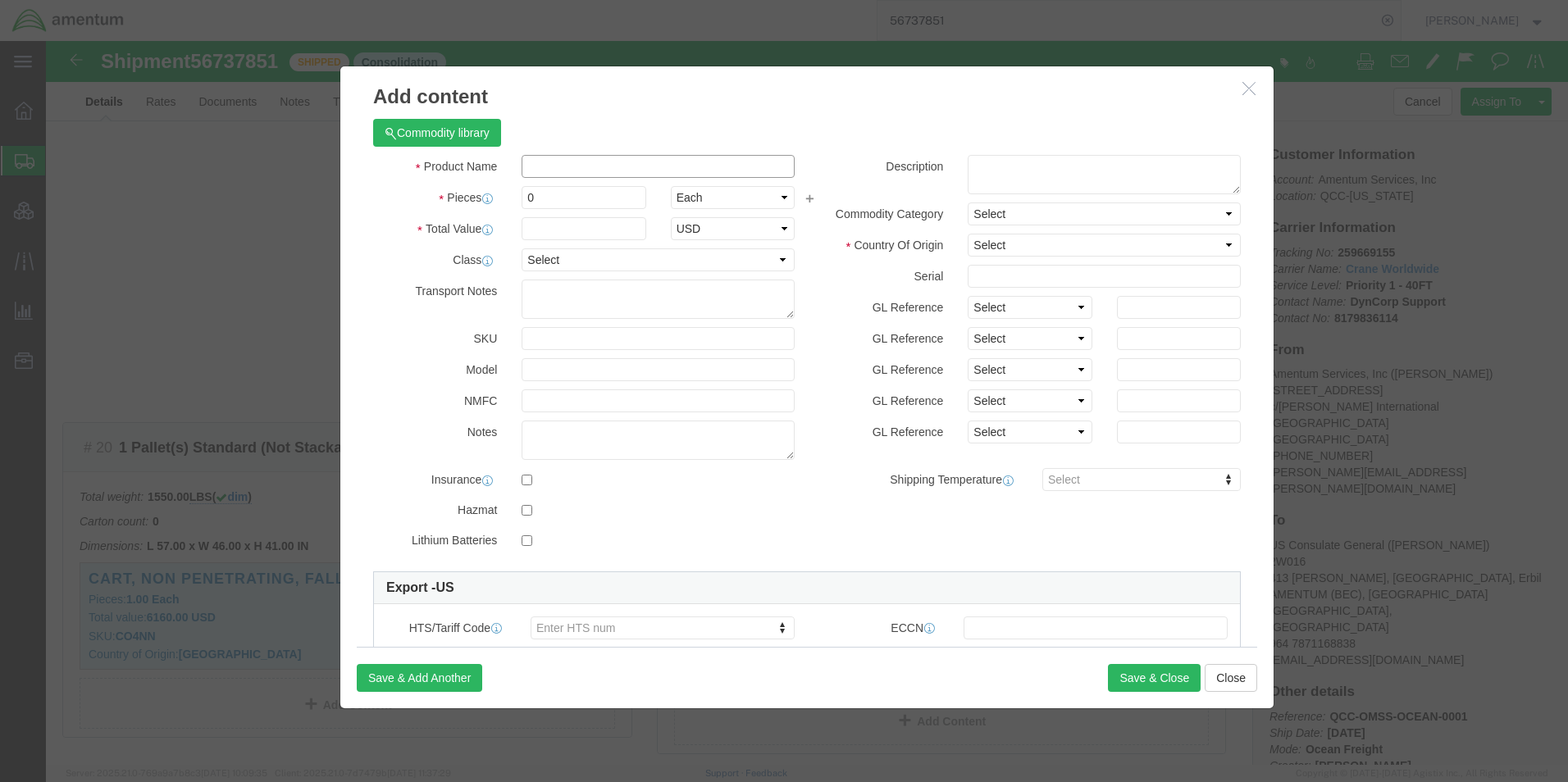
click input "text"
paste input "ANGLE, STEEL, A-36, 2 x 2 x 1/4 [MEDICAL_DATA] 20FT"
type input "ANGLE, STEEL, A-36, 2 x 2 x 1/4 [MEDICAL_DATA] 20FT"
click textarea
type textarea "Part# A12214"
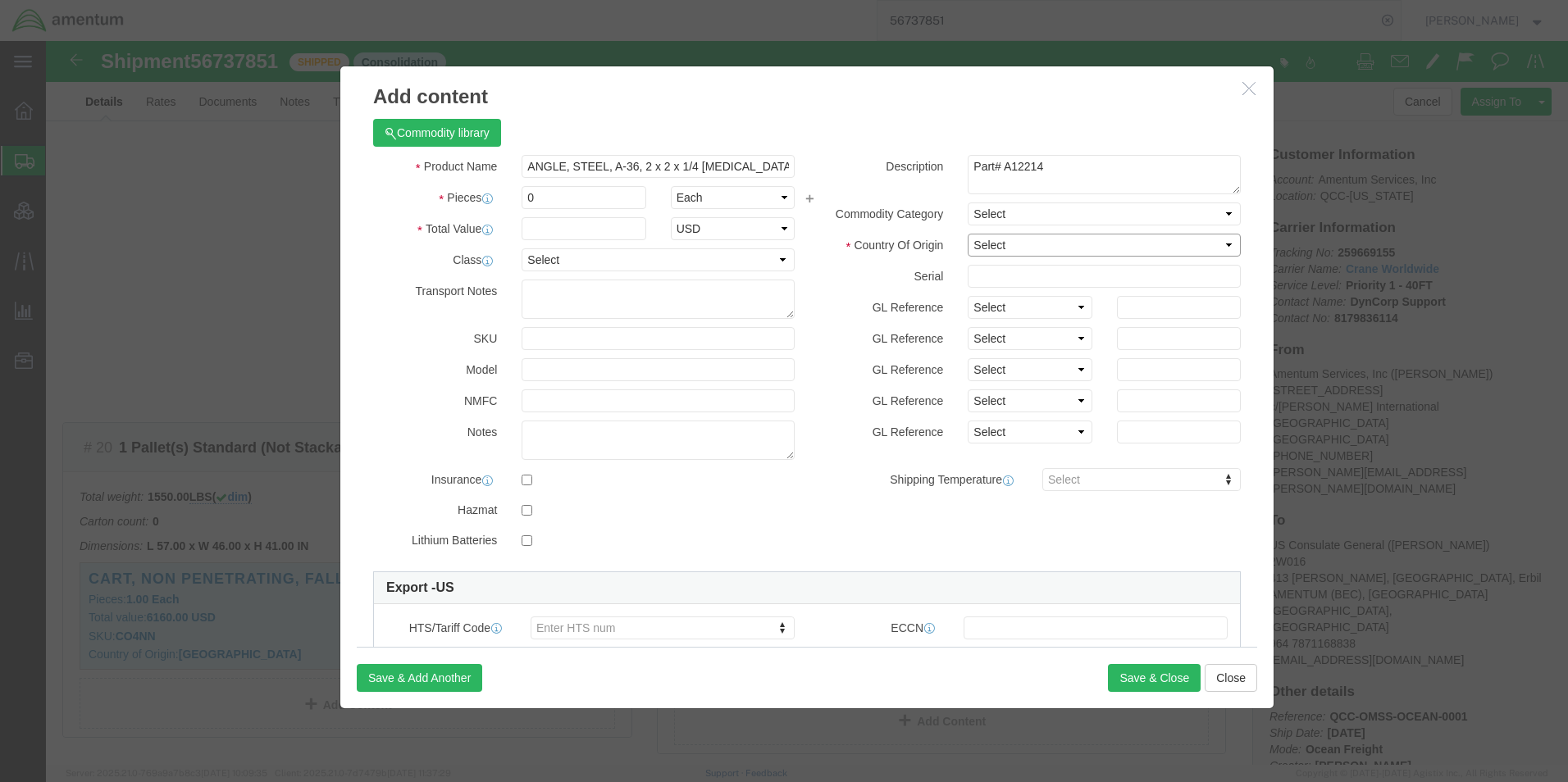
click select "Select [GEOGRAPHIC_DATA] [GEOGRAPHIC_DATA] [GEOGRAPHIC_DATA] [GEOGRAPHIC_DATA] …"
select select "US"
click select "Select [GEOGRAPHIC_DATA] [GEOGRAPHIC_DATA] [GEOGRAPHIC_DATA] [GEOGRAPHIC_DATA] …"
click input "0"
drag, startPoint x: 521, startPoint y: 154, endPoint x: 425, endPoint y: 160, distance: 96.2
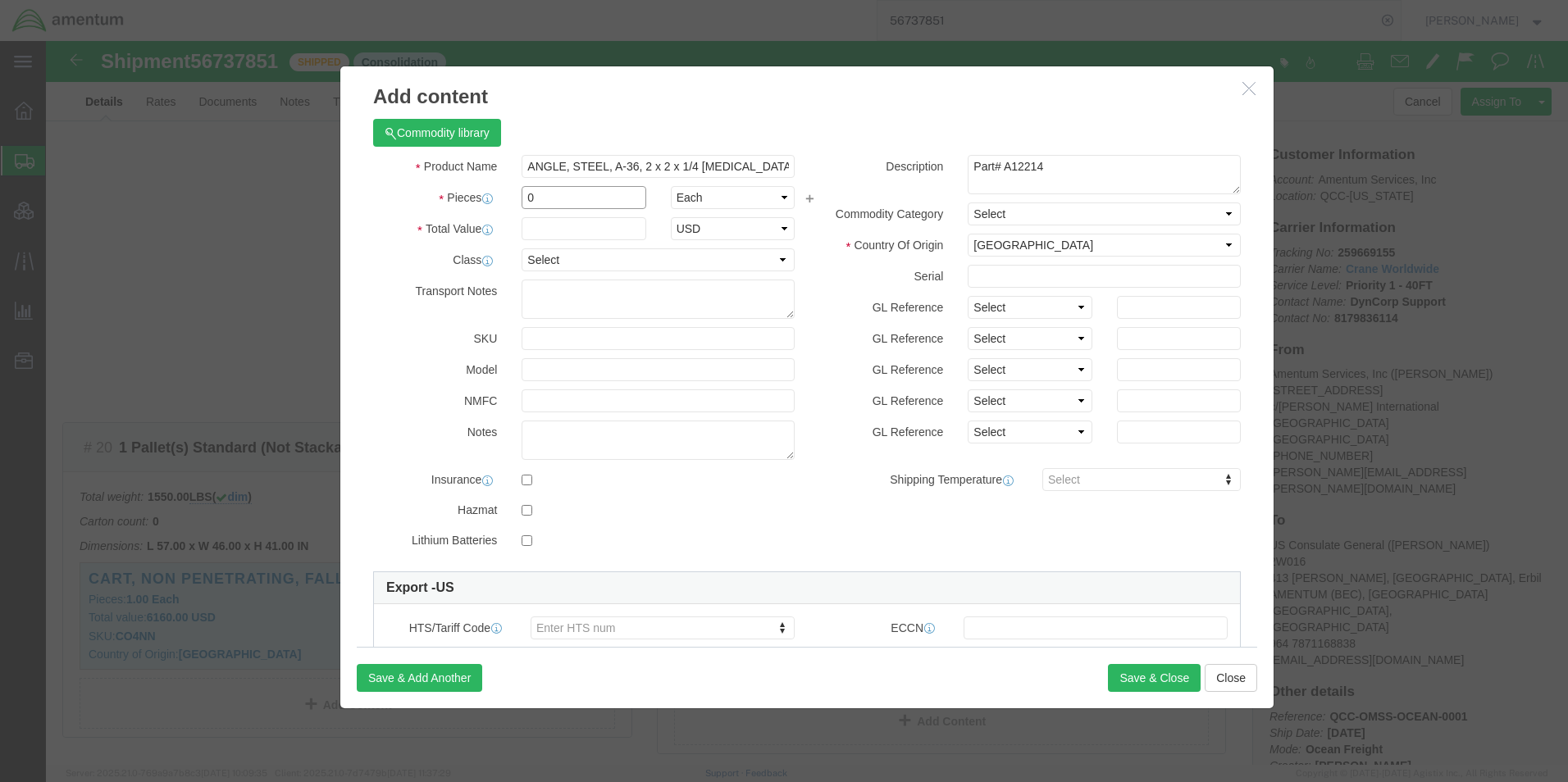
click div "Pieces 0 Select Bag Barrels 100Board Feet Bottle Box Blister Pack Carats Can Ca…"
type input "10"
type input "1243"
select select "USD"
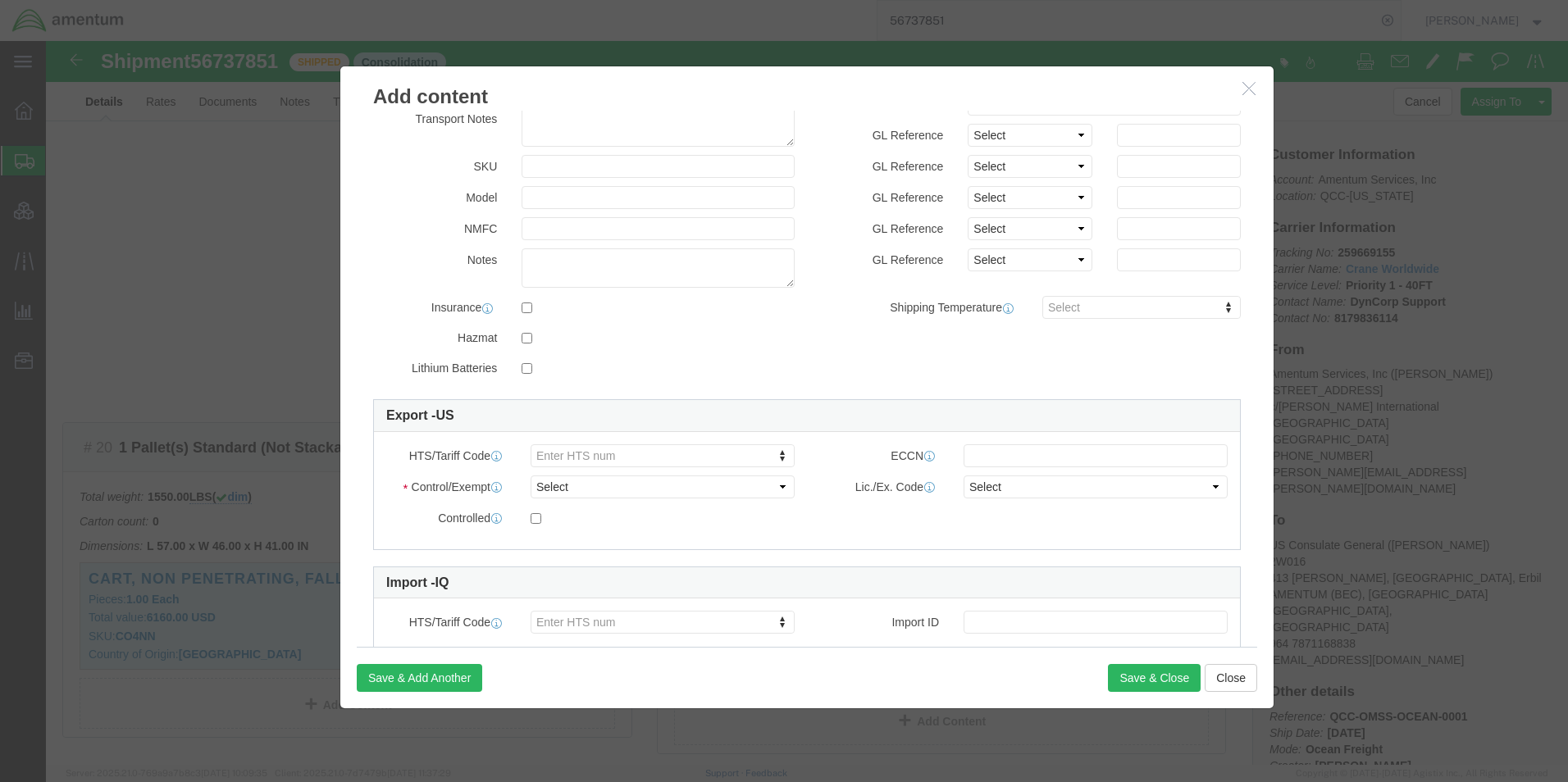
scroll to position [248, 0]
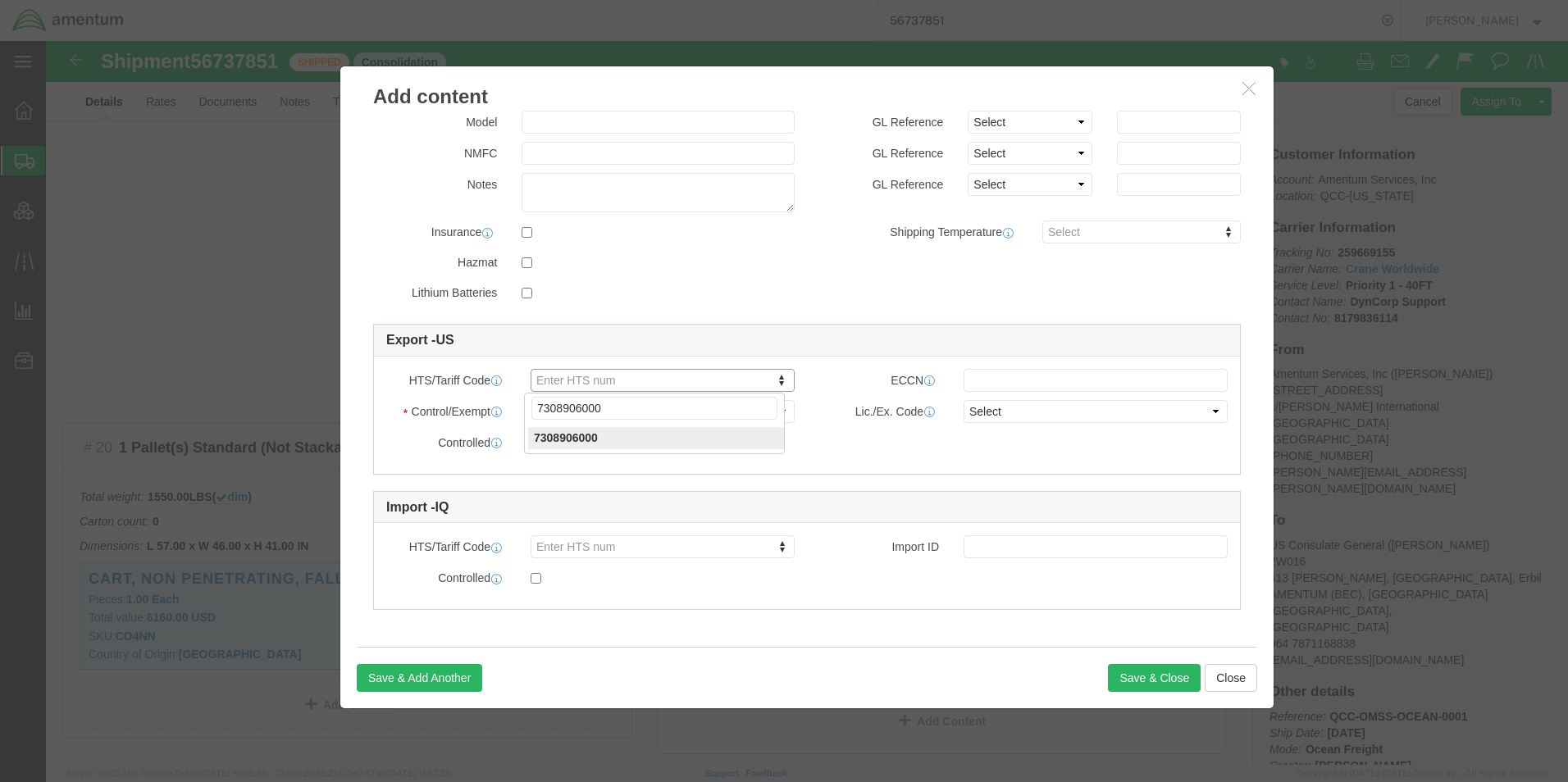
type input "7308906000"
click select "Select ATF BIS DEA EPA FDA FTR ITAR OFAC Other (OPA)"
select select "BIS"
click select "Select ATF BIS DEA EPA FDA FTR ITAR OFAC Other (OPA)"
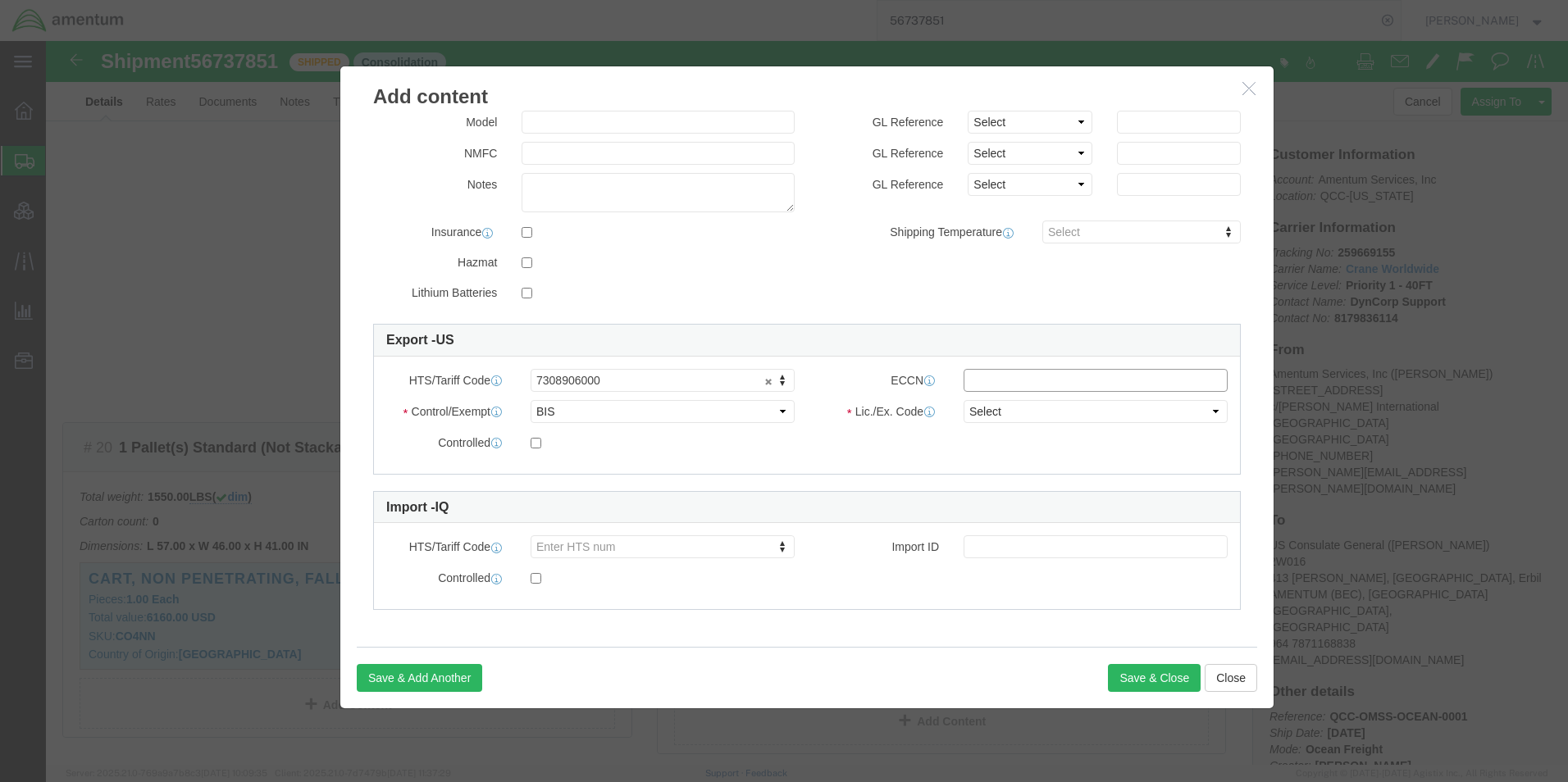
click input "text"
type input "EAR99"
click select "Select AGR-Agricultural APP-Computers APR-Additional Permissive Exports AVS-Air…"
select select "NLR"
click select "Select AGR-Agricultural APP-Computers APR-Additional Permissive Exports AVS-Air…"
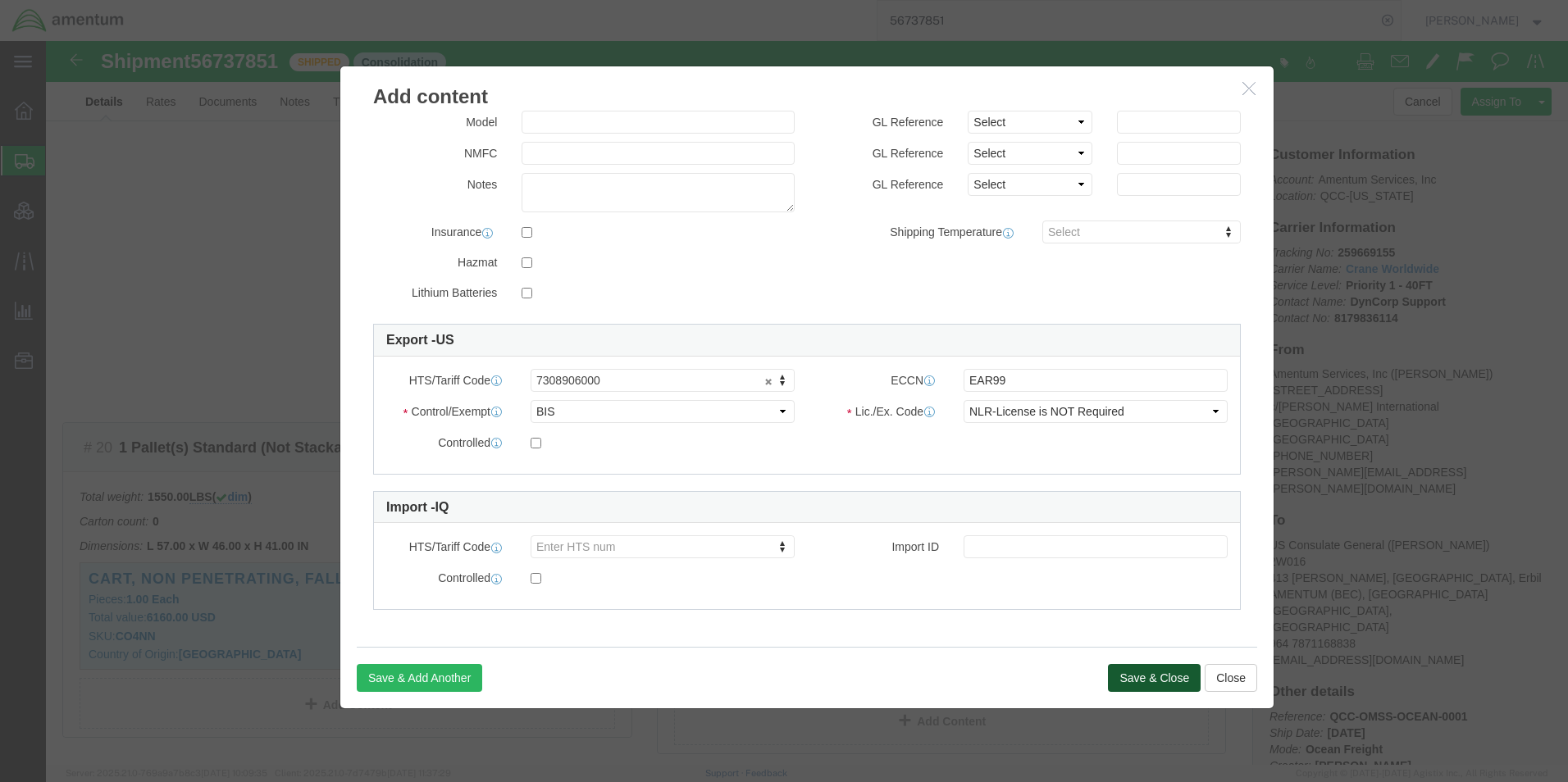
click button "Save & Close"
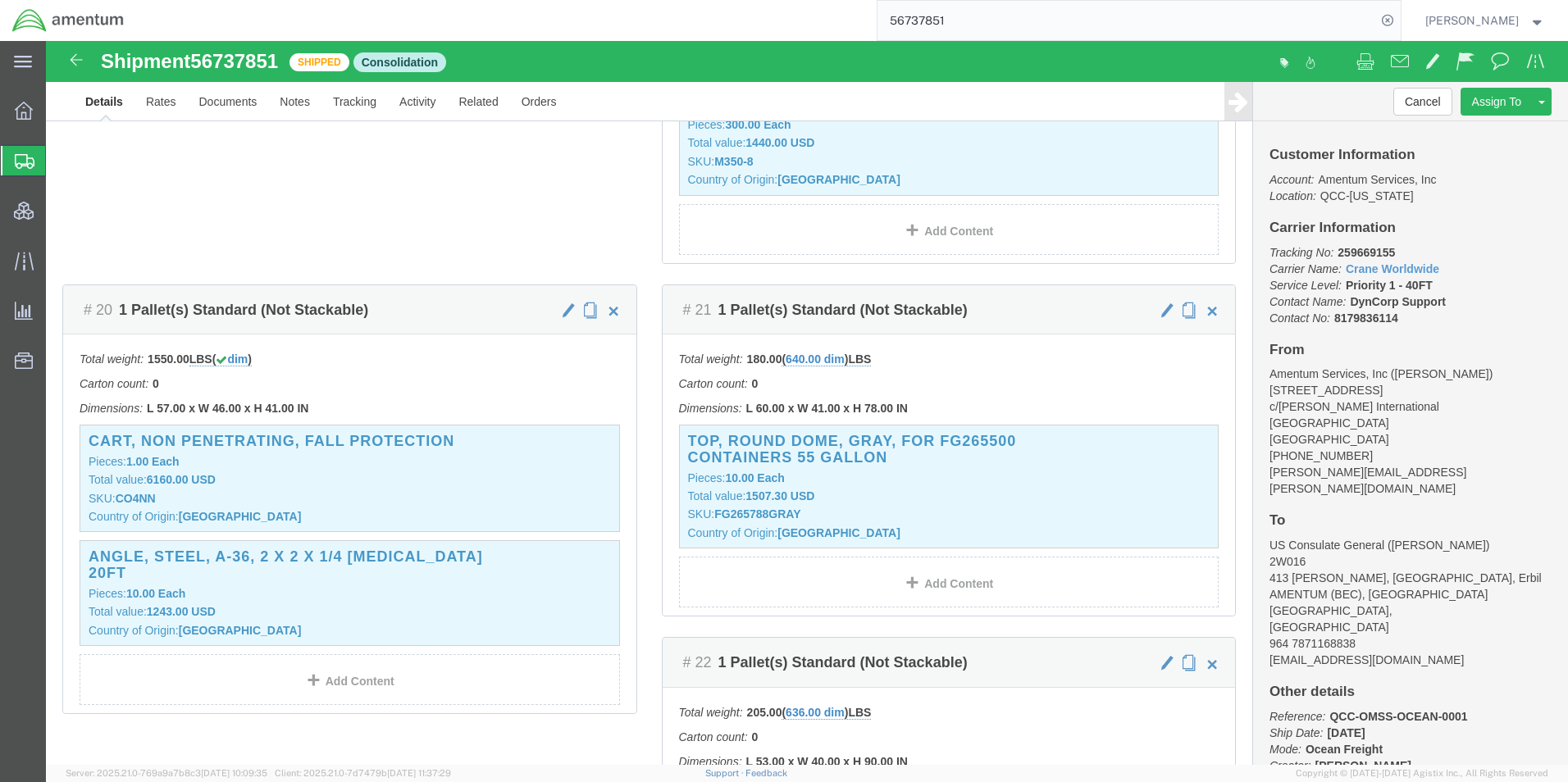
scroll to position [4591, 0]
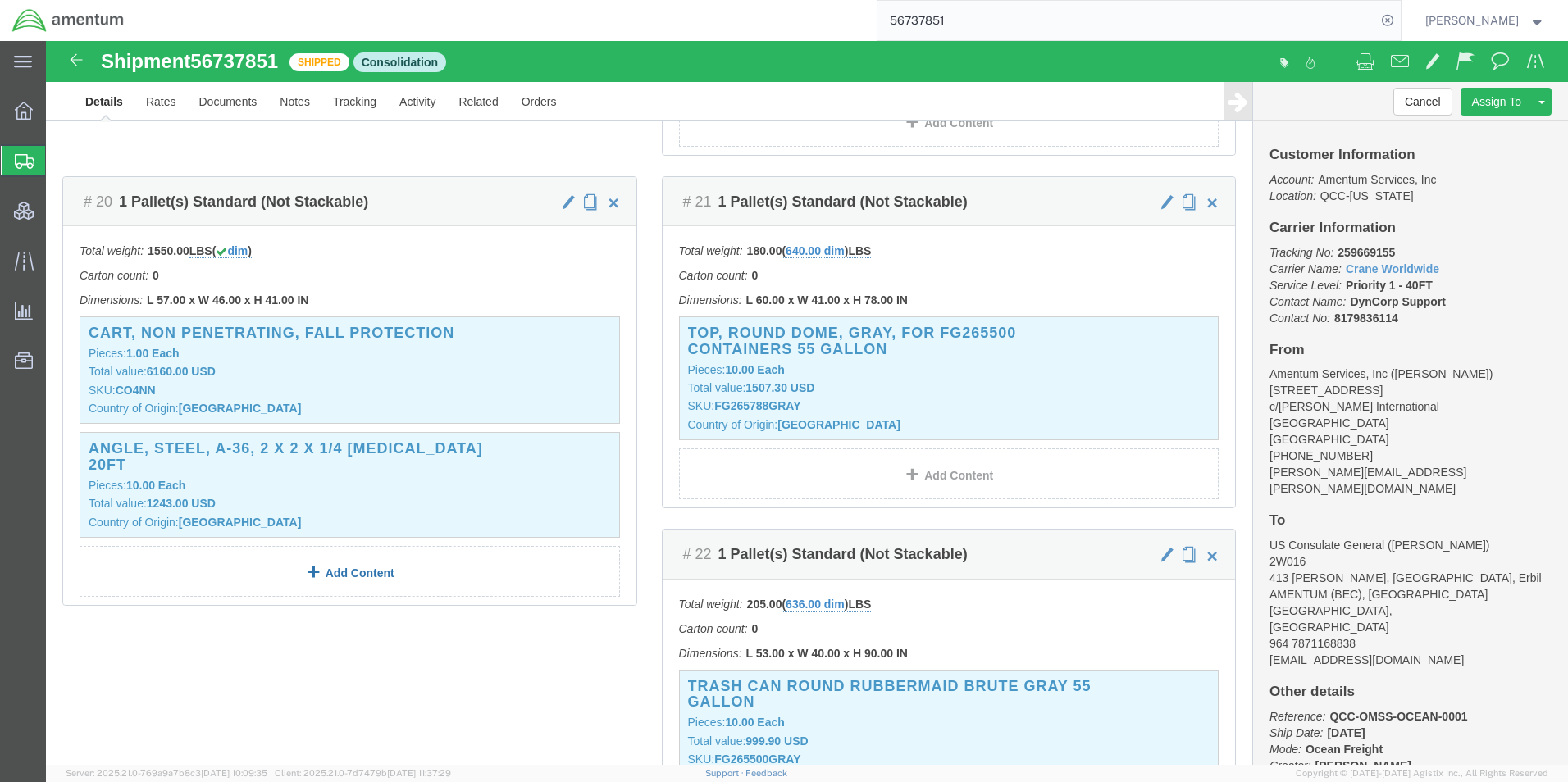
click link "Add Content"
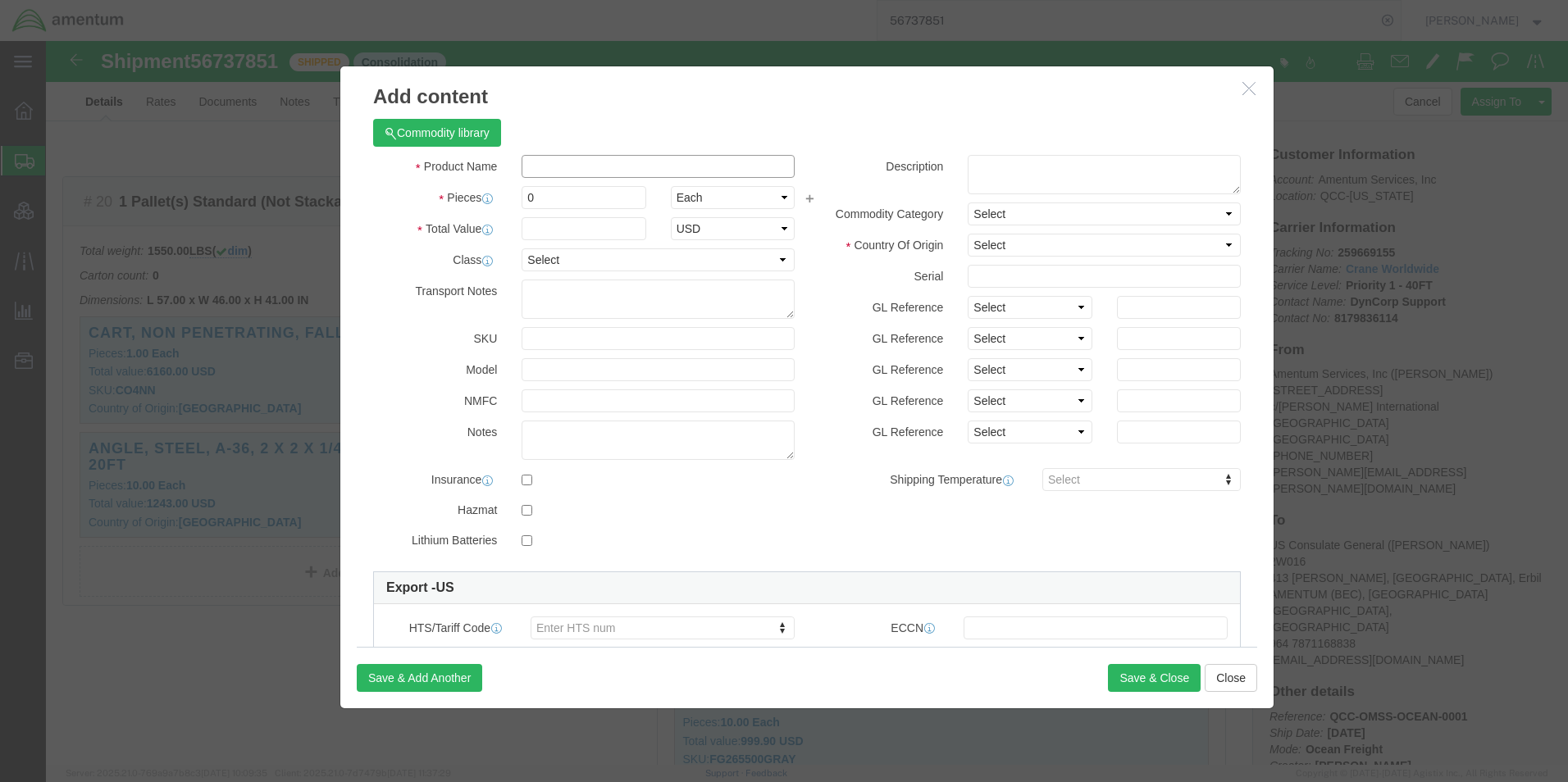
click input "text"
paste input "BAR,STEEL,FLAT,1/4 X 1IN,20FT"
type input "BAR,STEEL,FLAT,1/4 X 1IN,20FT"
click input "0"
drag, startPoint x: 540, startPoint y: 159, endPoint x: 456, endPoint y: 159, distance: 84.0
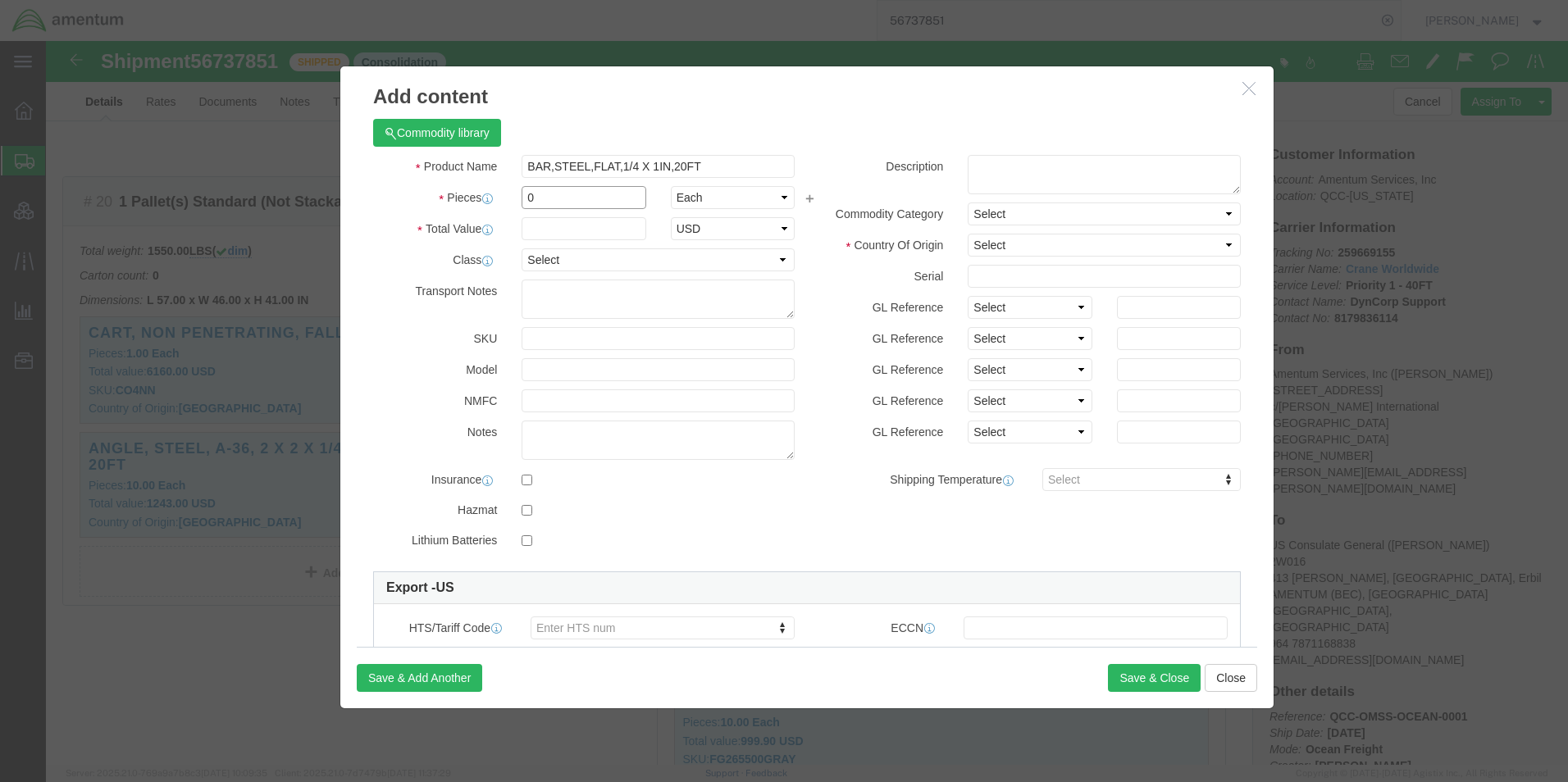
click div "Pieces 0 Select Bag Barrels 100Board Feet Bottle Box Blister Pack Carats Can Ca…"
type input "100"
type input "3500"
select select "USD"
click textarea
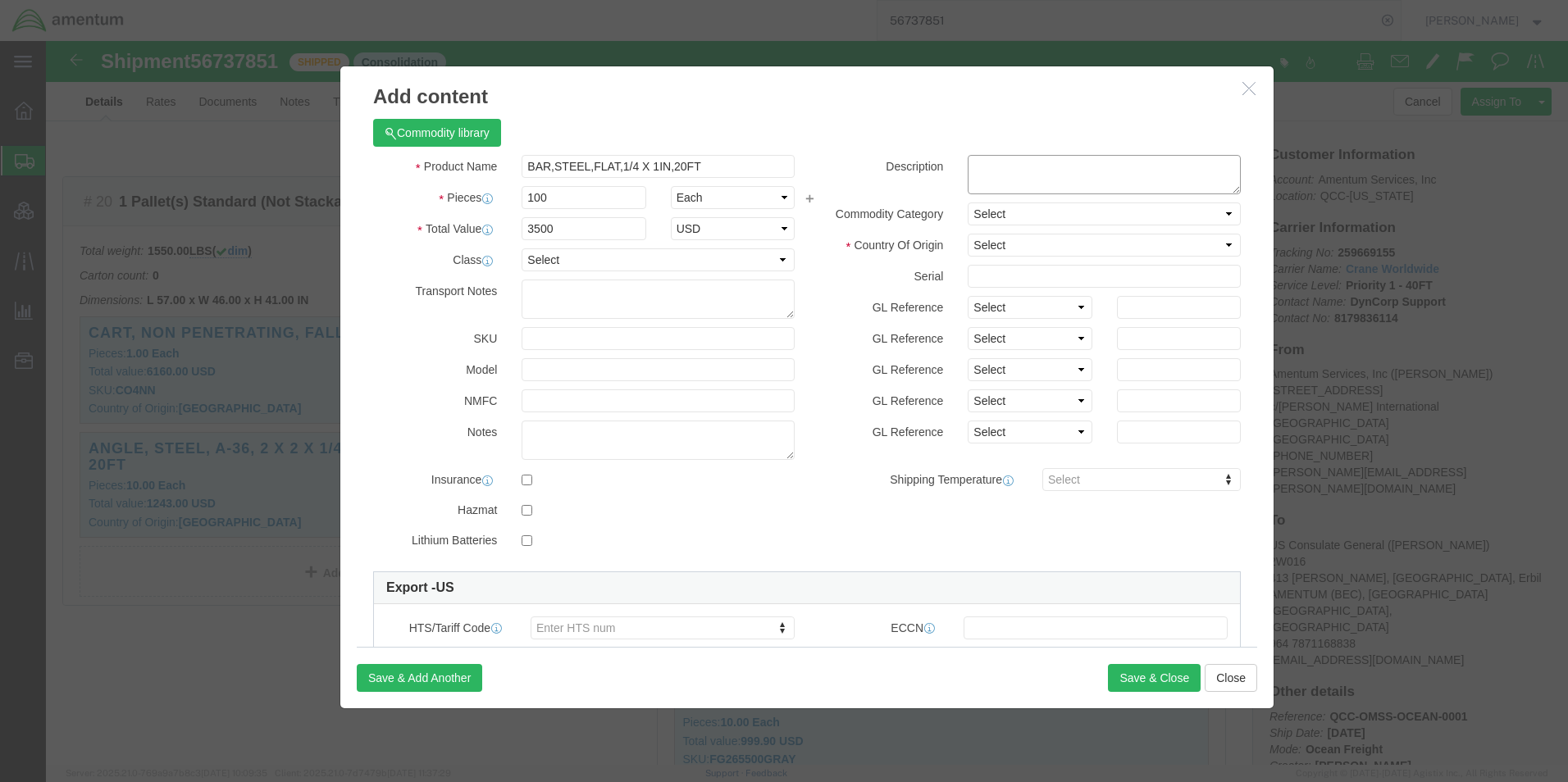
click textarea
paste textarea "F2141"
type textarea "Part# F2141"
click select "Select [GEOGRAPHIC_DATA] [GEOGRAPHIC_DATA] [GEOGRAPHIC_DATA] [GEOGRAPHIC_DATA] …"
select select "US"
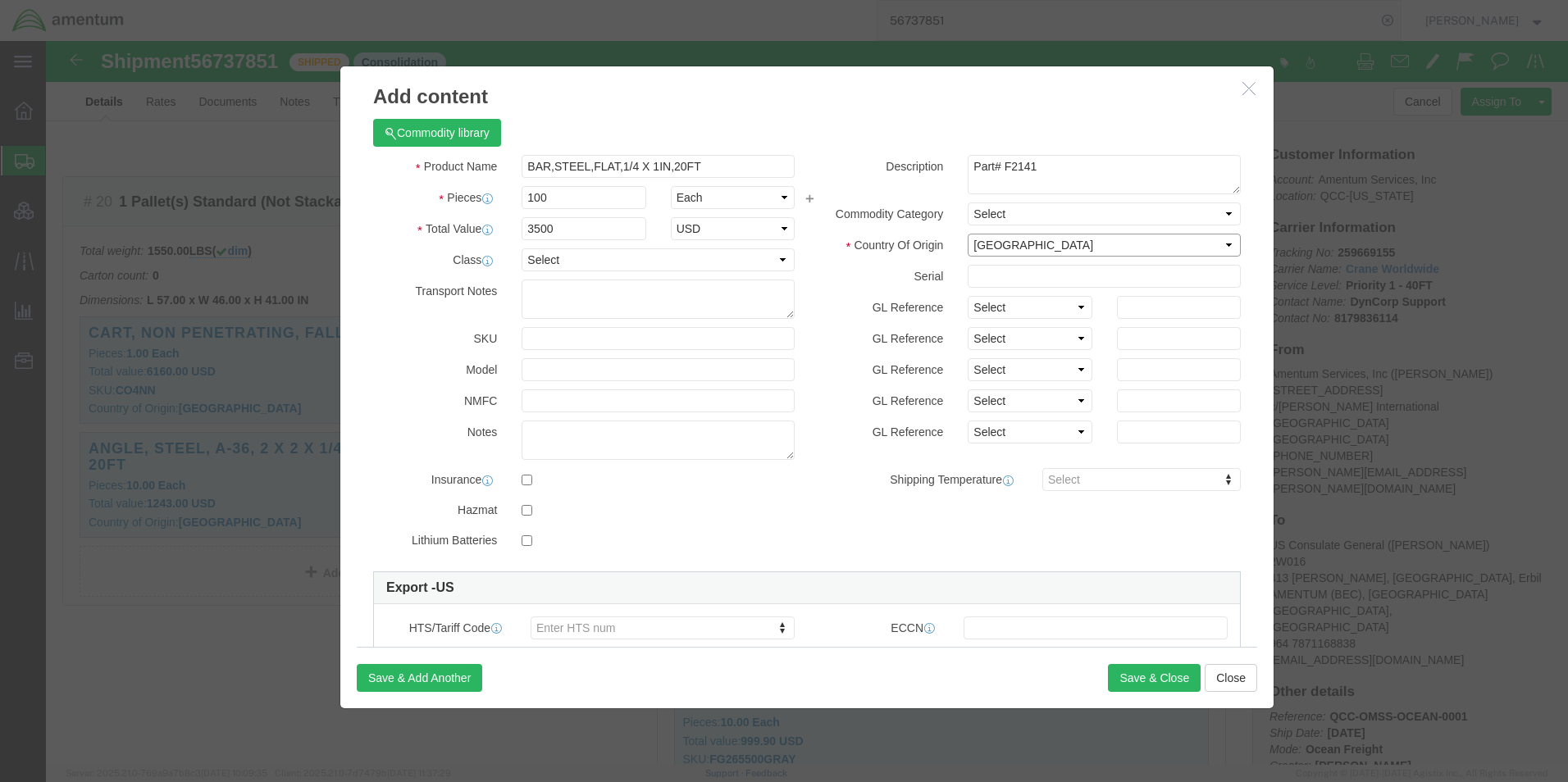
click select "Select [GEOGRAPHIC_DATA] [GEOGRAPHIC_DATA] [GEOGRAPHIC_DATA] [GEOGRAPHIC_DATA] …"
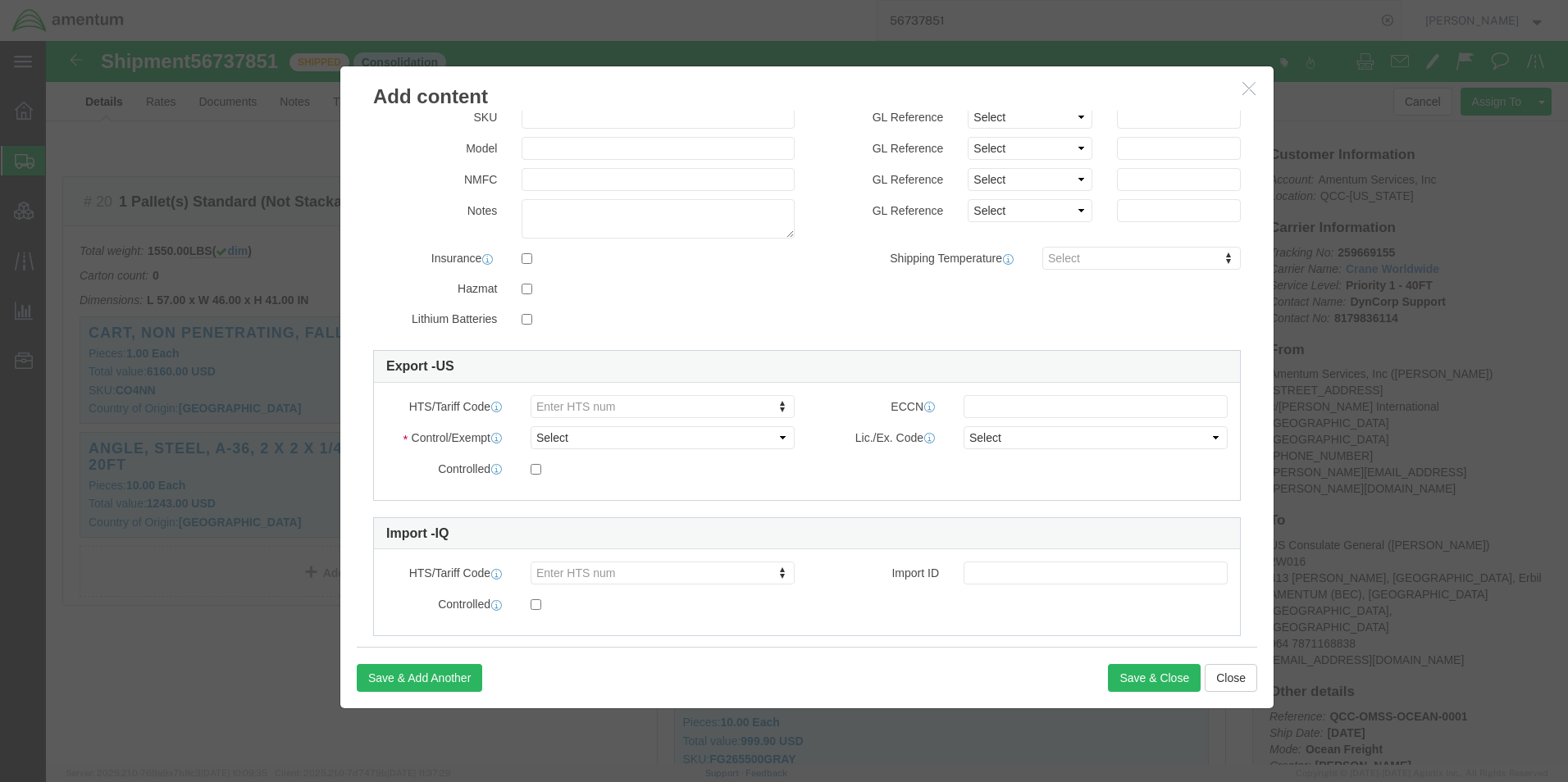
scroll to position [248, 0]
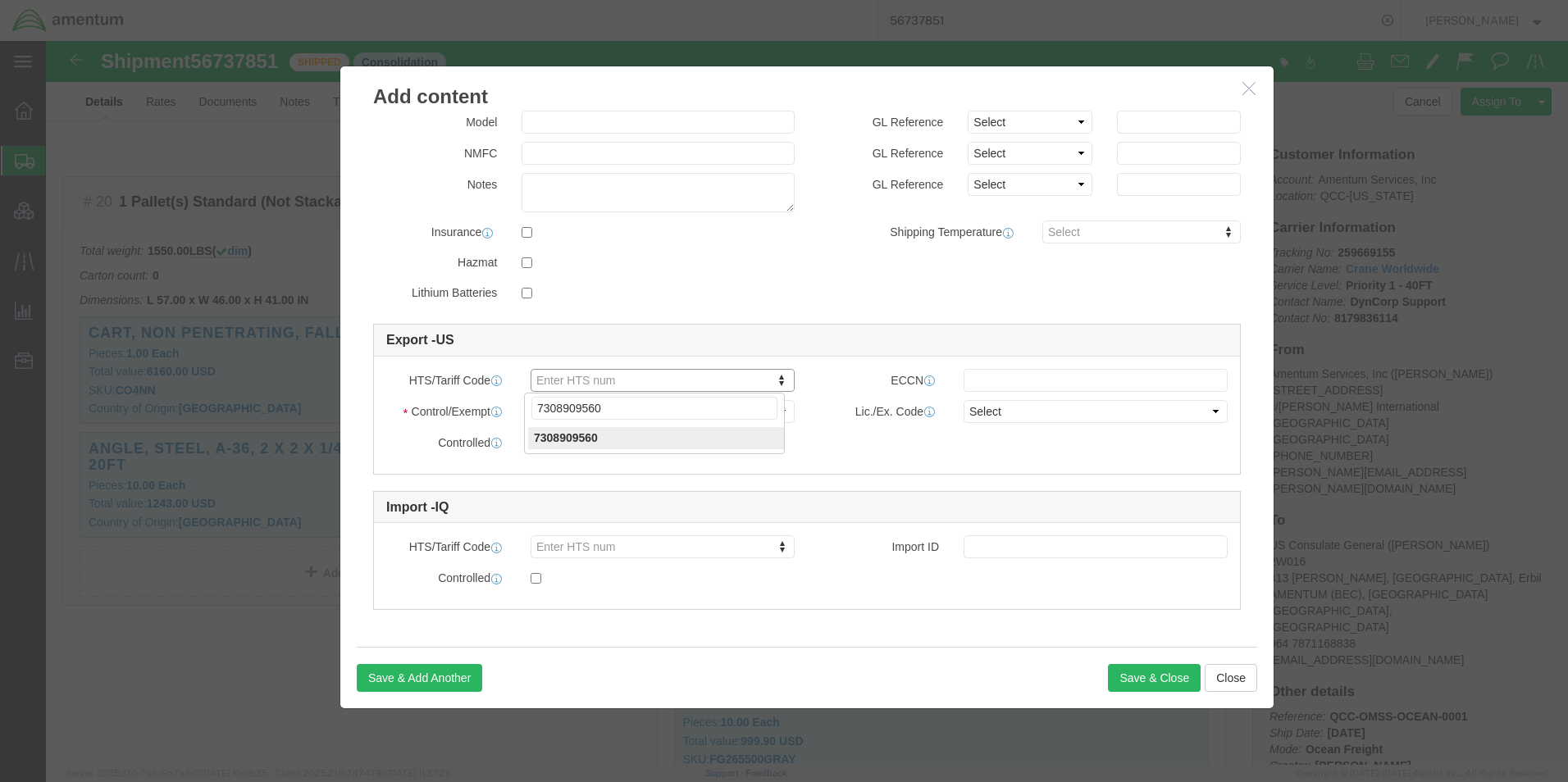
type input "7308909560"
click select "Select ATF BIS DEA EPA FDA FTR ITAR OFAC Other (OPA)"
select select "BIS"
click select "Select ATF BIS DEA EPA FDA FTR ITAR OFAC Other (OPA)"
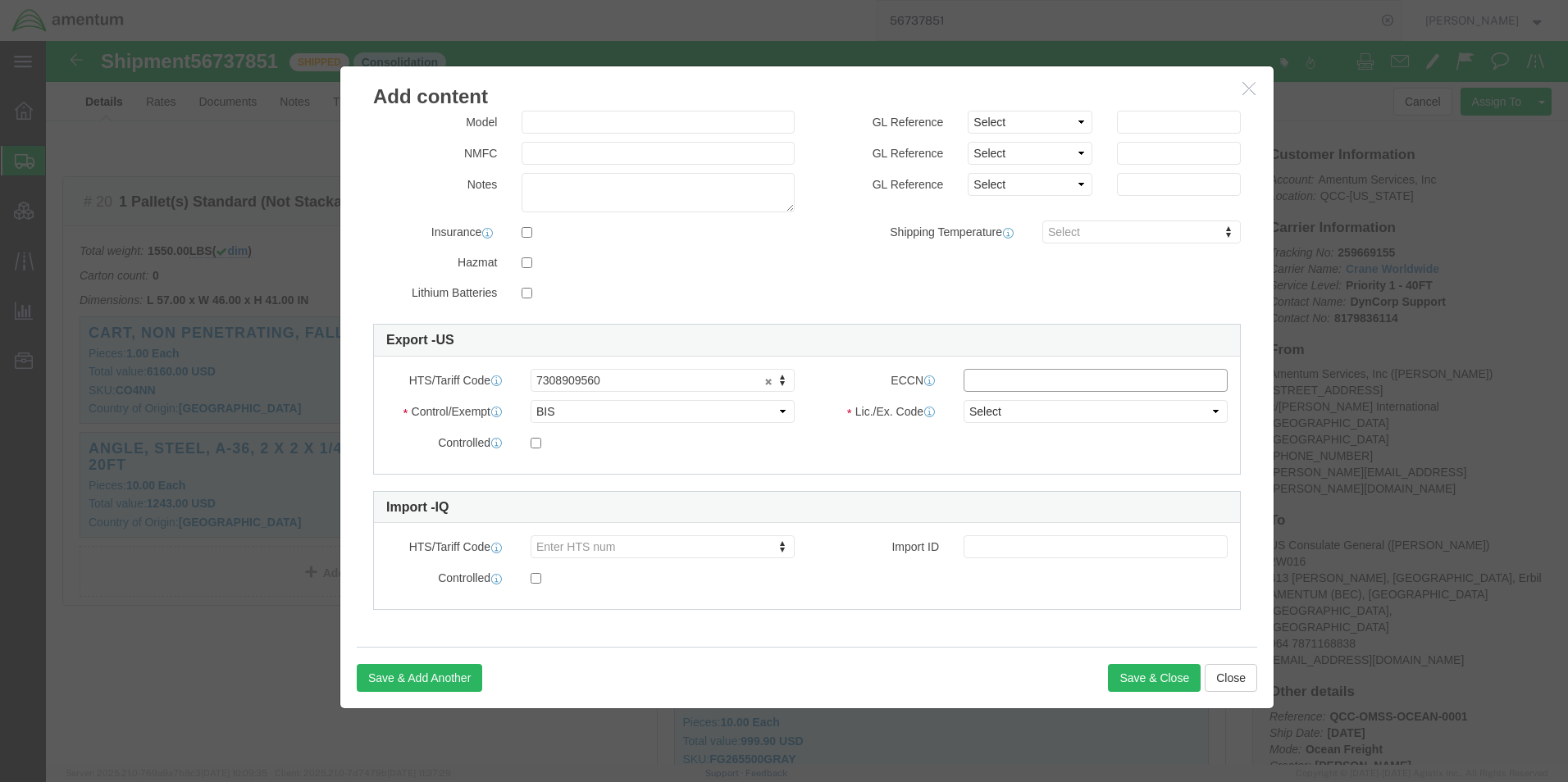
click input "text"
type input "EAR99"
click select "Select AGR-Agricultural APP-Computers APR-Additional Permissive Exports AVS-Air…"
select select "NLR"
click select "Select AGR-Agricultural APP-Computers APR-Additional Permissive Exports AVS-Air…"
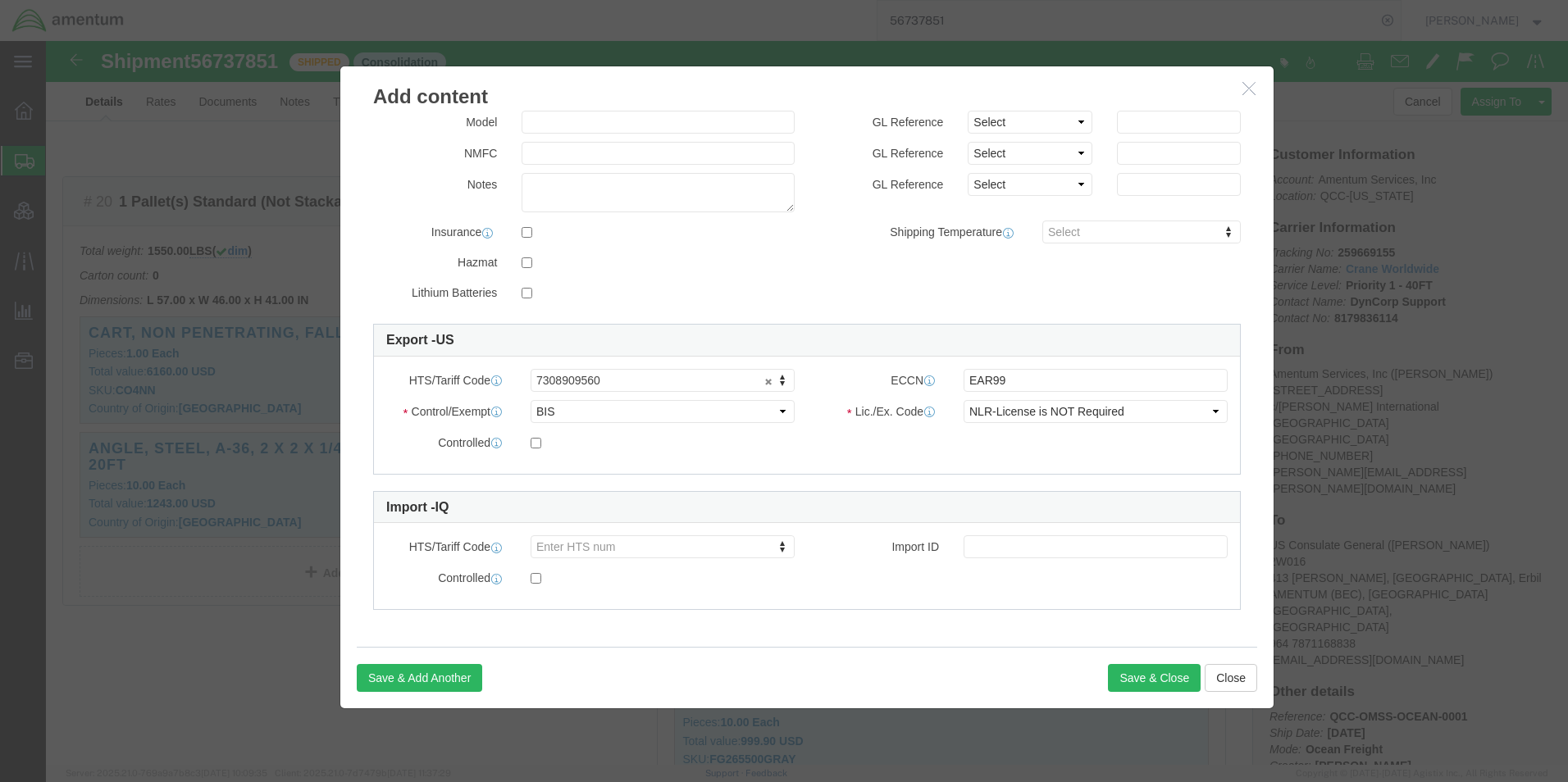
click div "HTS/Tariff Code 7308909560 7308909560 ECCN EAR99 Control/Exempt Select ATF BIS …"
click button "Save & Close"
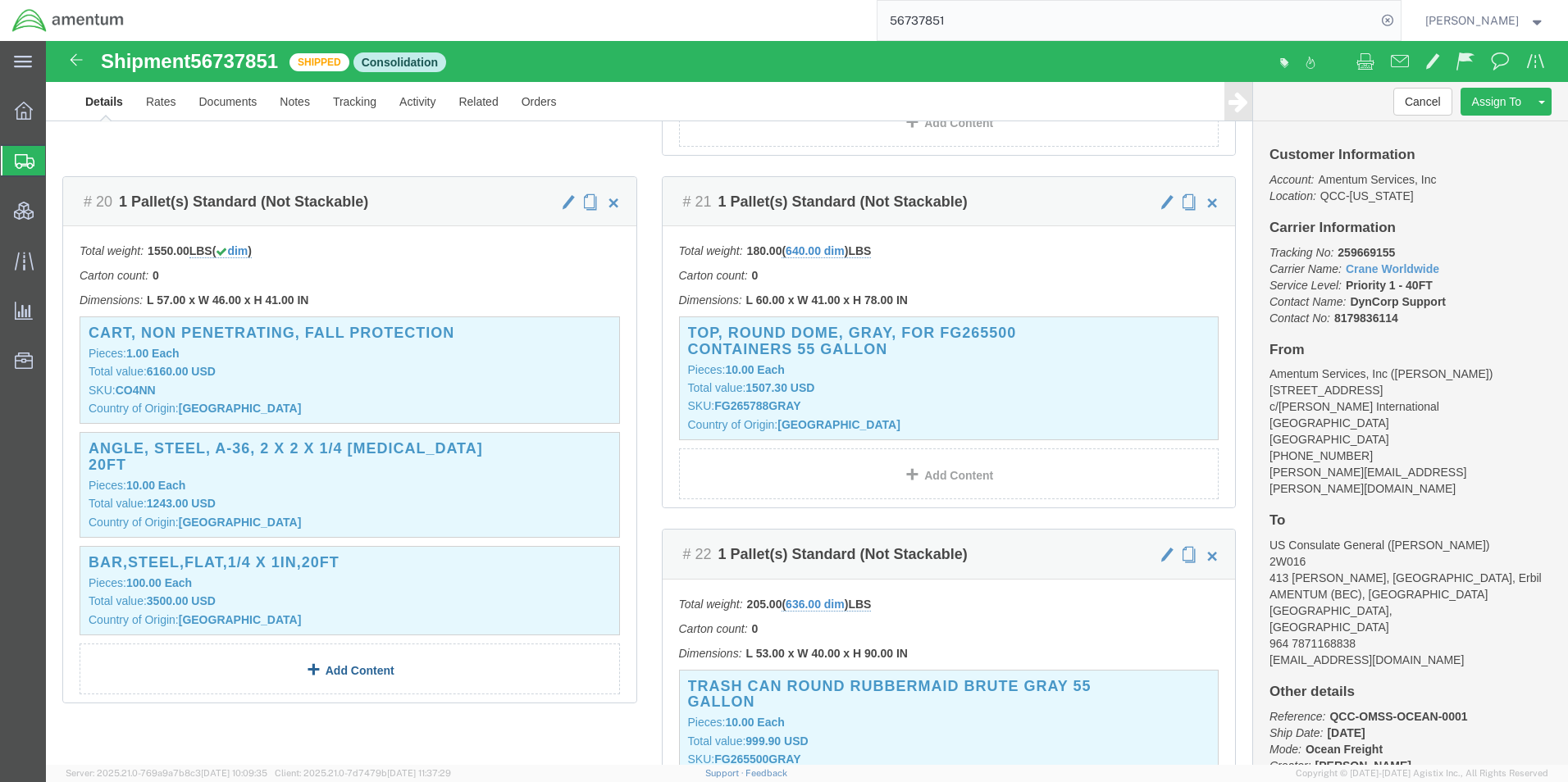
click link "Add Content"
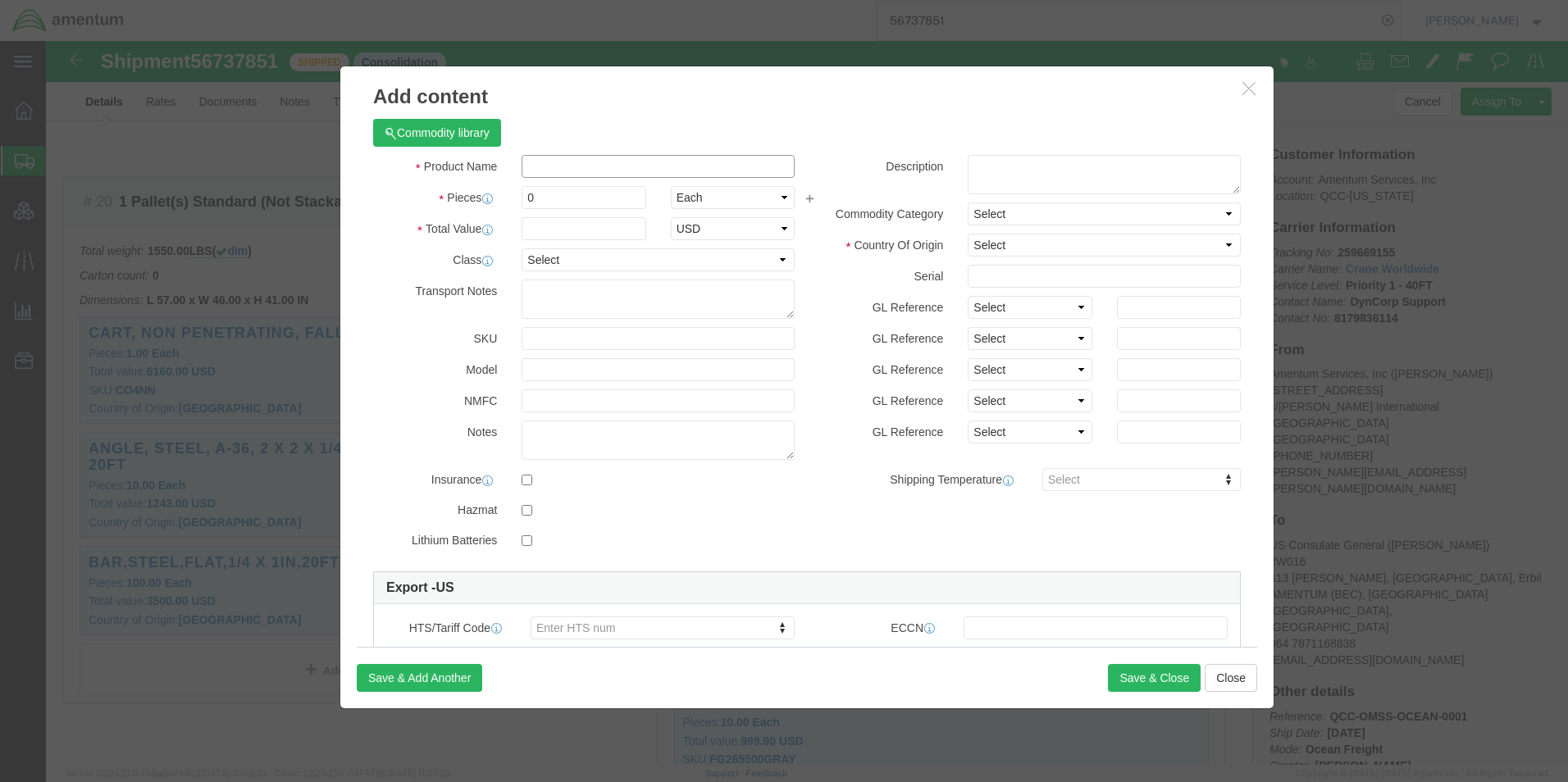
click input "text"
paste input "CONDUIT EMT 1/2 INCH 10 FEET"
type input "CONDUIT EMT 1/2 INCH 10 FEET"
click textarea
click textarea "Part#"
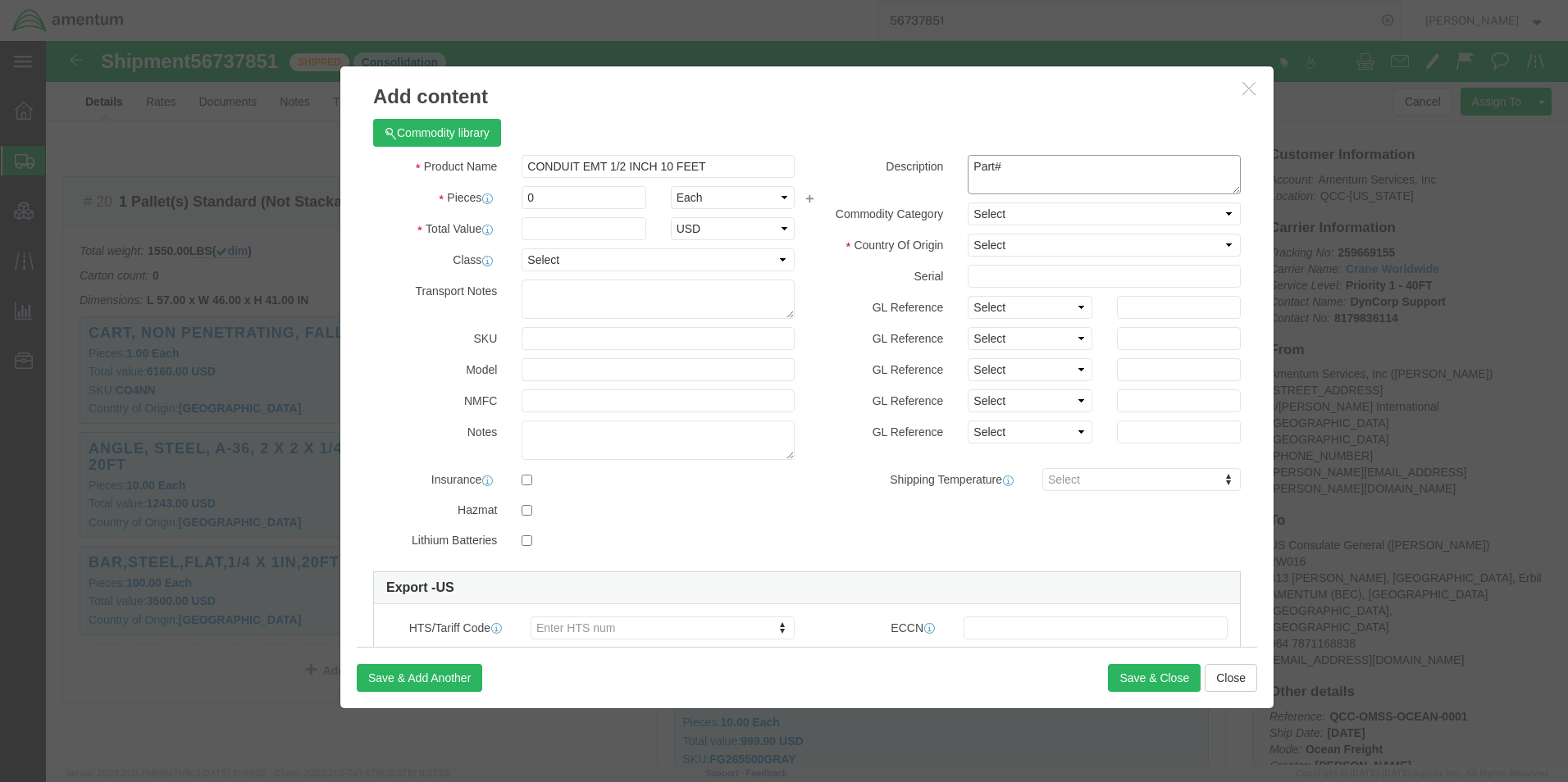
click textarea "Part#"
paste textarea "101550/100400406"
type textarea "Part# 101550/100400406"
click select "Select [GEOGRAPHIC_DATA] [GEOGRAPHIC_DATA] [GEOGRAPHIC_DATA] [GEOGRAPHIC_DATA] …"
select select "US"
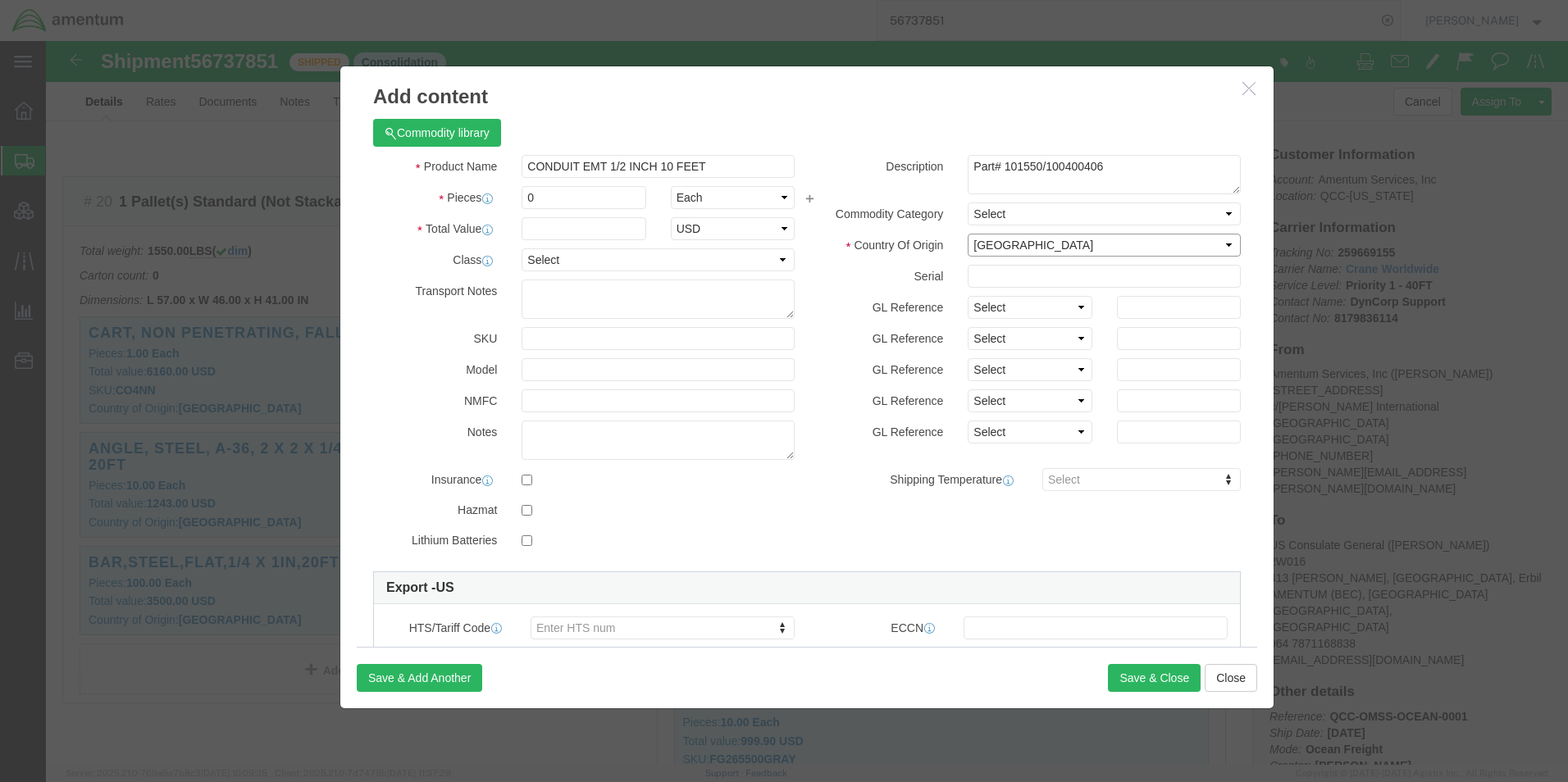
click select "Select [GEOGRAPHIC_DATA] [GEOGRAPHIC_DATA] [GEOGRAPHIC_DATA] [GEOGRAPHIC_DATA] …"
drag, startPoint x: 537, startPoint y: 151, endPoint x: 452, endPoint y: 150, distance: 85.0
click div "Pieces 0 Select Bag Barrels 100Board Feet Bottle Box Blister Pack Carats Can Ca…"
type input "22"
type input "286"
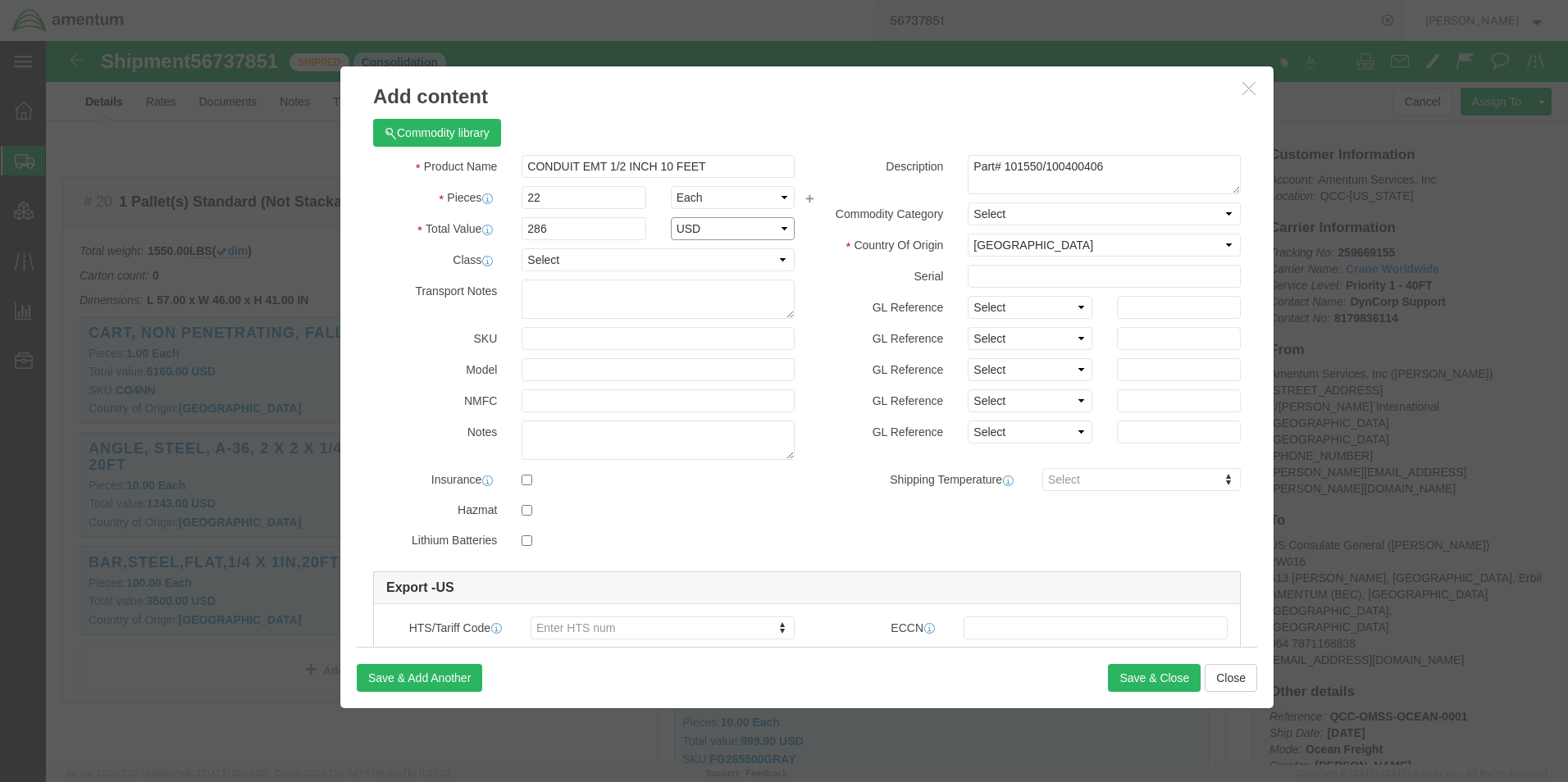
select select "USD"
click div "Product Name CONDUIT EMT 1/2 INCH 10 FEET Pieces 22 Select Bag Barrels 100Board…"
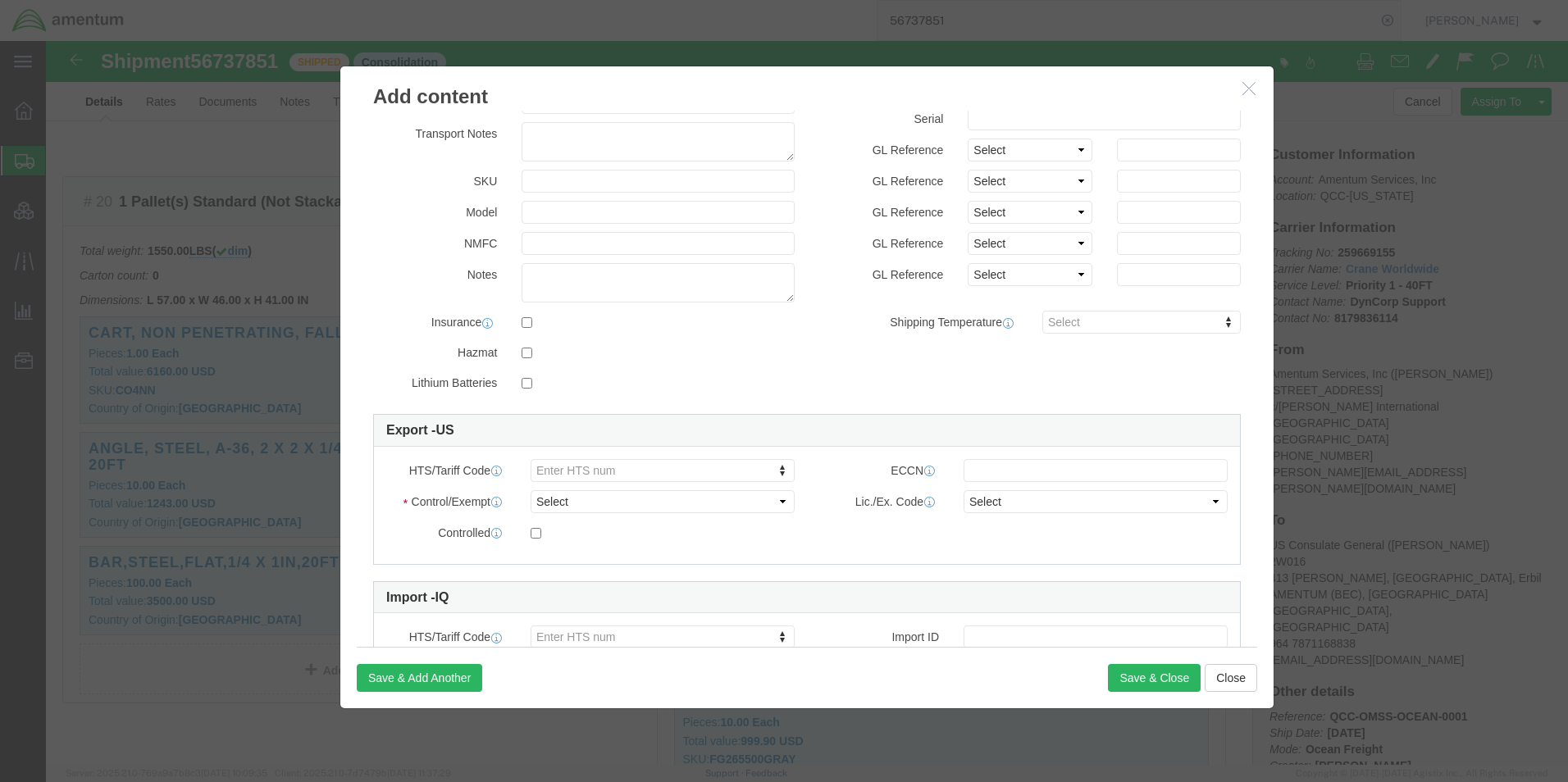
scroll to position [164, 0]
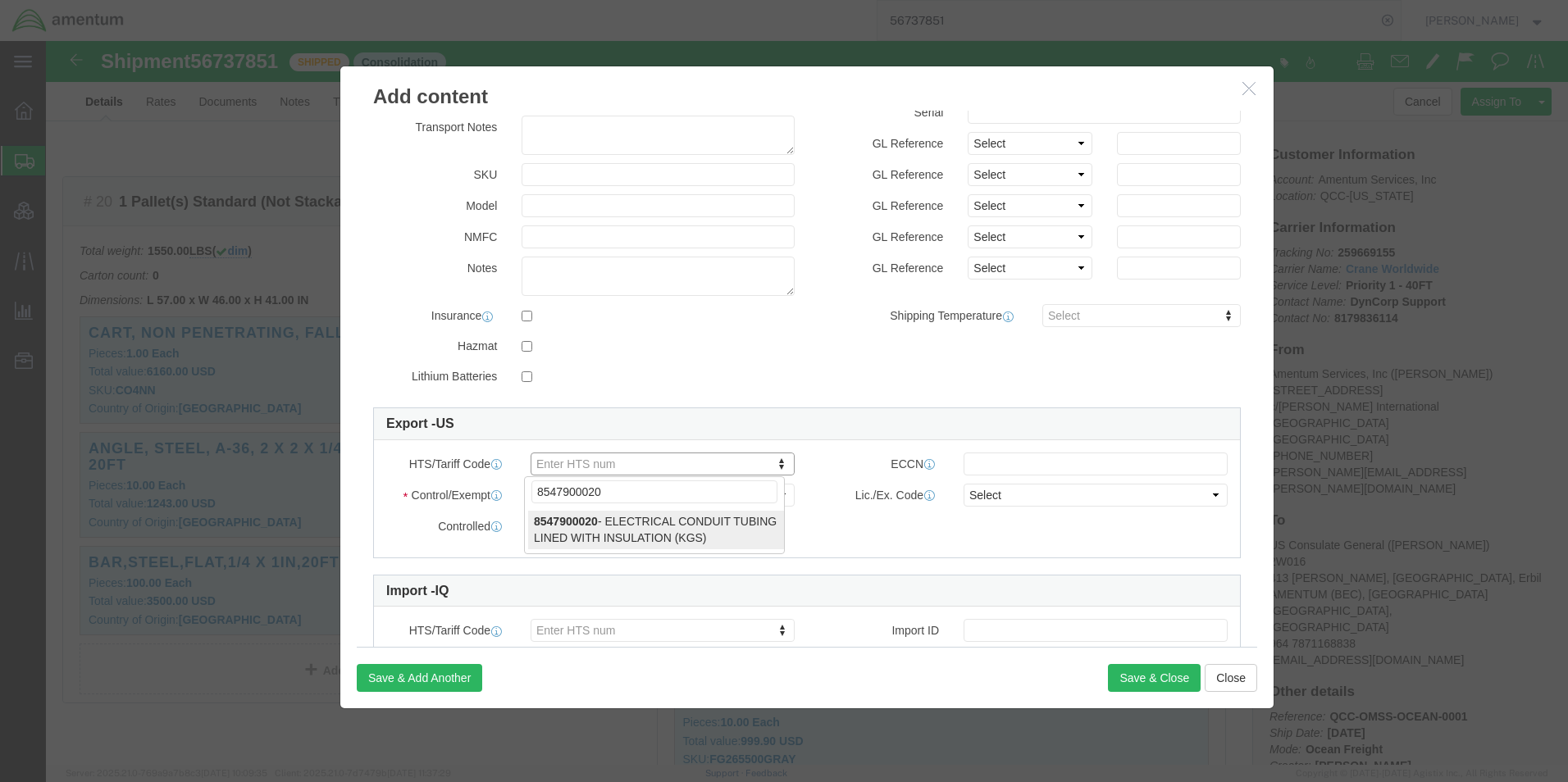
type input "8547900020"
select select "KGS"
type input "8547900020"
click select "Select ATF BIS DEA EPA FDA FTR ITAR OFAC Other (OPA)"
select select "BIS"
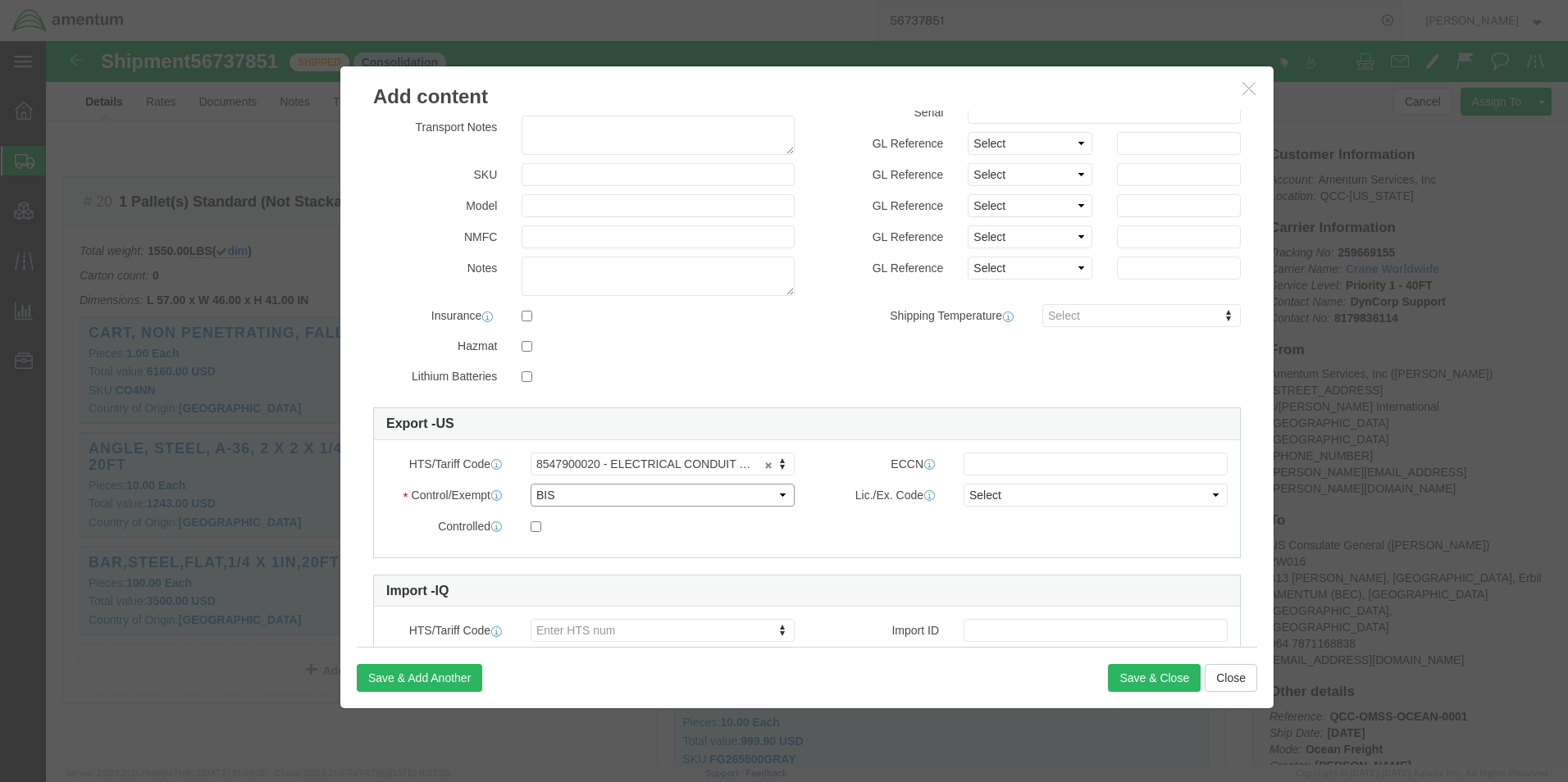
click select "Select ATF BIS DEA EPA FDA FTR ITAR OFAC Other (OPA)"
click input "text"
type input "EAR99"
click select "Select AGR-Agricultural APP-Computers APR-Additional Permissive Exports AVS-Air…"
select select "NLR"
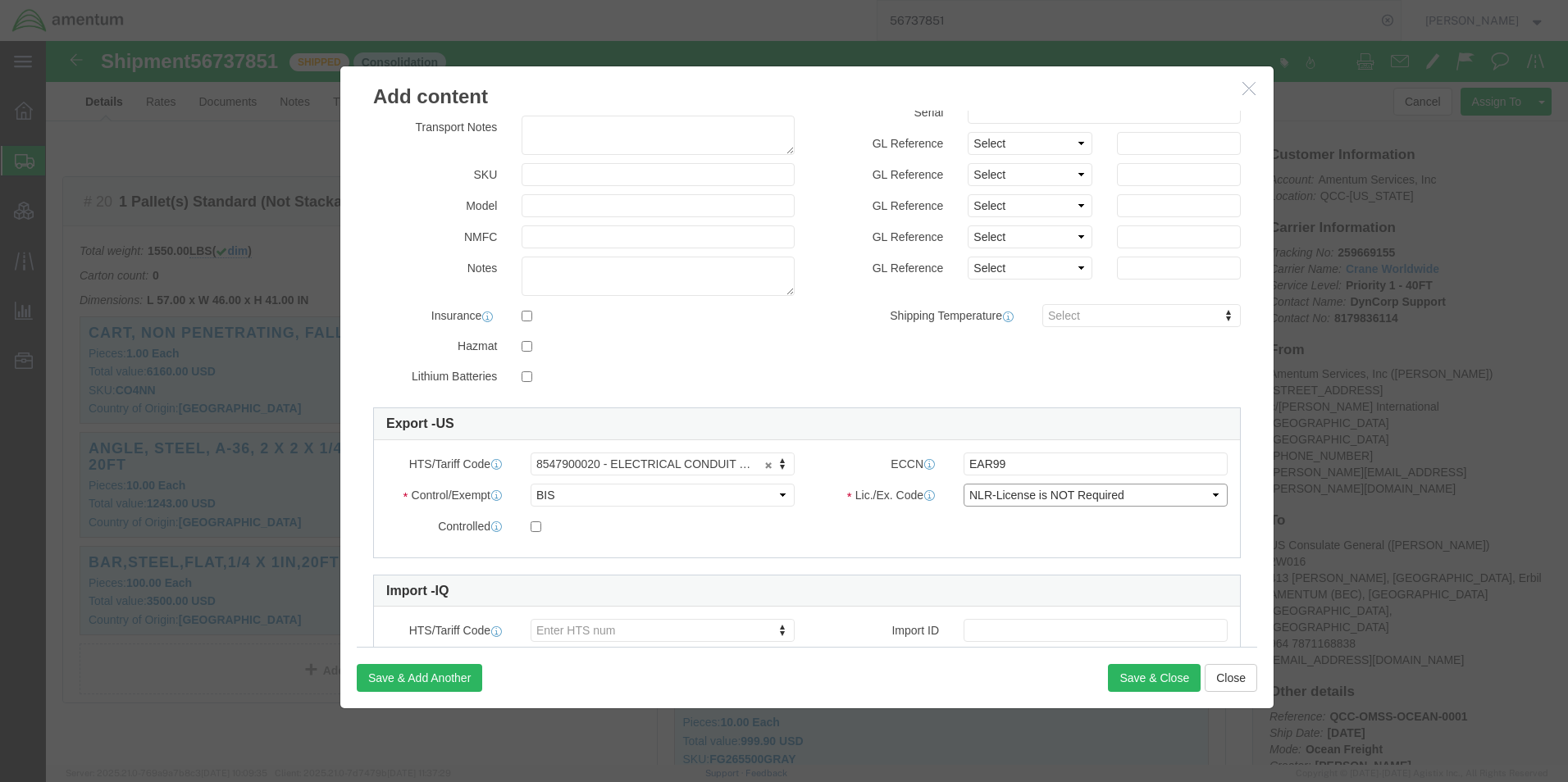
click select "Select AGR-Agricultural APP-Computers APR-Additional Permissive Exports AVS-Air…"
click button "Save & Close"
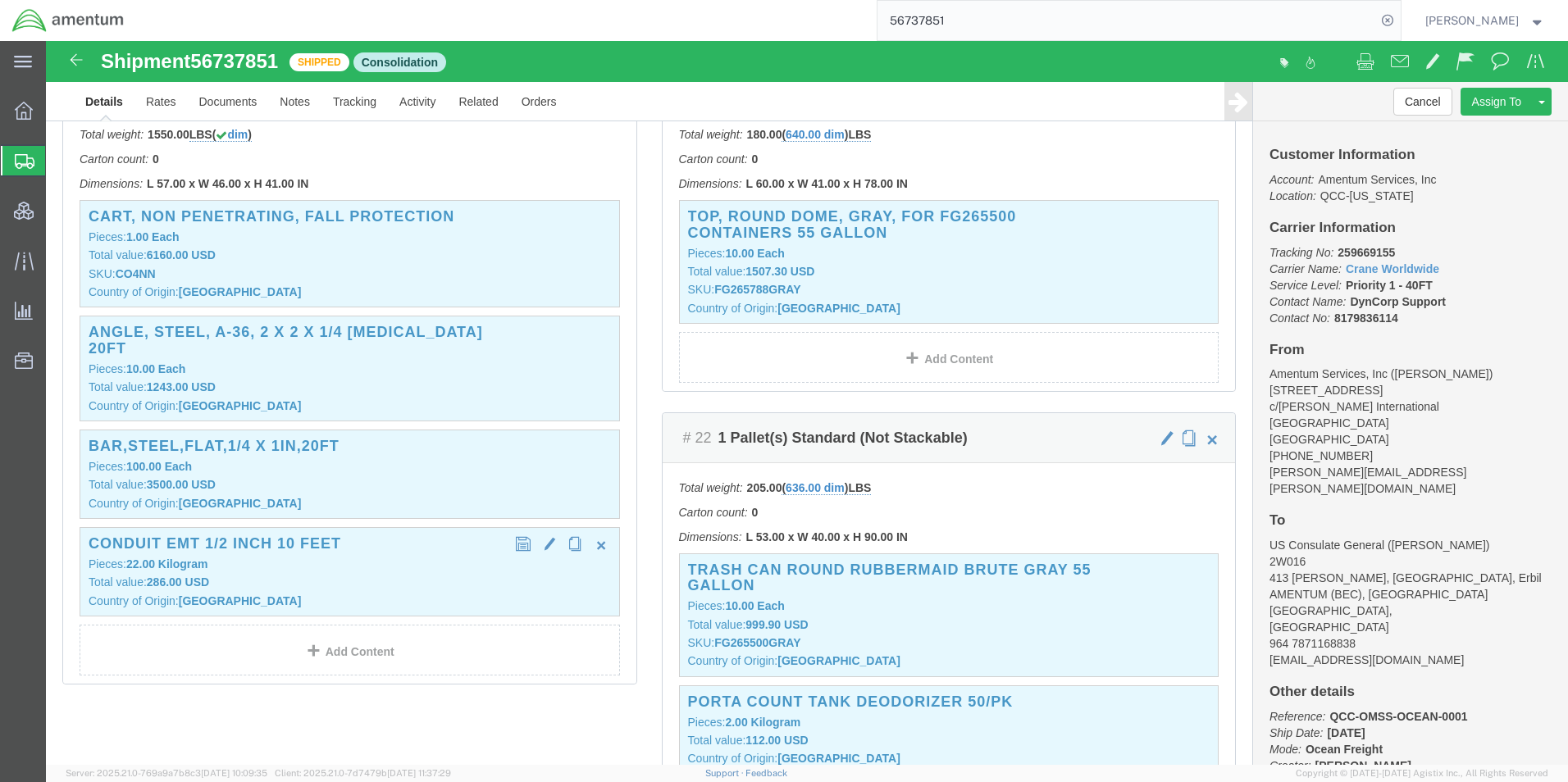
scroll to position [4920, 0]
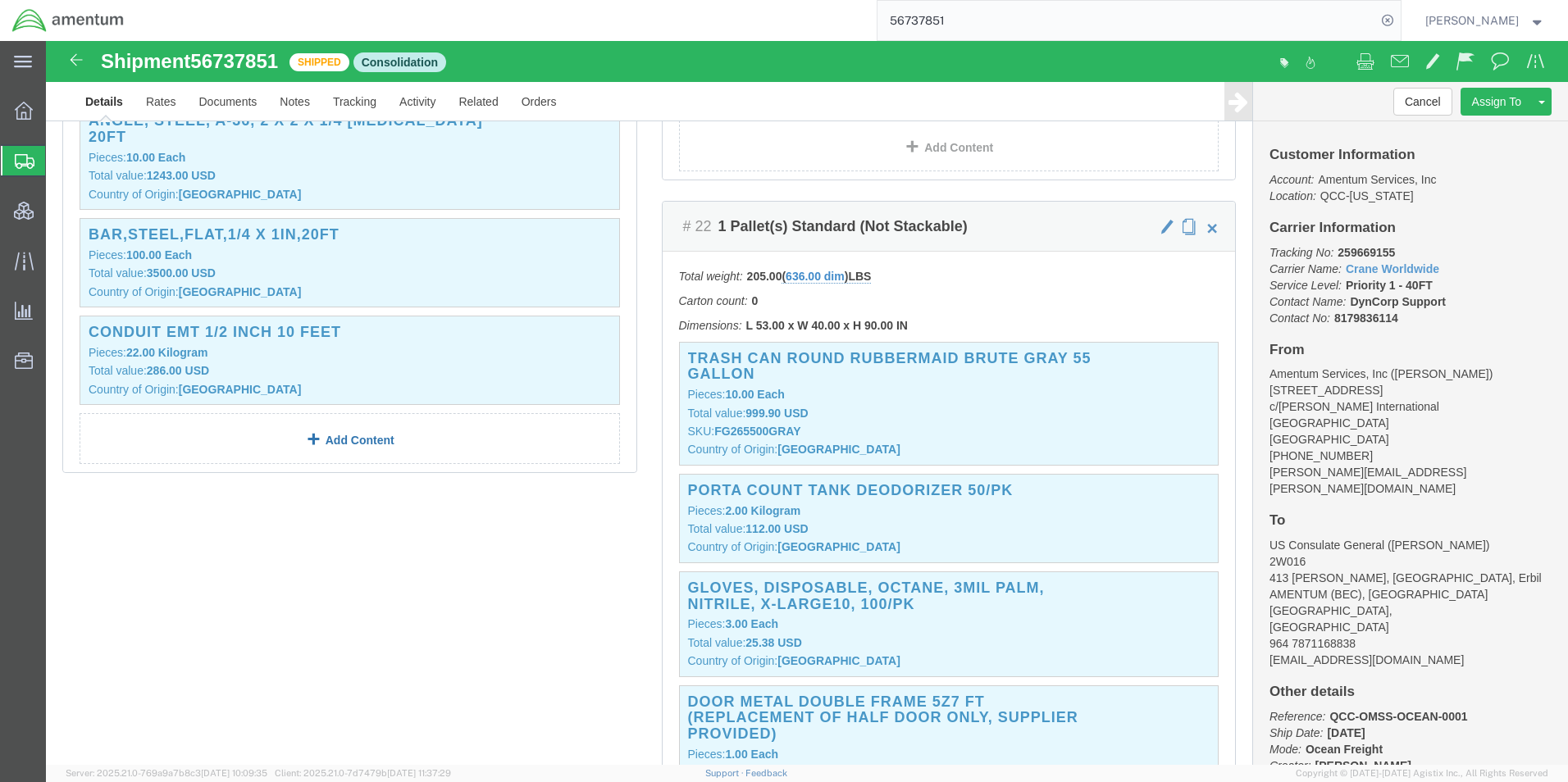
click link "Add Content"
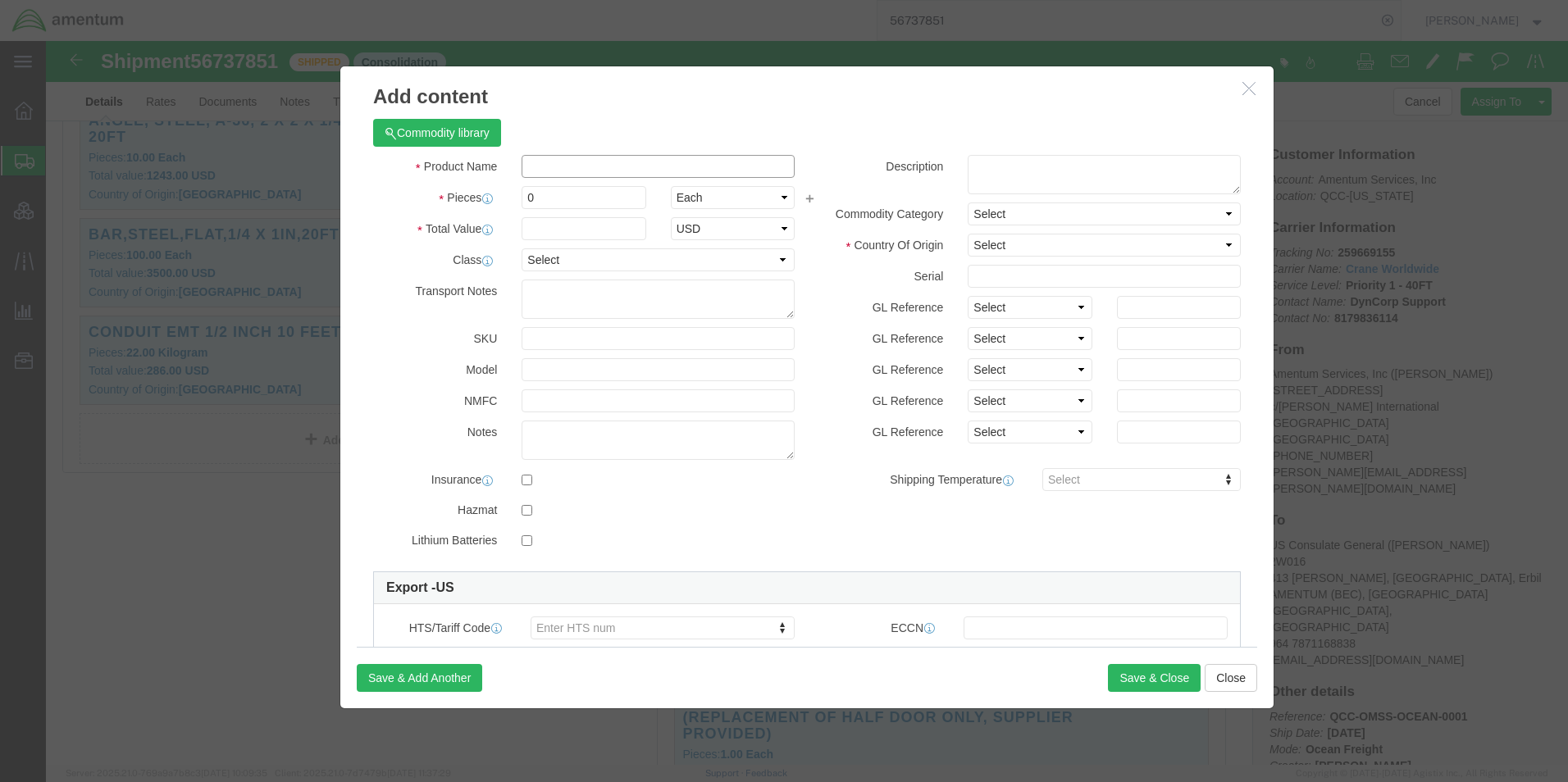
click input "text"
paste input "METAL TRACK DRYWALL G 20 6 X 10 IN"
type input "METAL TRACK DRYWALL G 20 6 X 10 IN"
click textarea
click textarea "Part#"
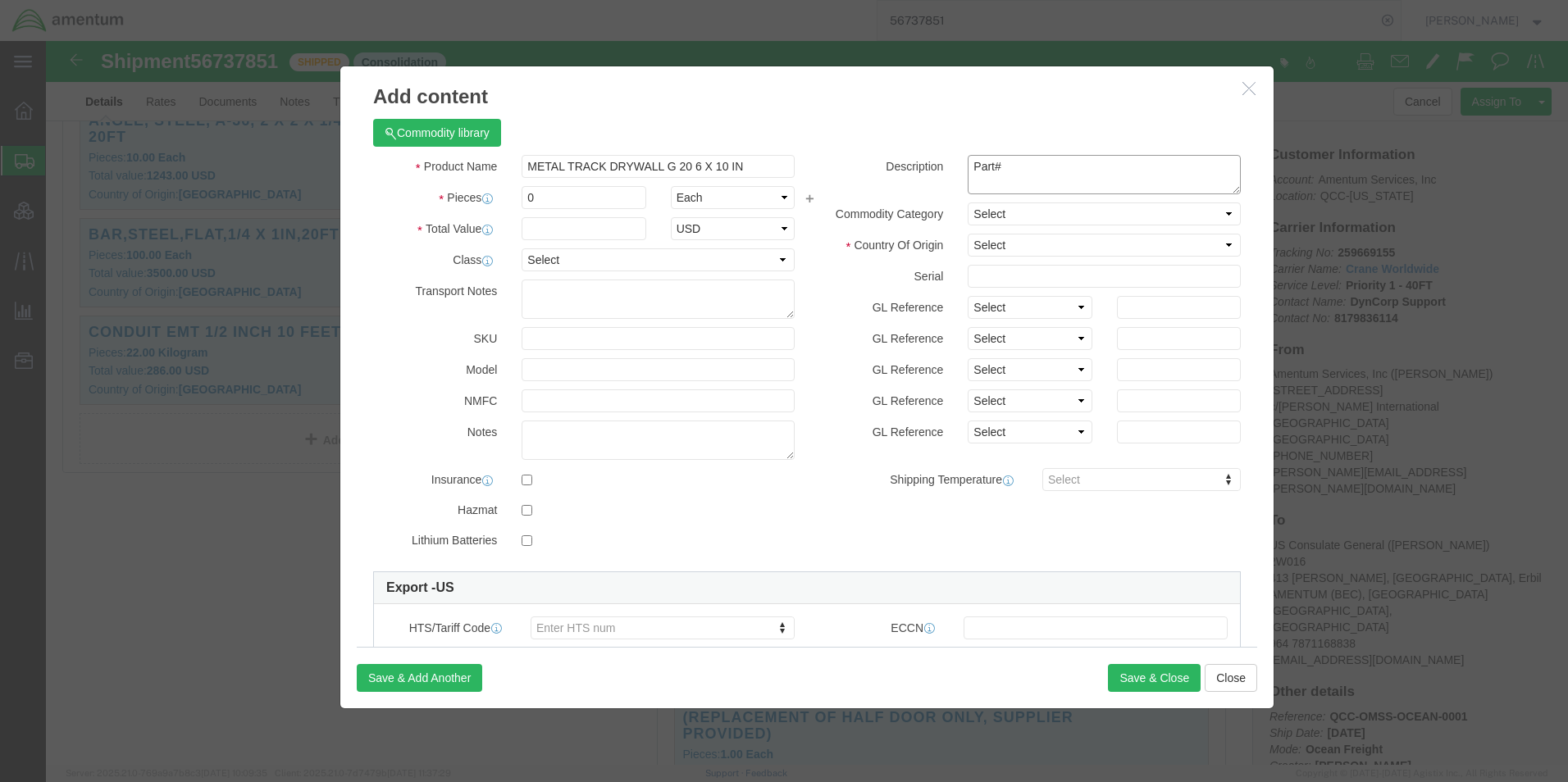
paste textarea "PTEB-6x10"
type textarea "Part# PTEB-6x10"
click select "Select [GEOGRAPHIC_DATA] [GEOGRAPHIC_DATA] [GEOGRAPHIC_DATA] [GEOGRAPHIC_DATA] …"
select select "US"
click select "Select [GEOGRAPHIC_DATA] [GEOGRAPHIC_DATA] [GEOGRAPHIC_DATA] [GEOGRAPHIC_DATA] …"
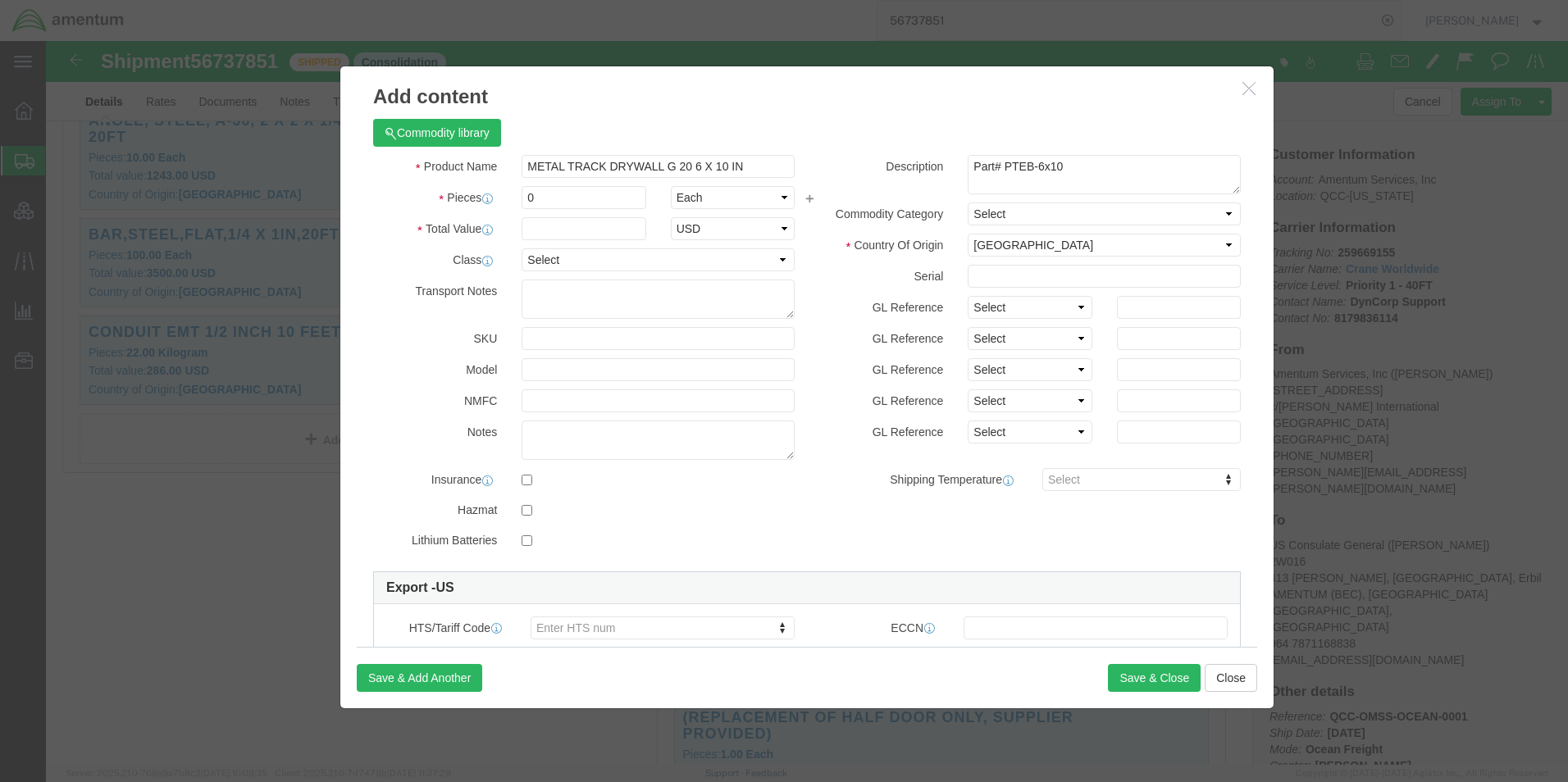
click div "Product Name METAL TRACK DRYWALL G 20 6 X 10 IN Pieces 0 Select Bag Barrels 100…"
click input "0"
drag, startPoint x: 495, startPoint y: 155, endPoint x: 436, endPoint y: 154, distance: 59.0
click div "Pieces Number of pieces inside all the packages 0 Select Bag Barrels 100Board F…"
type input "6"
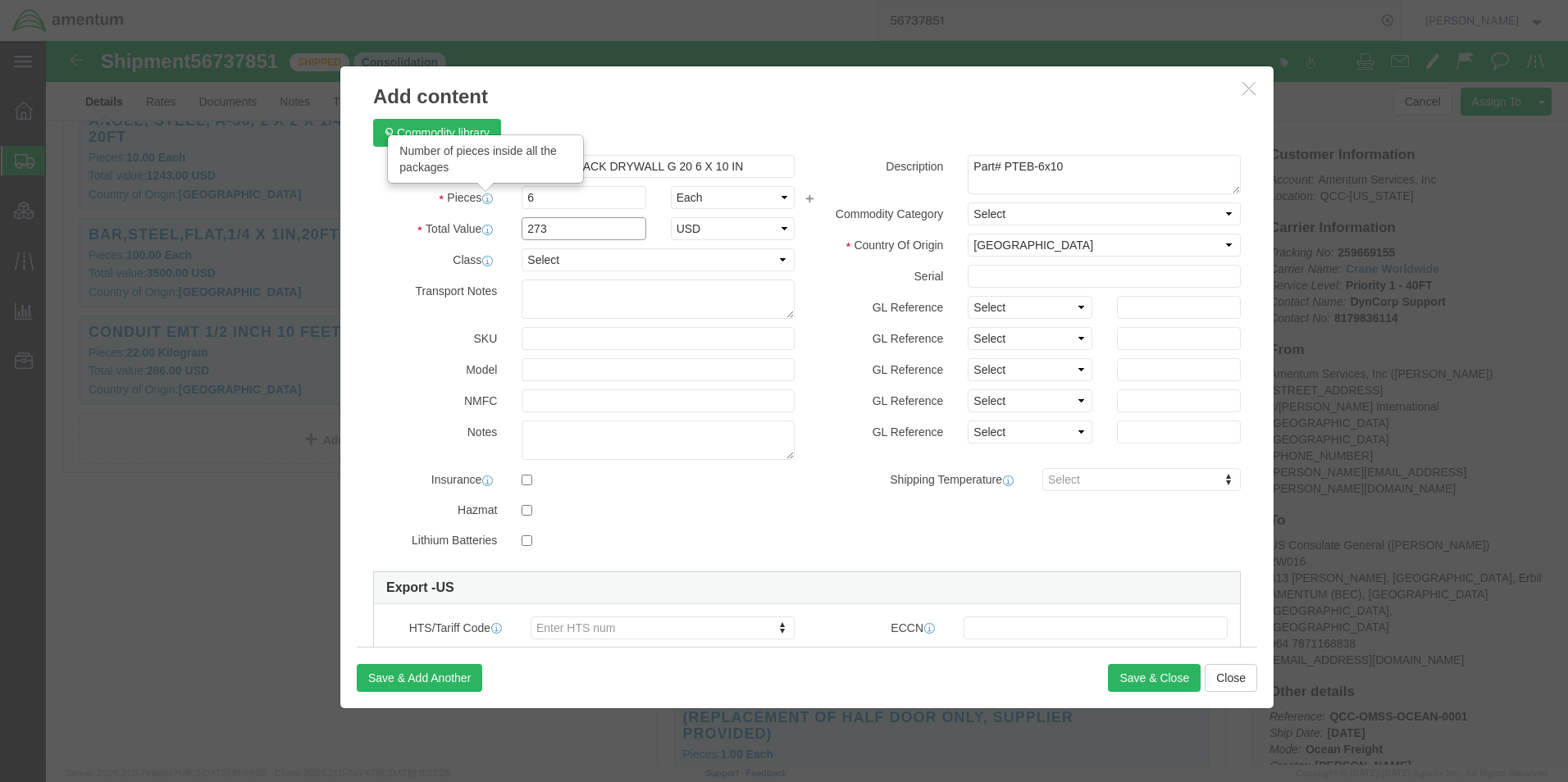
type input "273"
select select "USD"
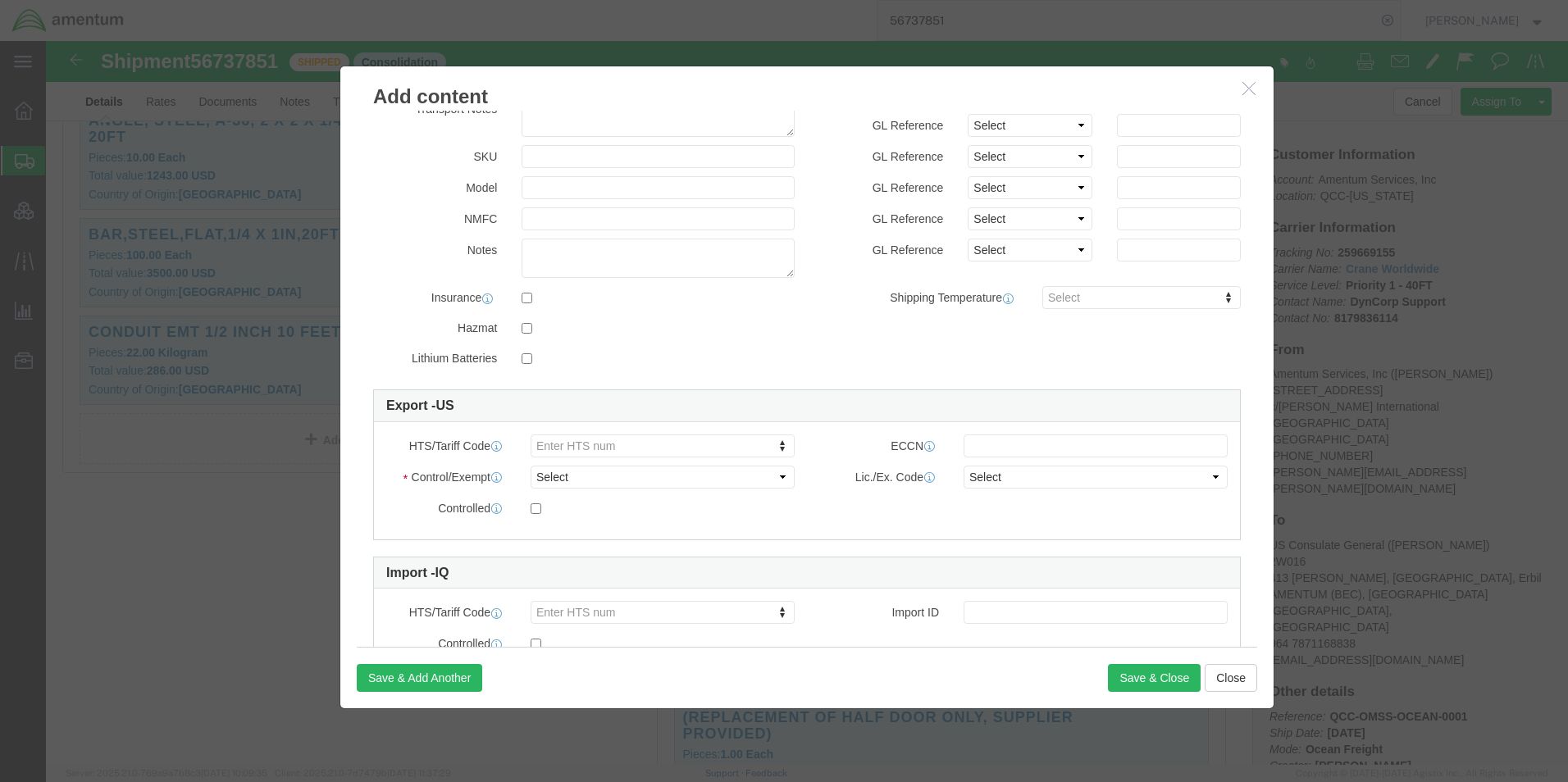
scroll to position [247, 0]
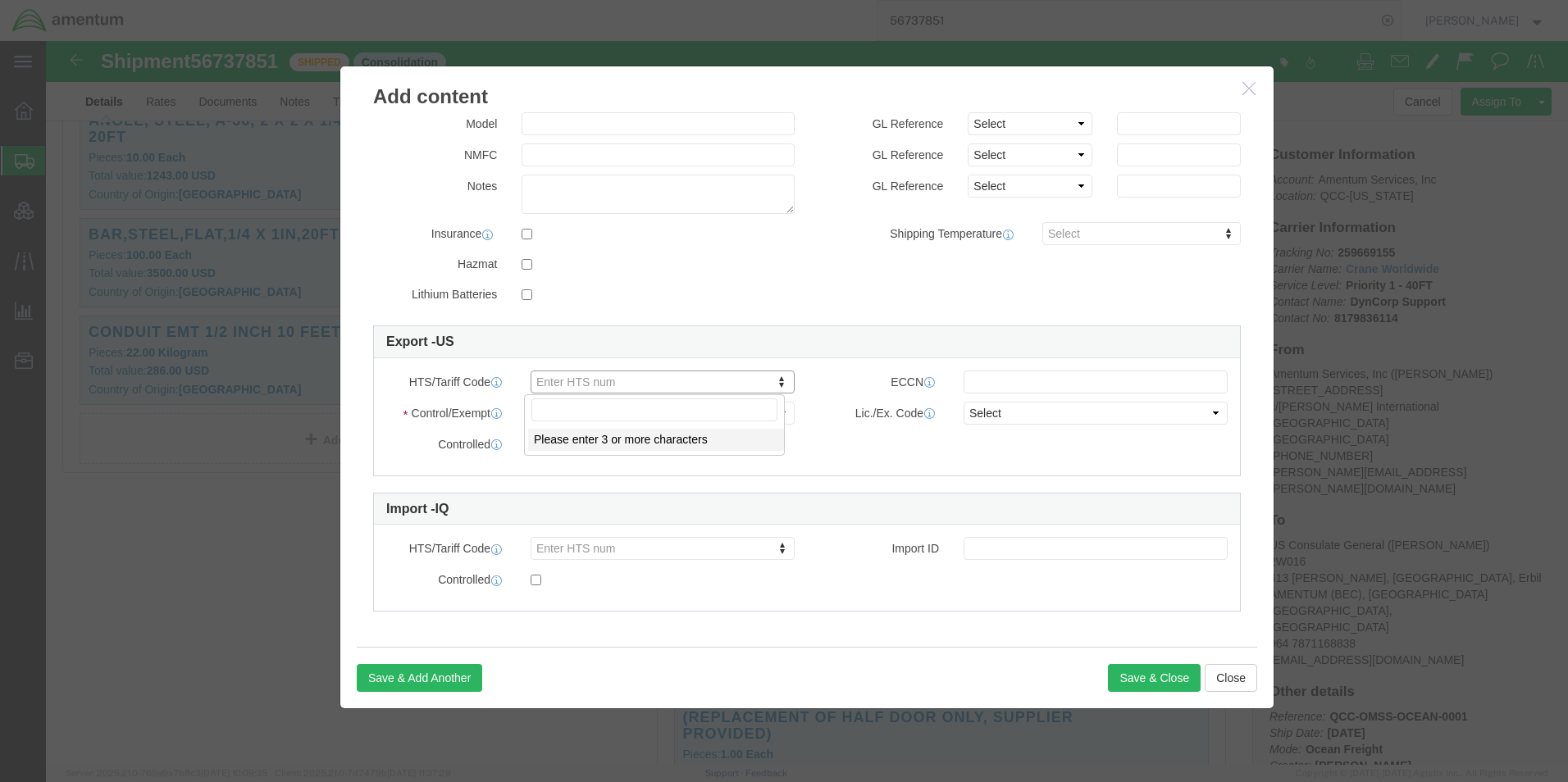
click input "text"
paste input "7326908688"
type input "7326908688"
click select "Select ATF BIS DEA EPA FDA FTR ITAR OFAC Other (OPA)"
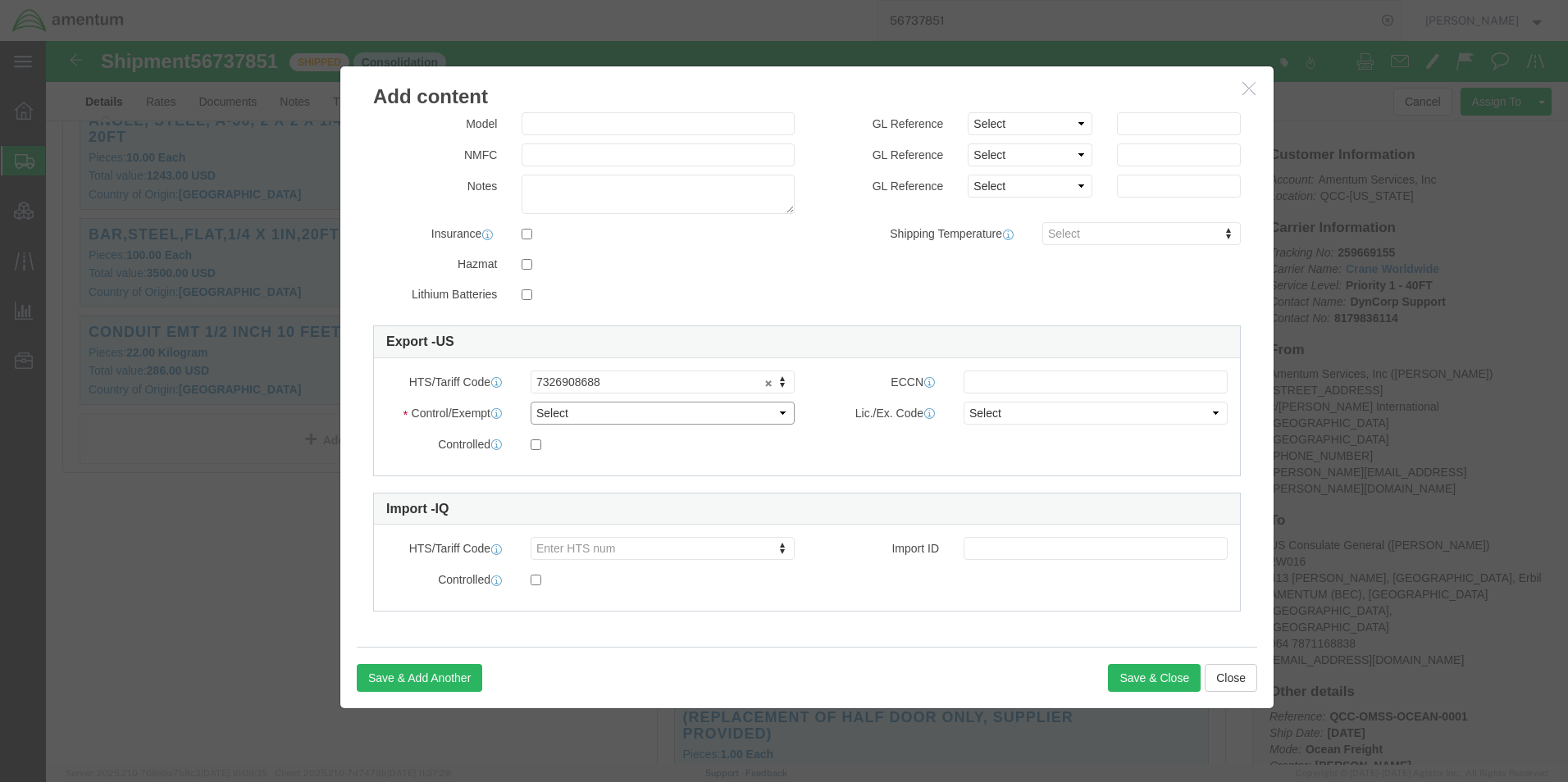
select select "BIS"
click select "Select ATF BIS DEA EPA FDA FTR ITAR OFAC Other (OPA)"
click input "text"
type input "EAR99"
click select "Select AGR-Agricultural APP-Computers APR-Additional Permissive Exports AVS-Air…"
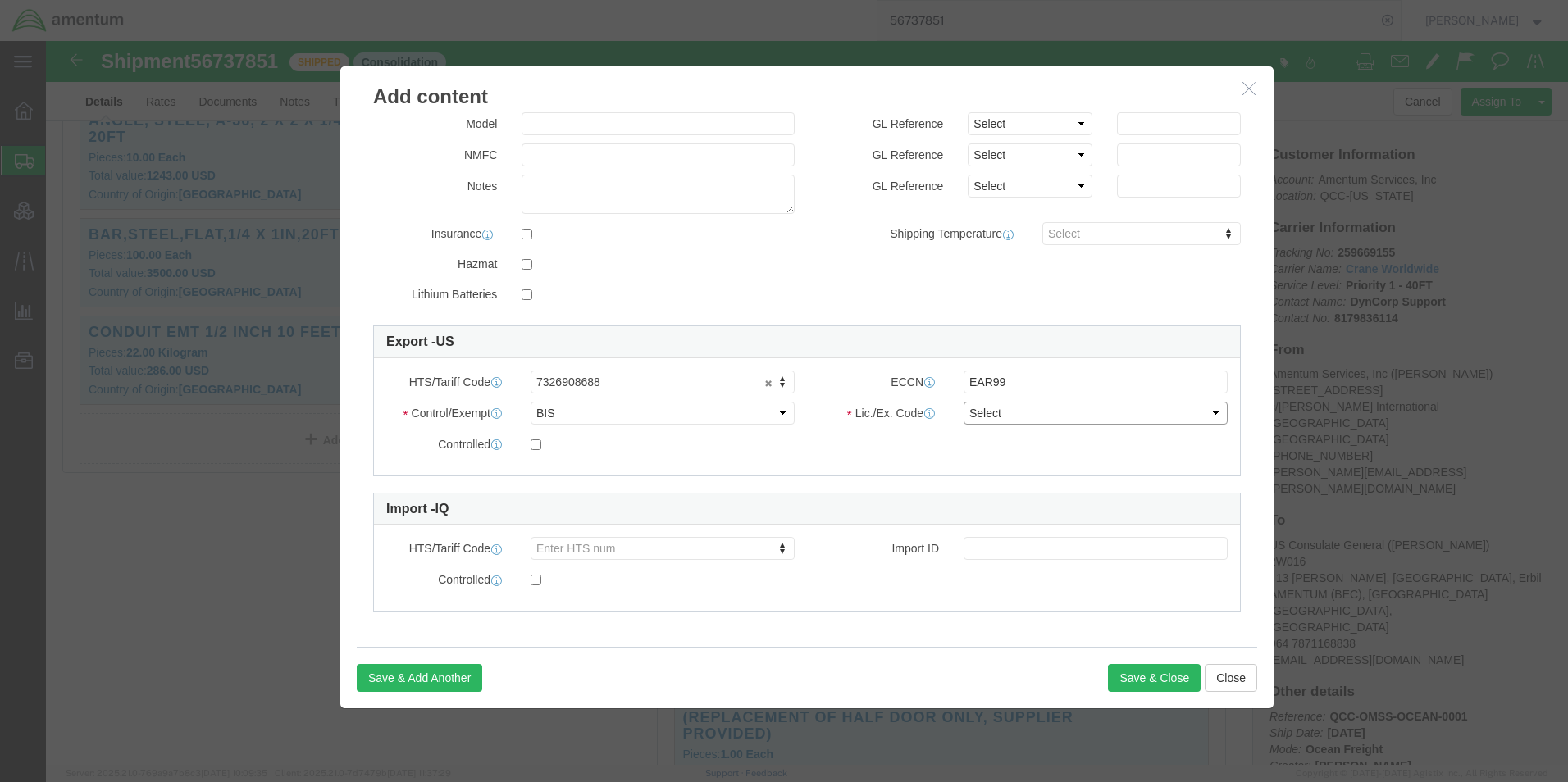
select select "NLR"
click select "Select AGR-Agricultural APP-Computers APR-Additional Permissive Exports AVS-Air…"
click div "Controlled"
click button "Save & Close"
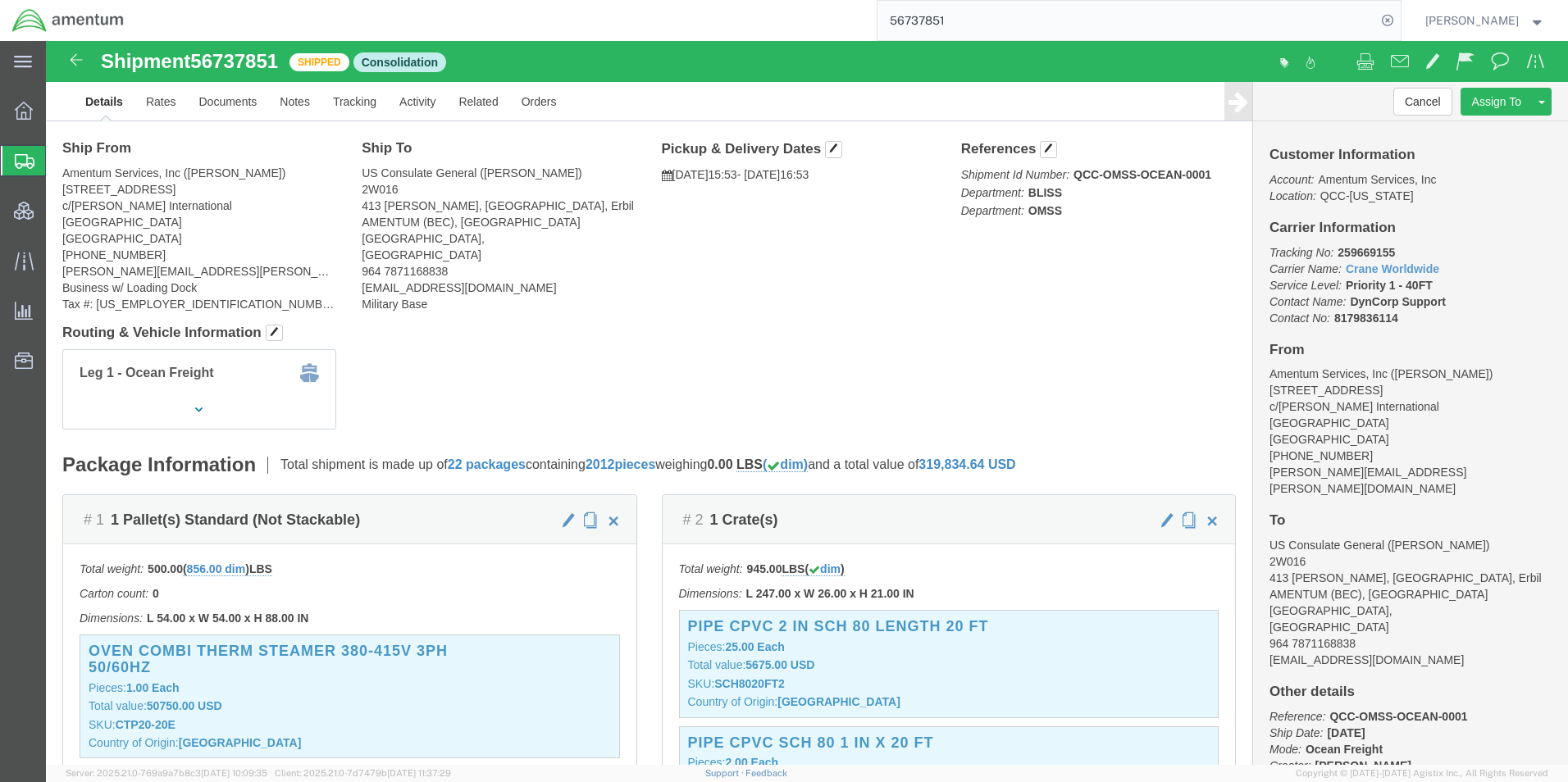
scroll to position [0, 0]
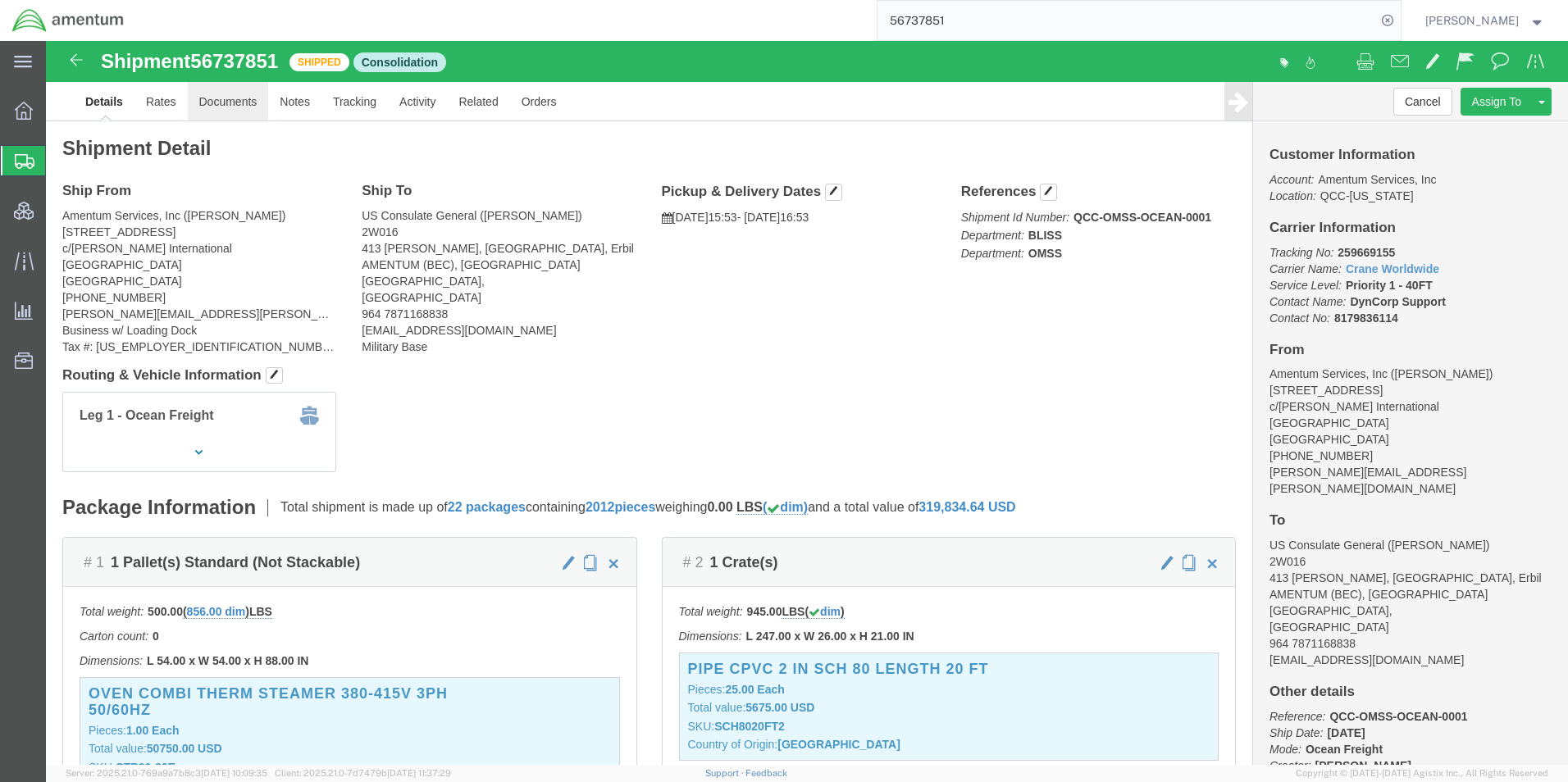
click link "Documents"
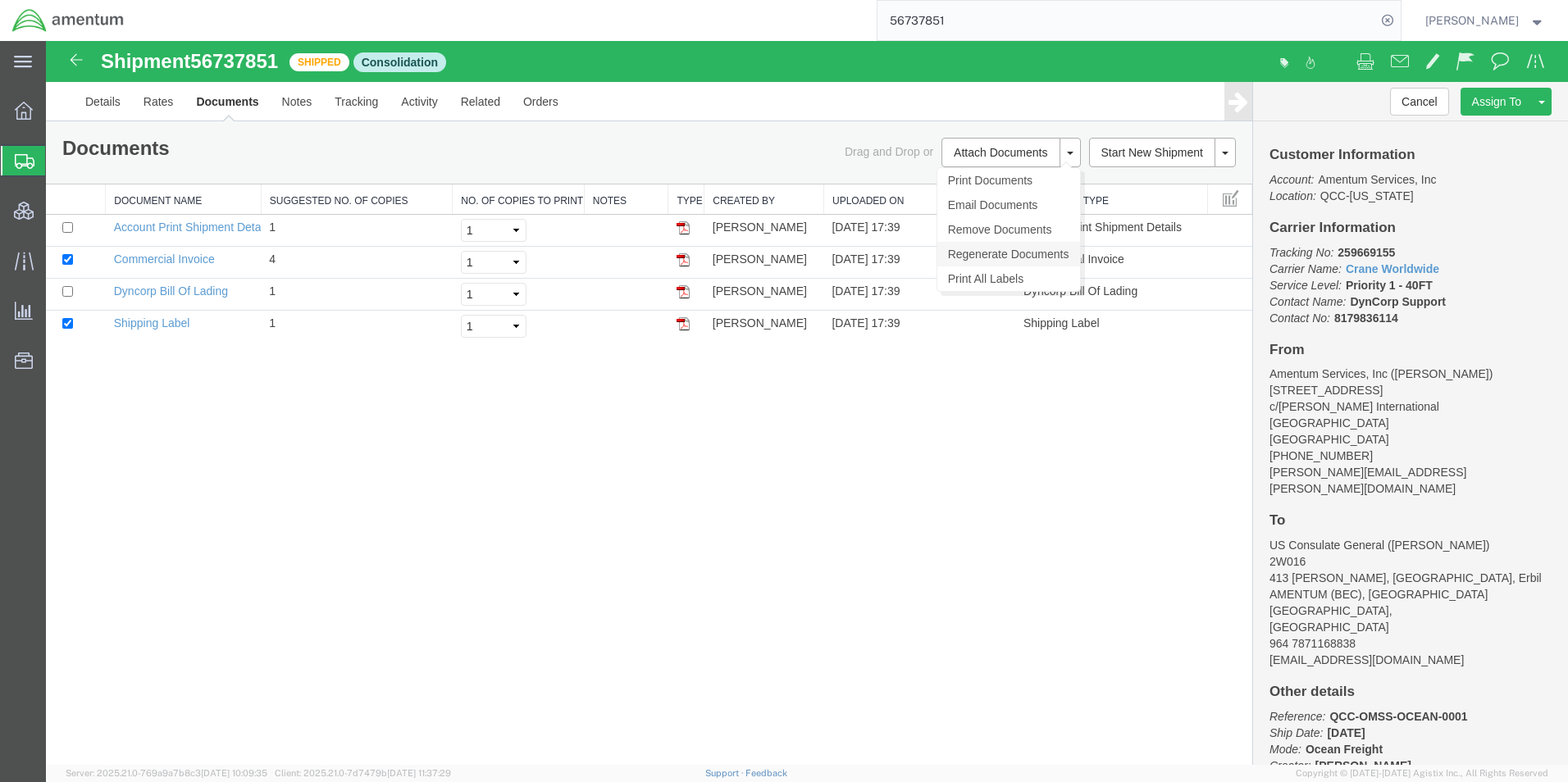
click at [1007, 255] on link "Regenerate Documents" at bounding box center [1009, 253] width 143 height 25
click at [107, 101] on link "Details" at bounding box center [103, 102] width 58 height 39
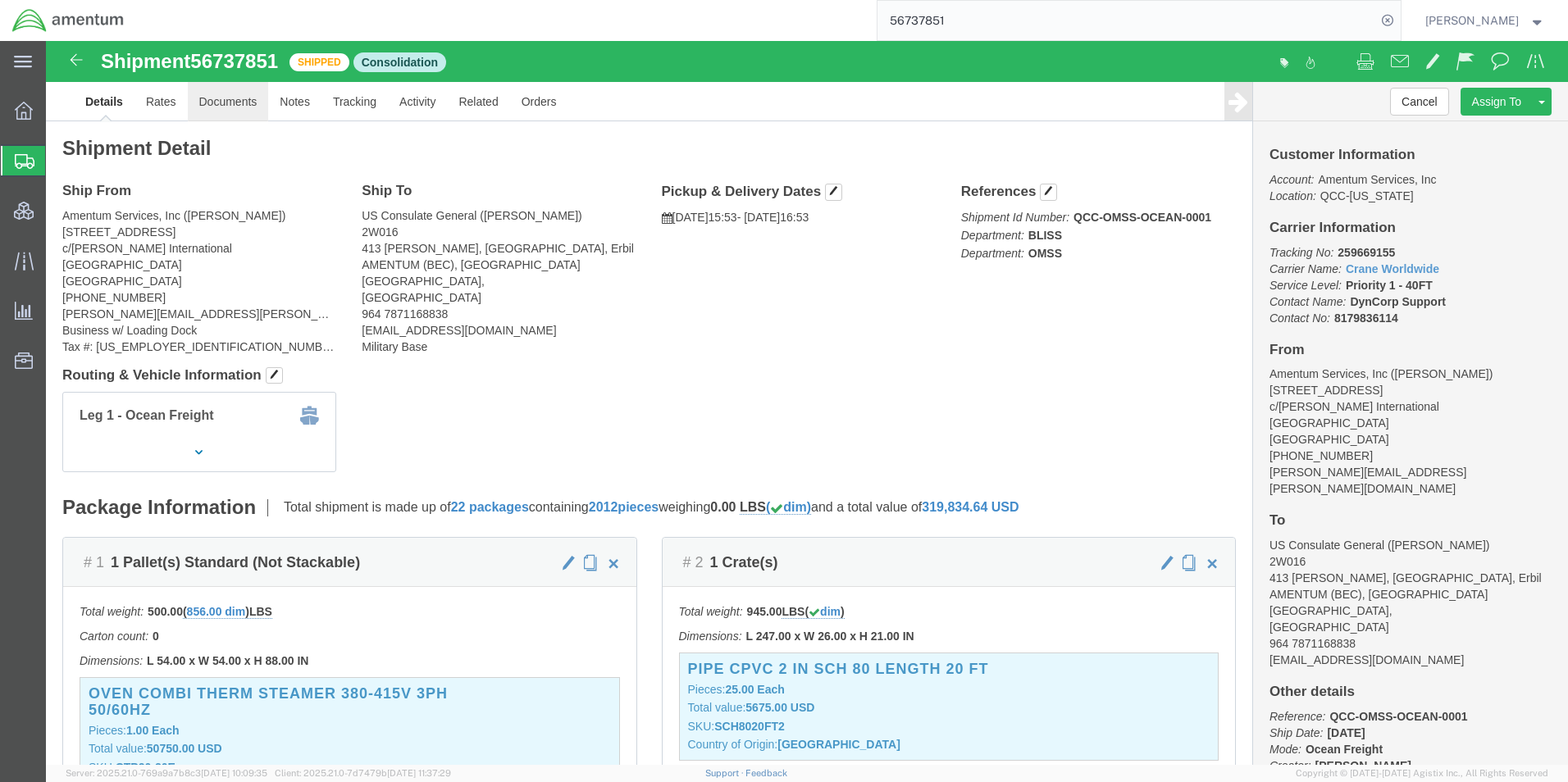
click link "Documents"
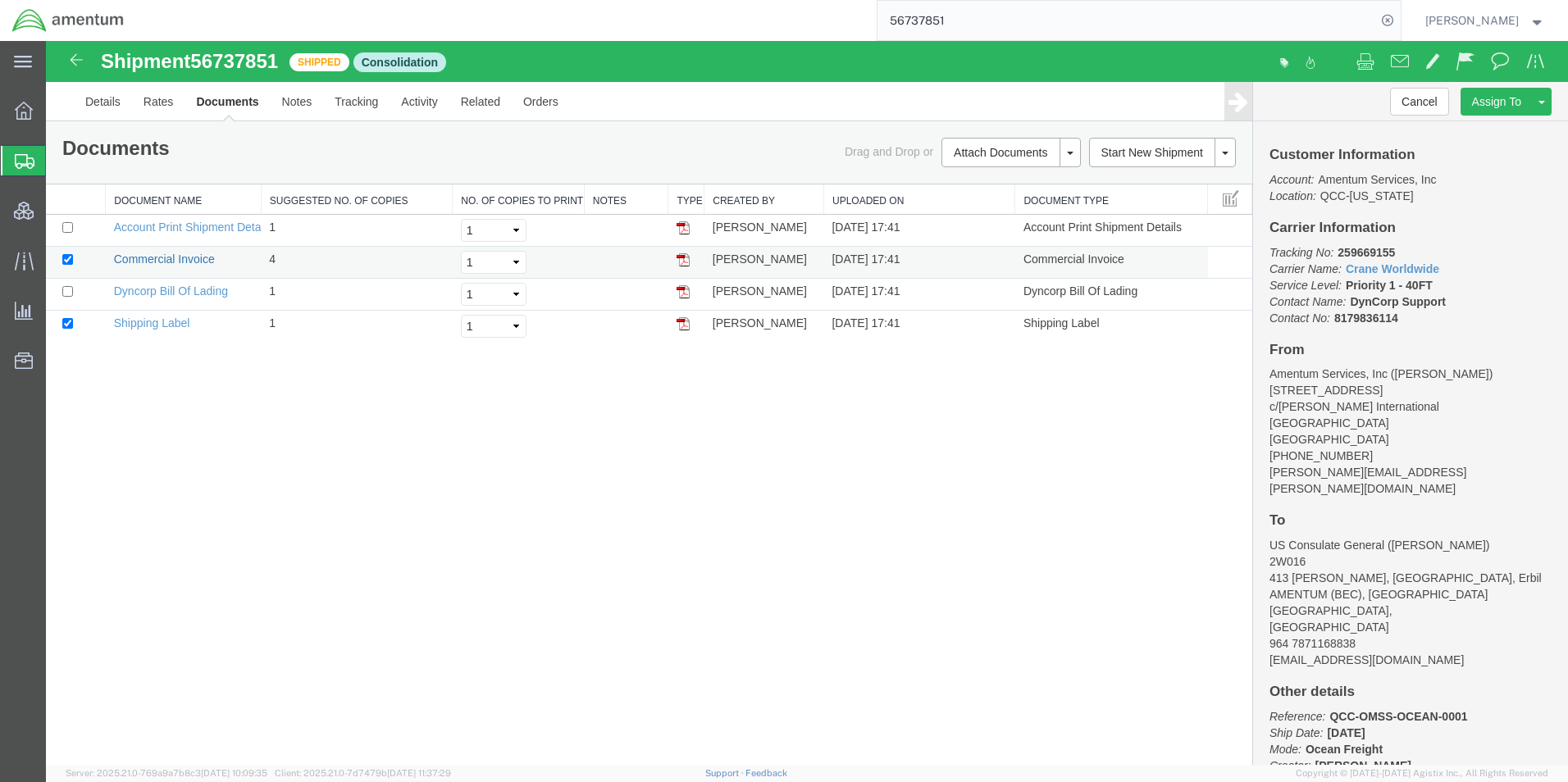
click at [174, 260] on link "Commercial Invoice" at bounding box center [165, 258] width 101 height 13
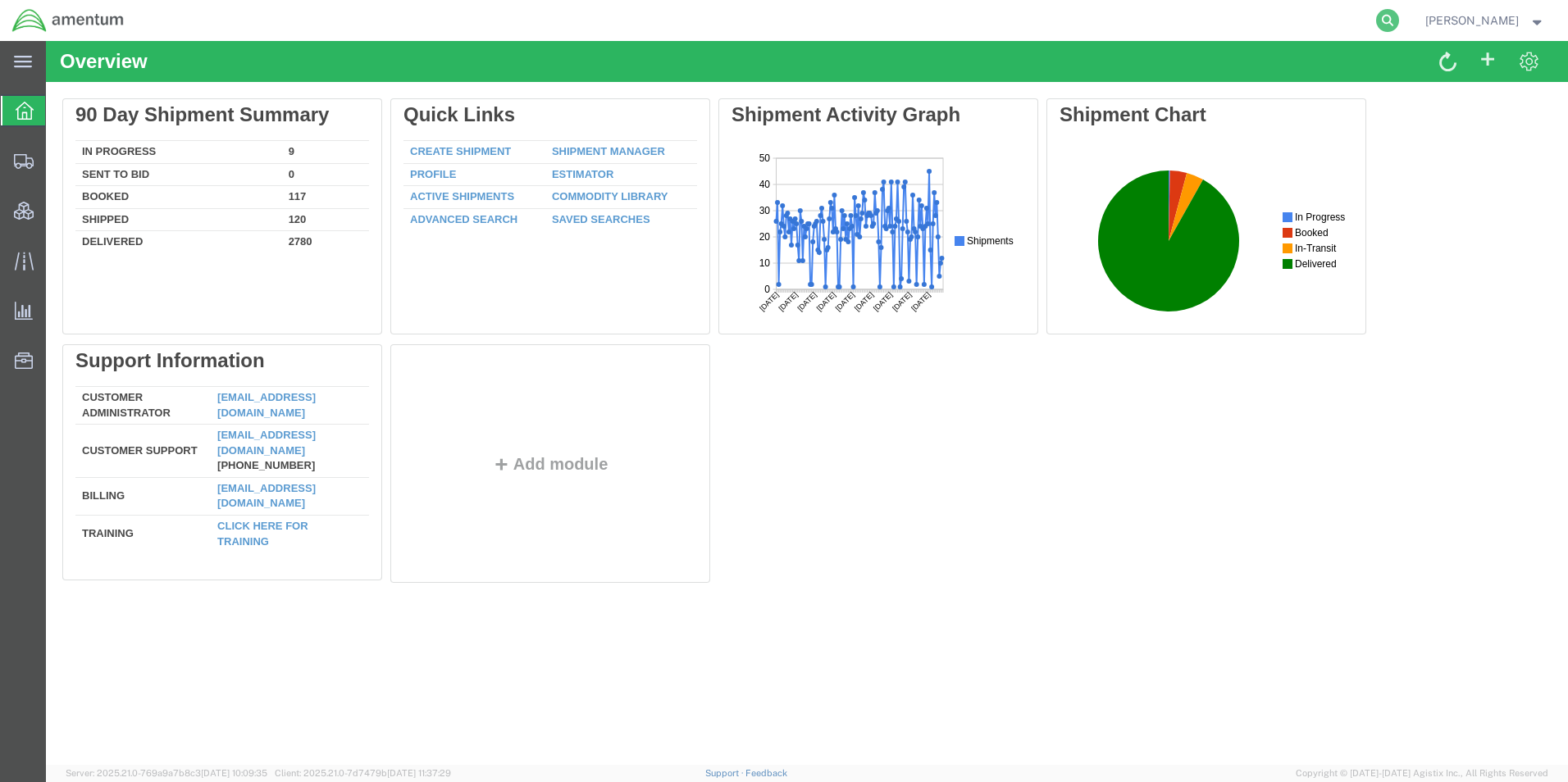
click at [1399, 17] on icon at bounding box center [1388, 20] width 23 height 23
click at [1013, 17] on input "search" at bounding box center [1127, 21] width 499 height 39
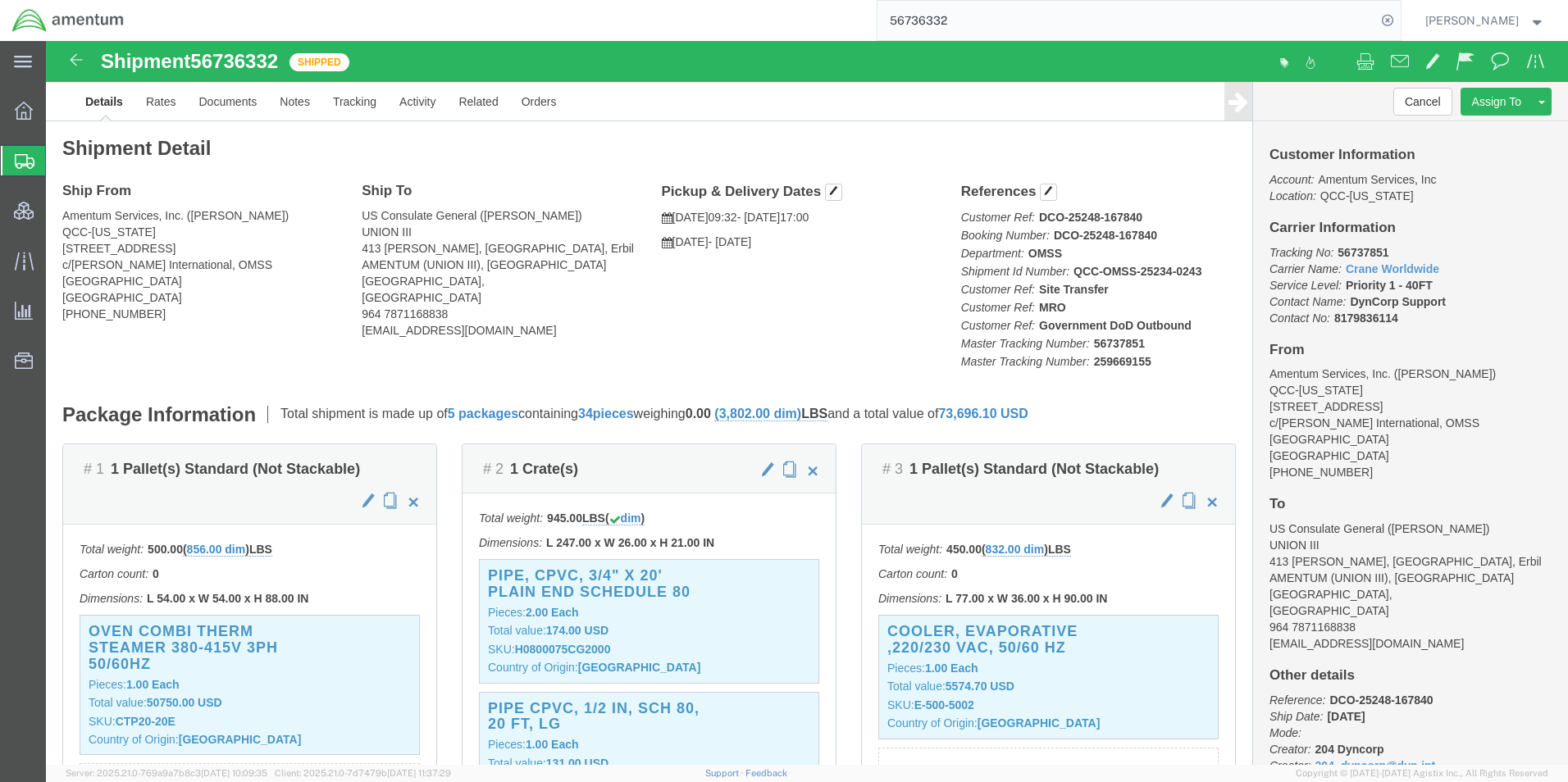
click at [961, 22] on input "56736332" at bounding box center [1127, 21] width 499 height 39
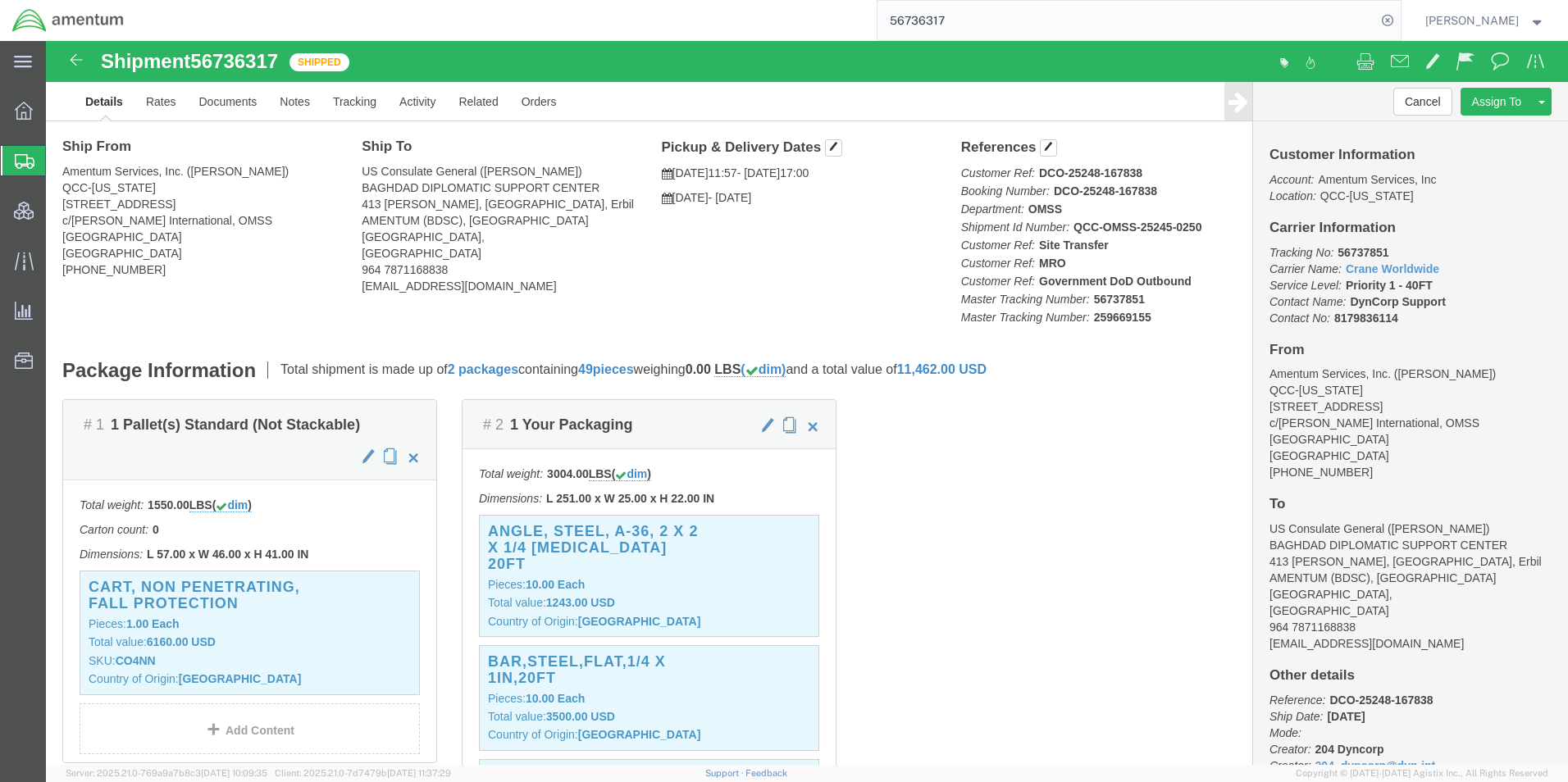
scroll to position [82, 0]
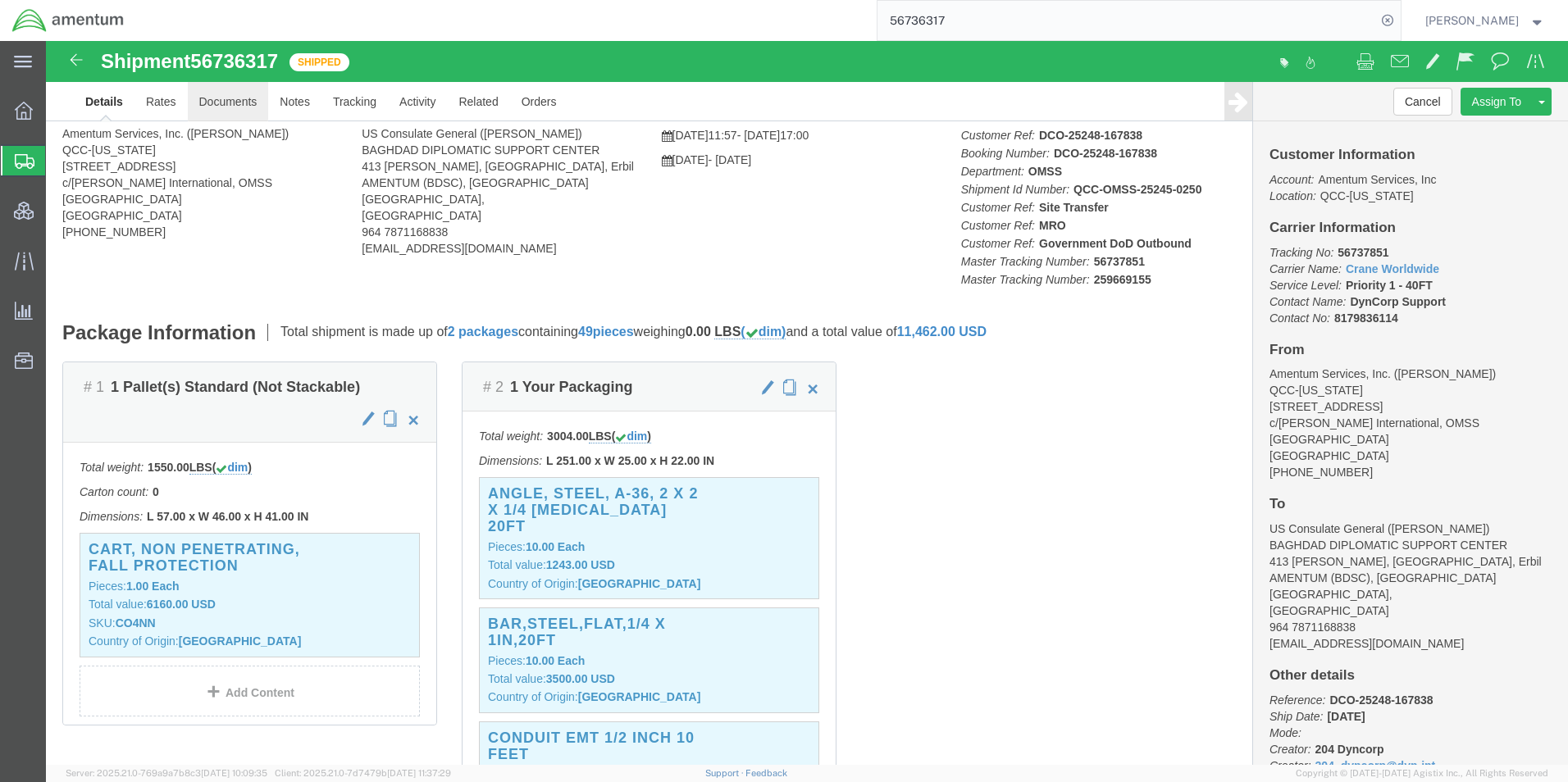
click link "Documents"
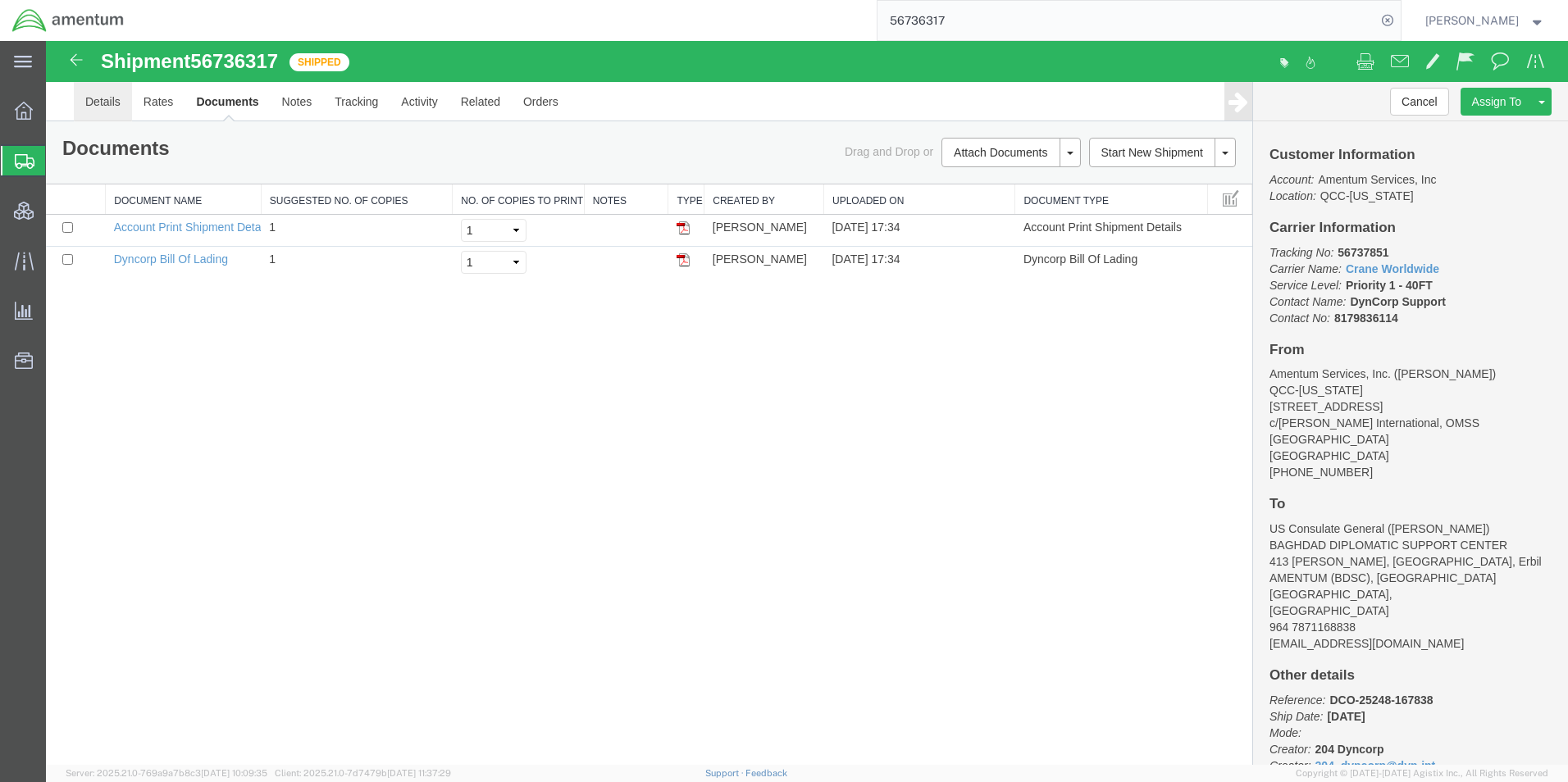
click at [107, 107] on link "Details" at bounding box center [103, 102] width 58 height 39
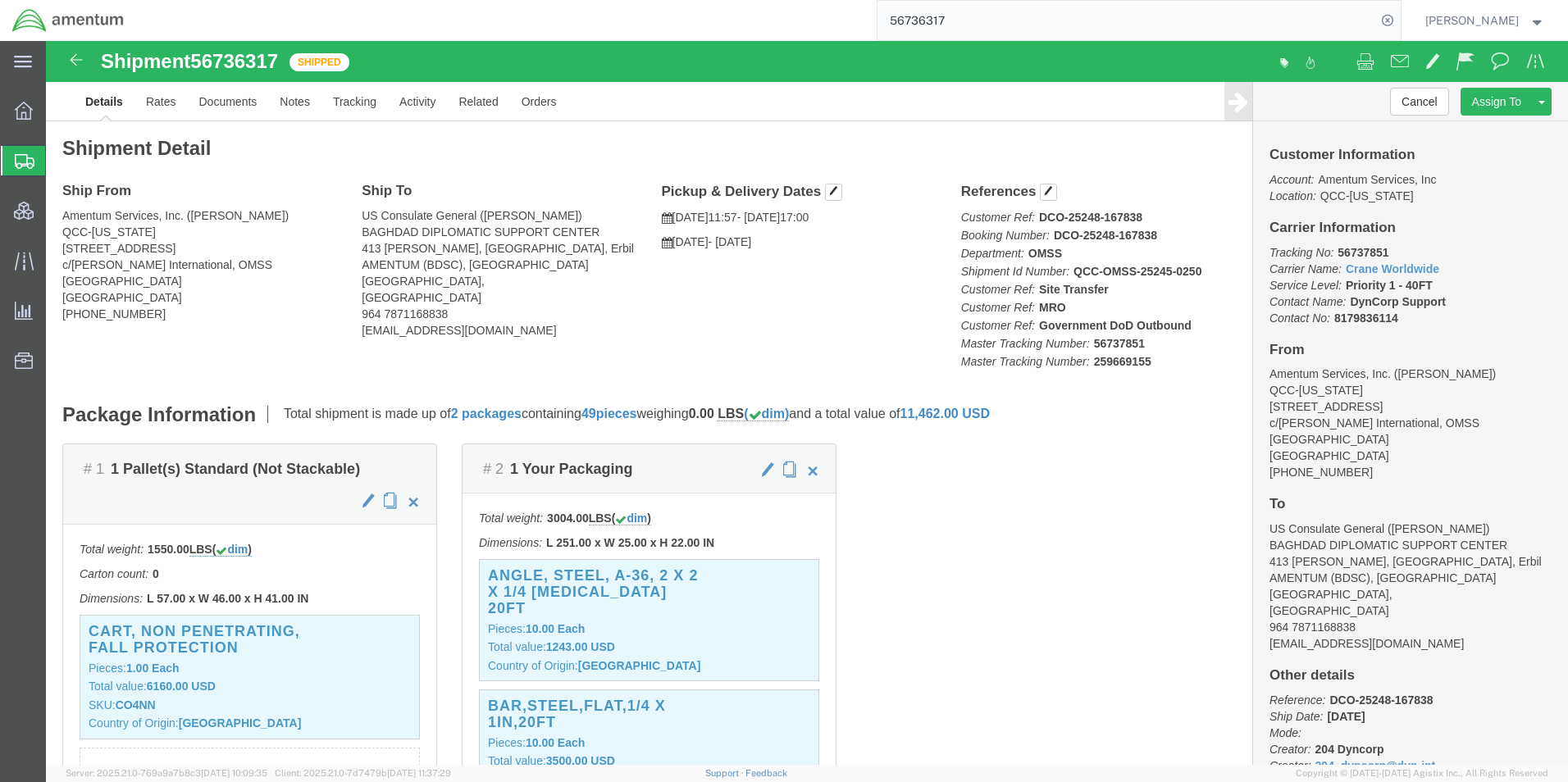
click at [936, 19] on input "56736317" at bounding box center [1127, 21] width 499 height 39
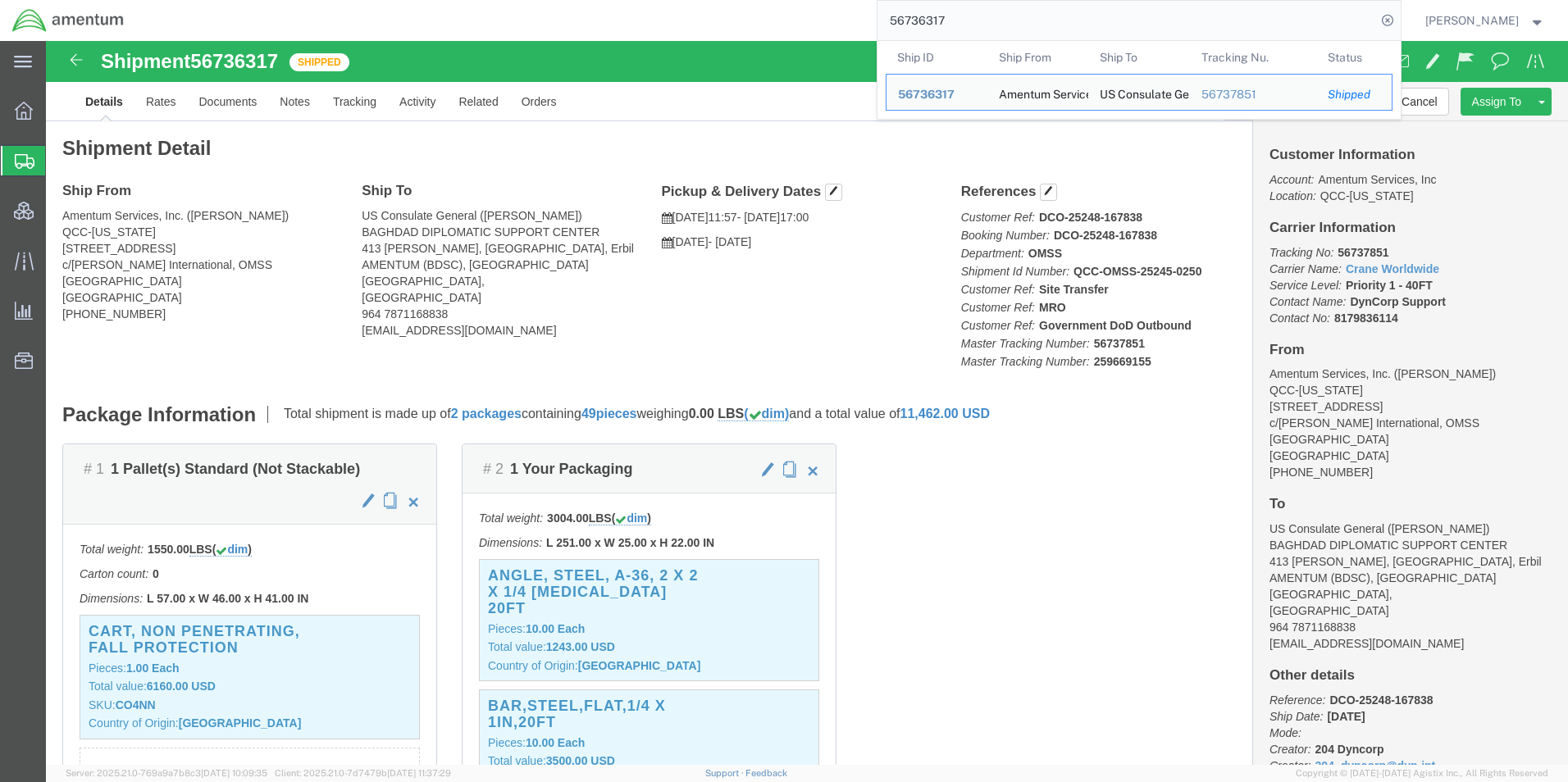
click at [936, 19] on input "56736317" at bounding box center [1127, 21] width 499 height 39
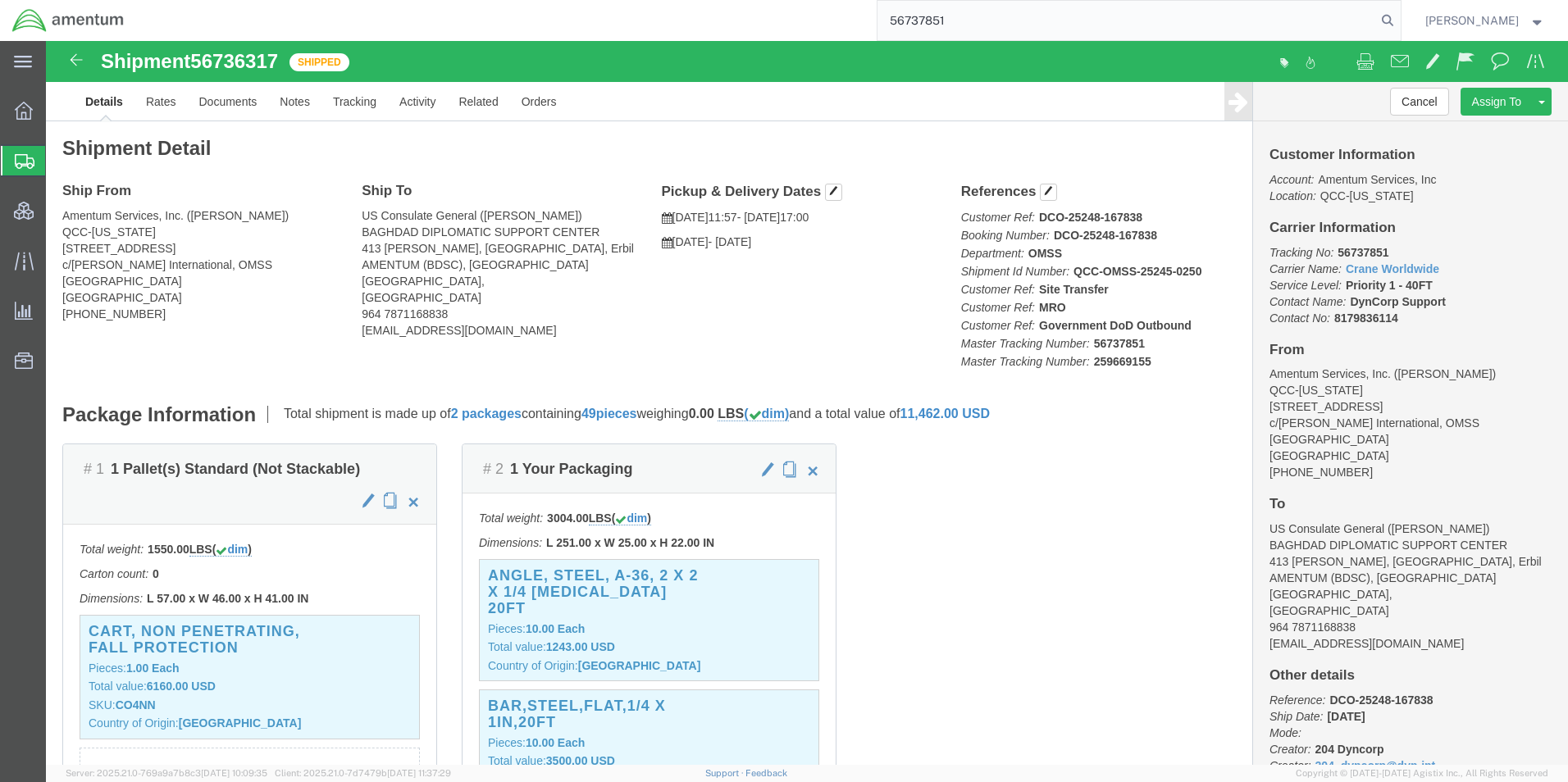
type input "56737851"
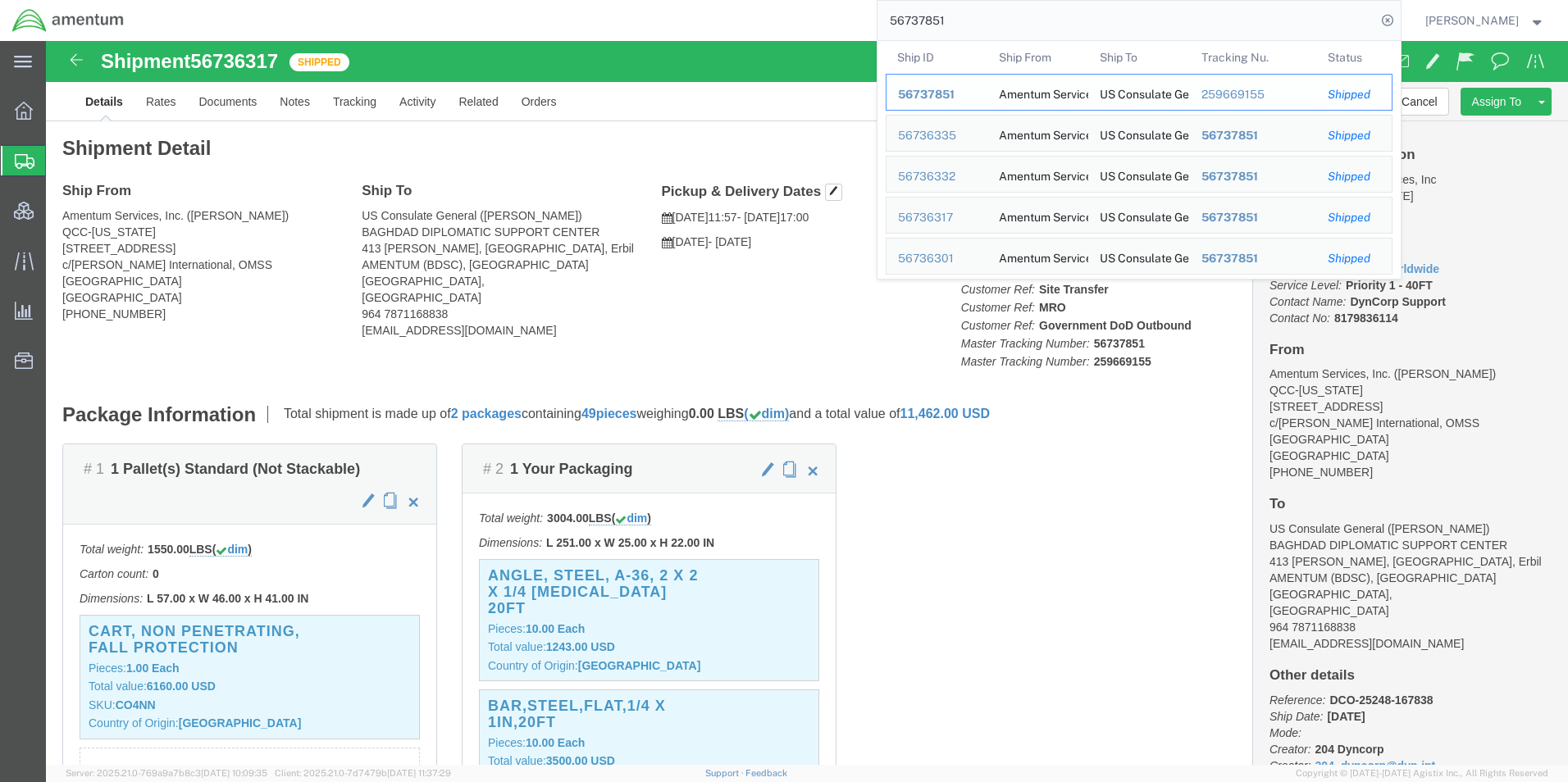
click at [933, 90] on span "56737851" at bounding box center [926, 94] width 56 height 13
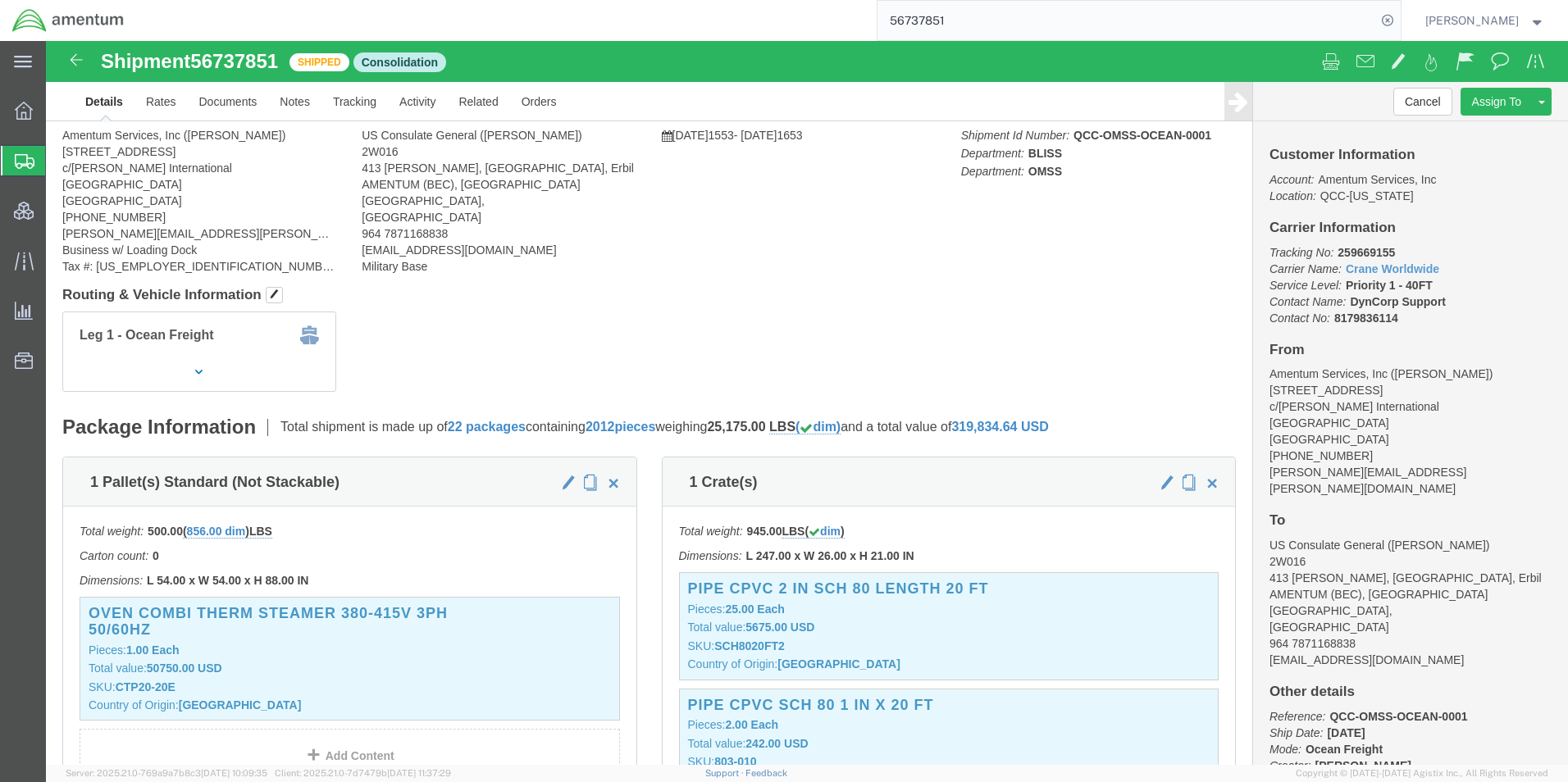
click div
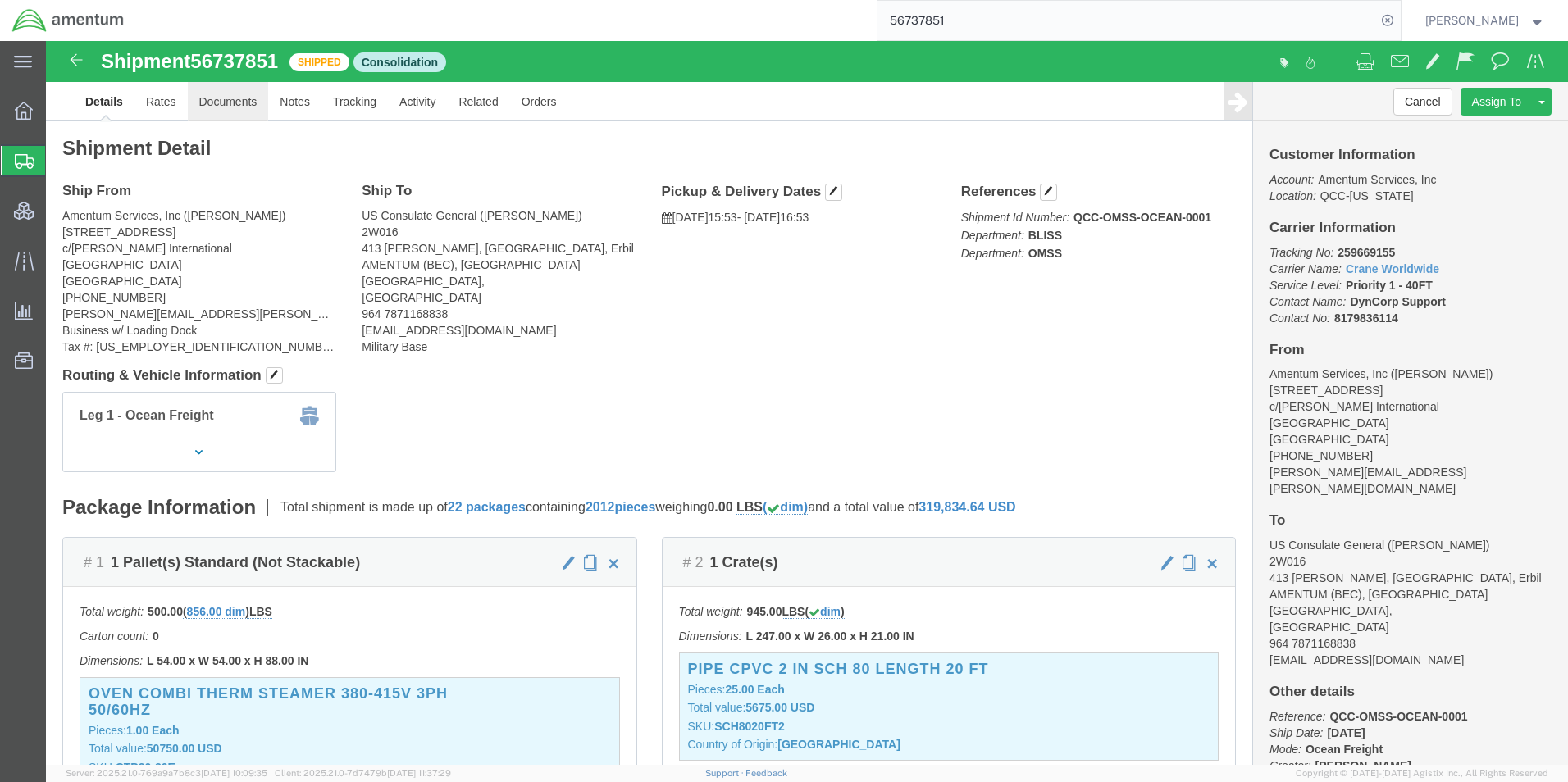
click link "Documents"
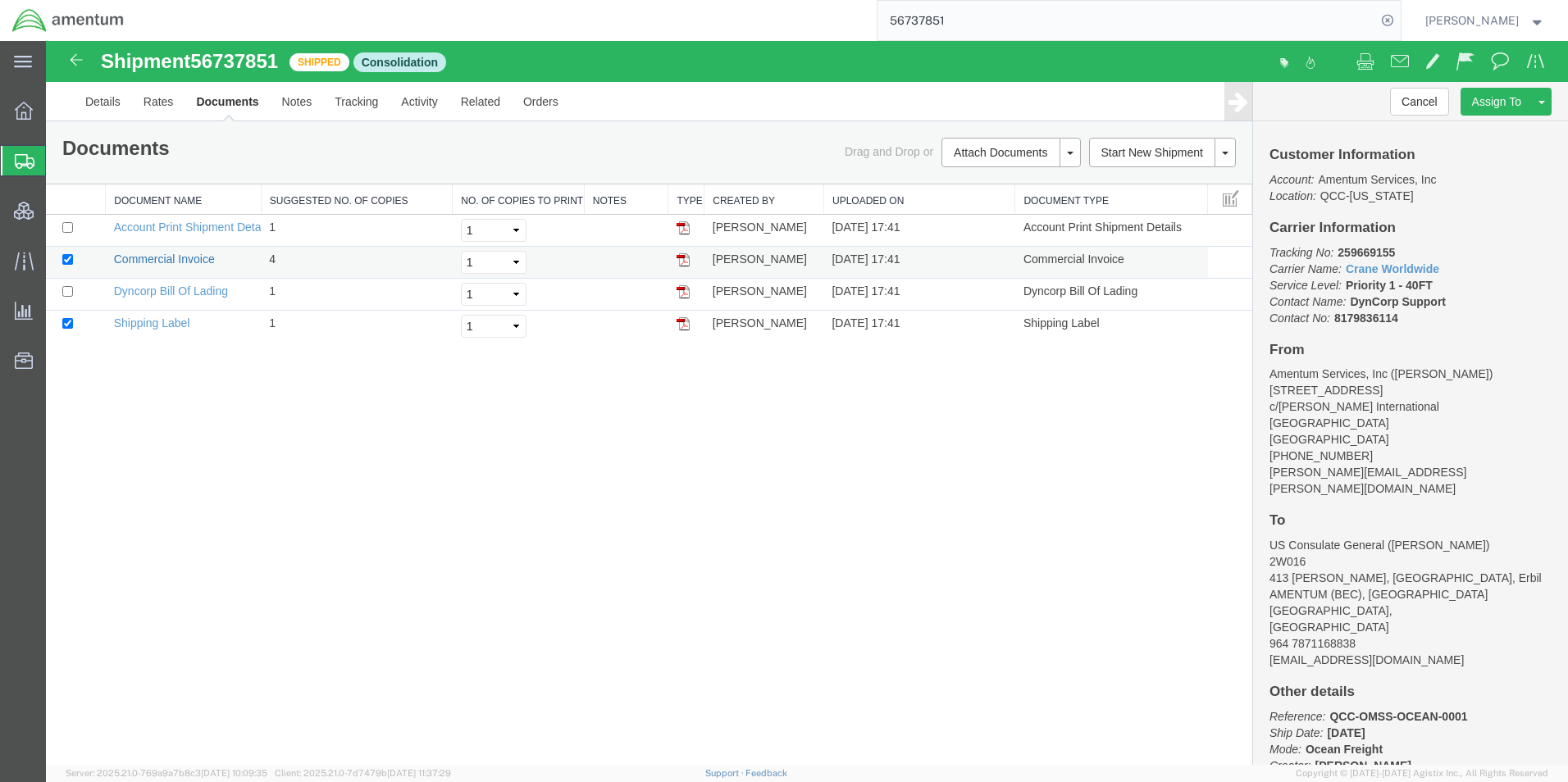
click at [173, 255] on link "Commercial Invoice" at bounding box center [165, 258] width 101 height 13
